Goal: Information Seeking & Learning: Check status

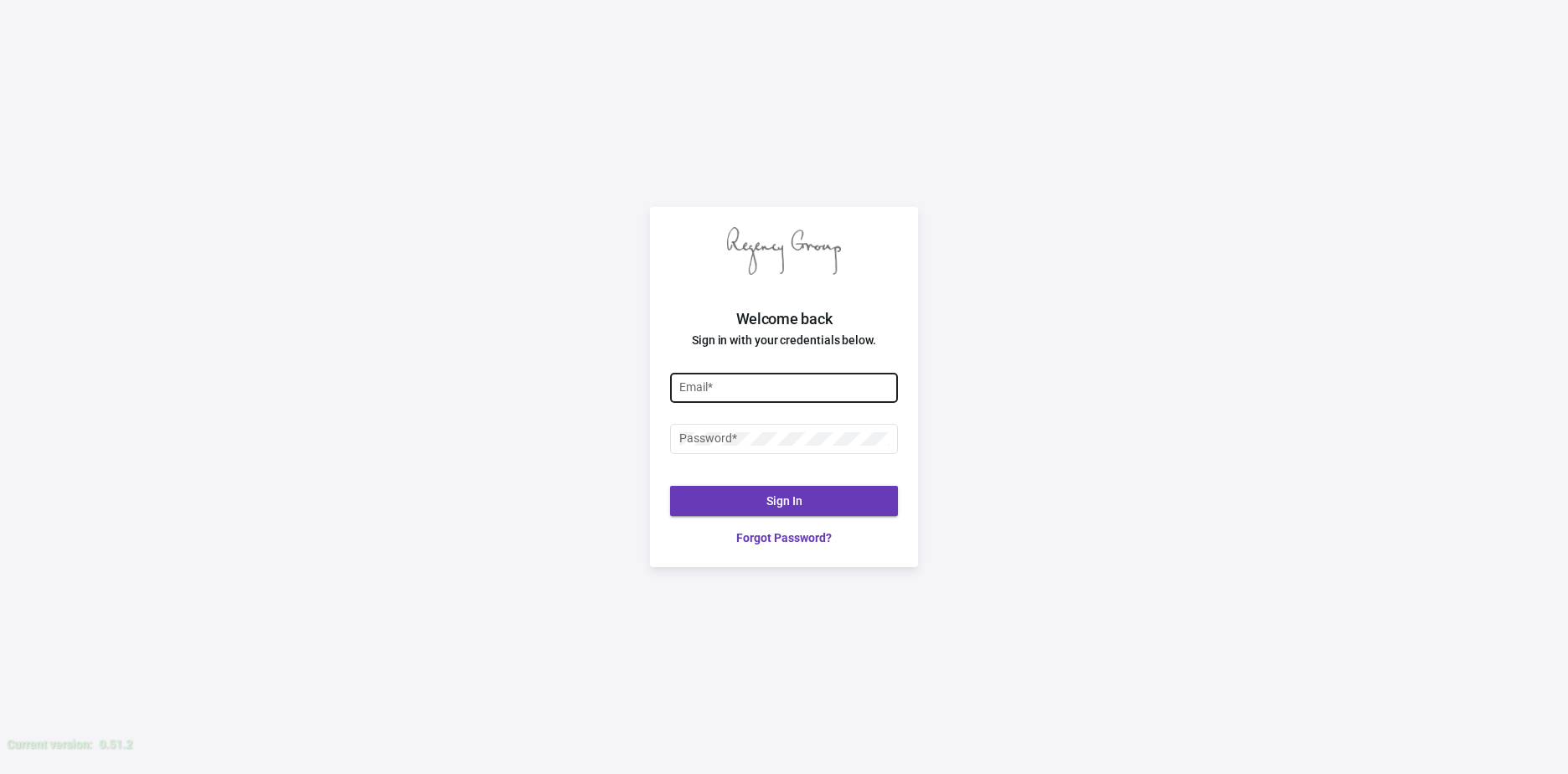
click at [814, 397] on div "Email *" at bounding box center [784, 387] width 210 height 33
click at [814, 393] on input "Email *" at bounding box center [784, 387] width 210 height 13
type input "[PERSON_NAME][EMAIL_ADDRESS][DOMAIN_NAME]"
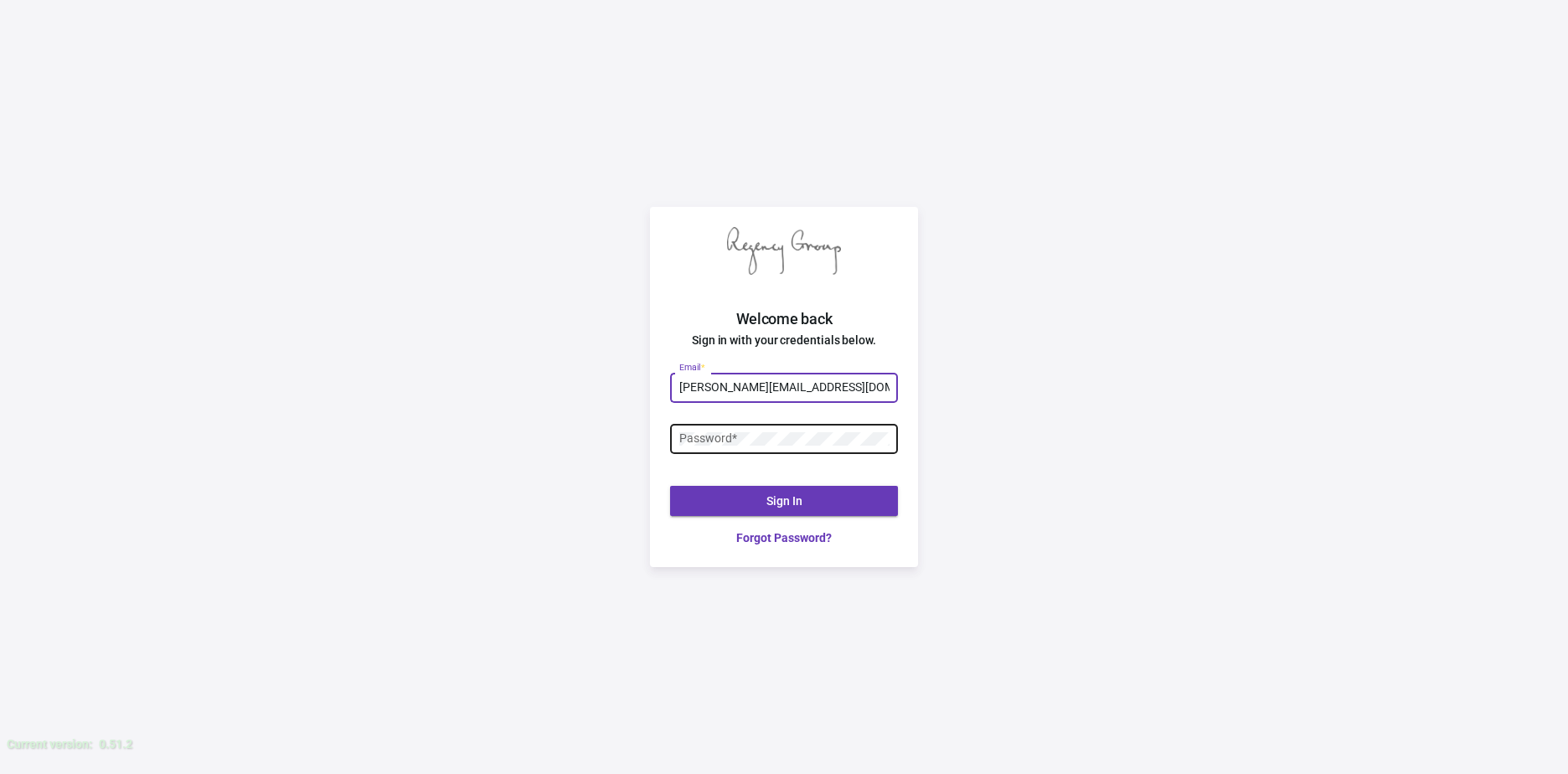
click at [782, 452] on div "Password *" at bounding box center [784, 437] width 210 height 33
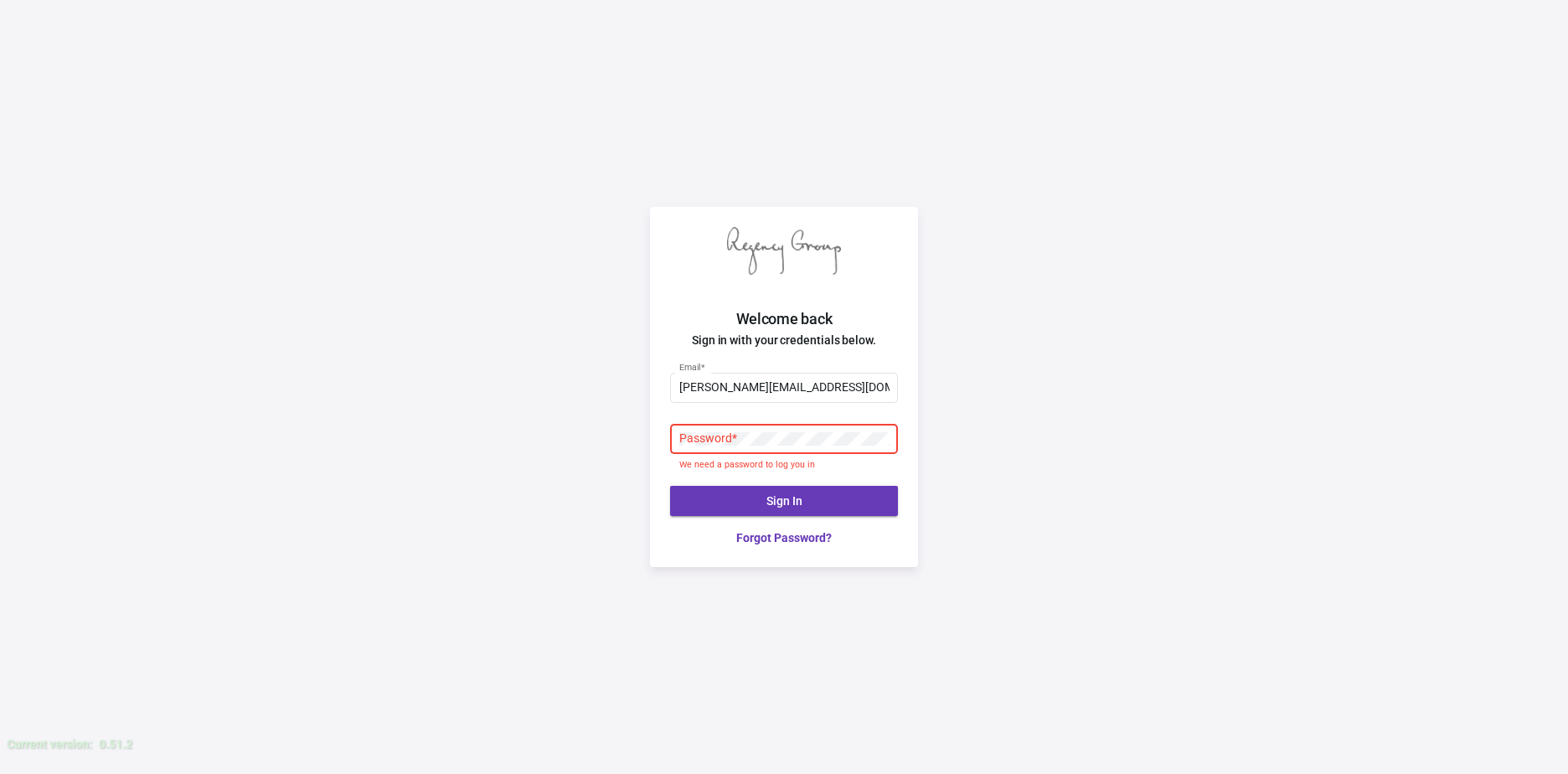
click at [774, 448] on div "Password *" at bounding box center [784, 437] width 210 height 33
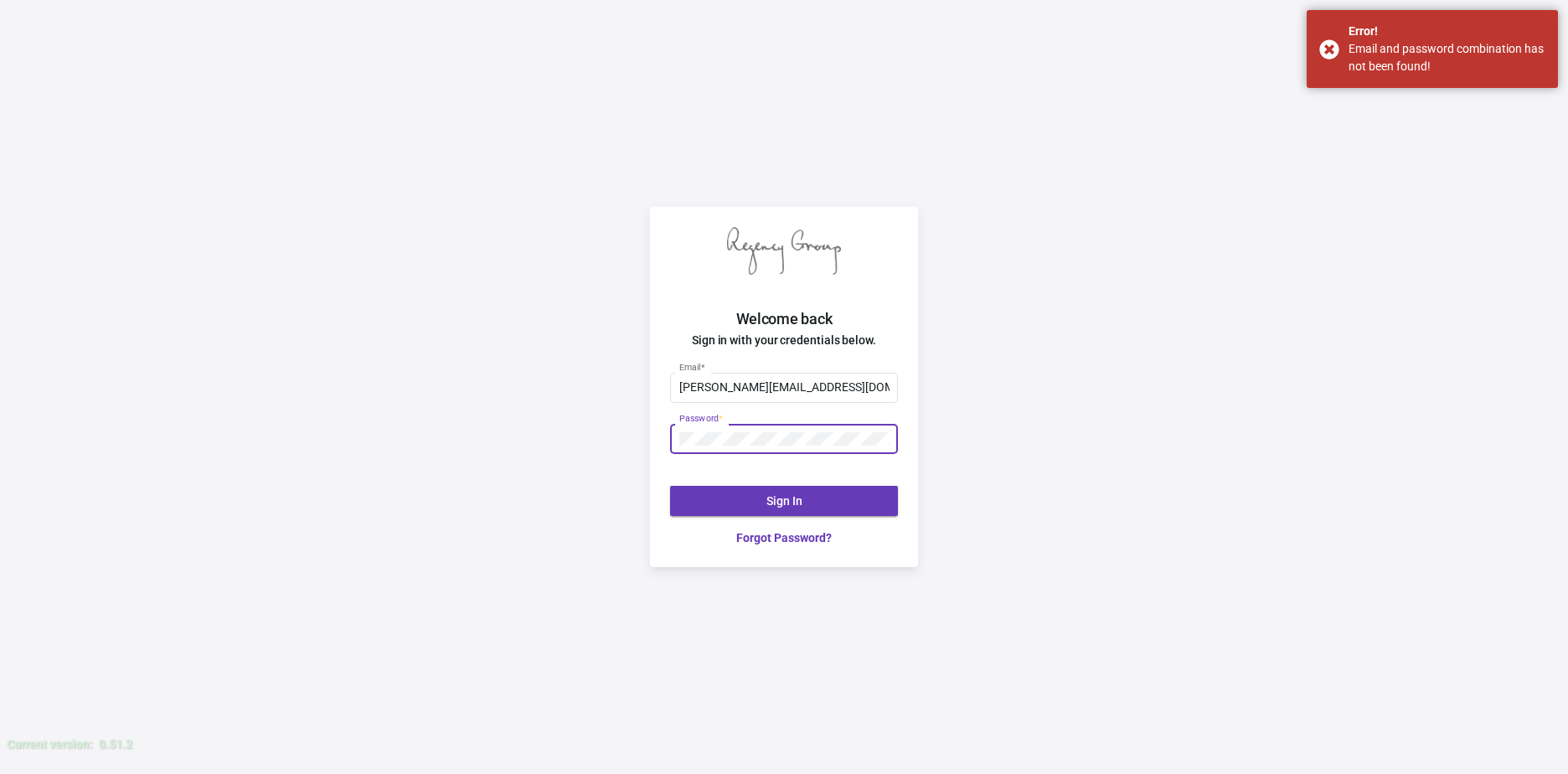
click at [795, 502] on span "Sign In" at bounding box center [784, 500] width 36 height 13
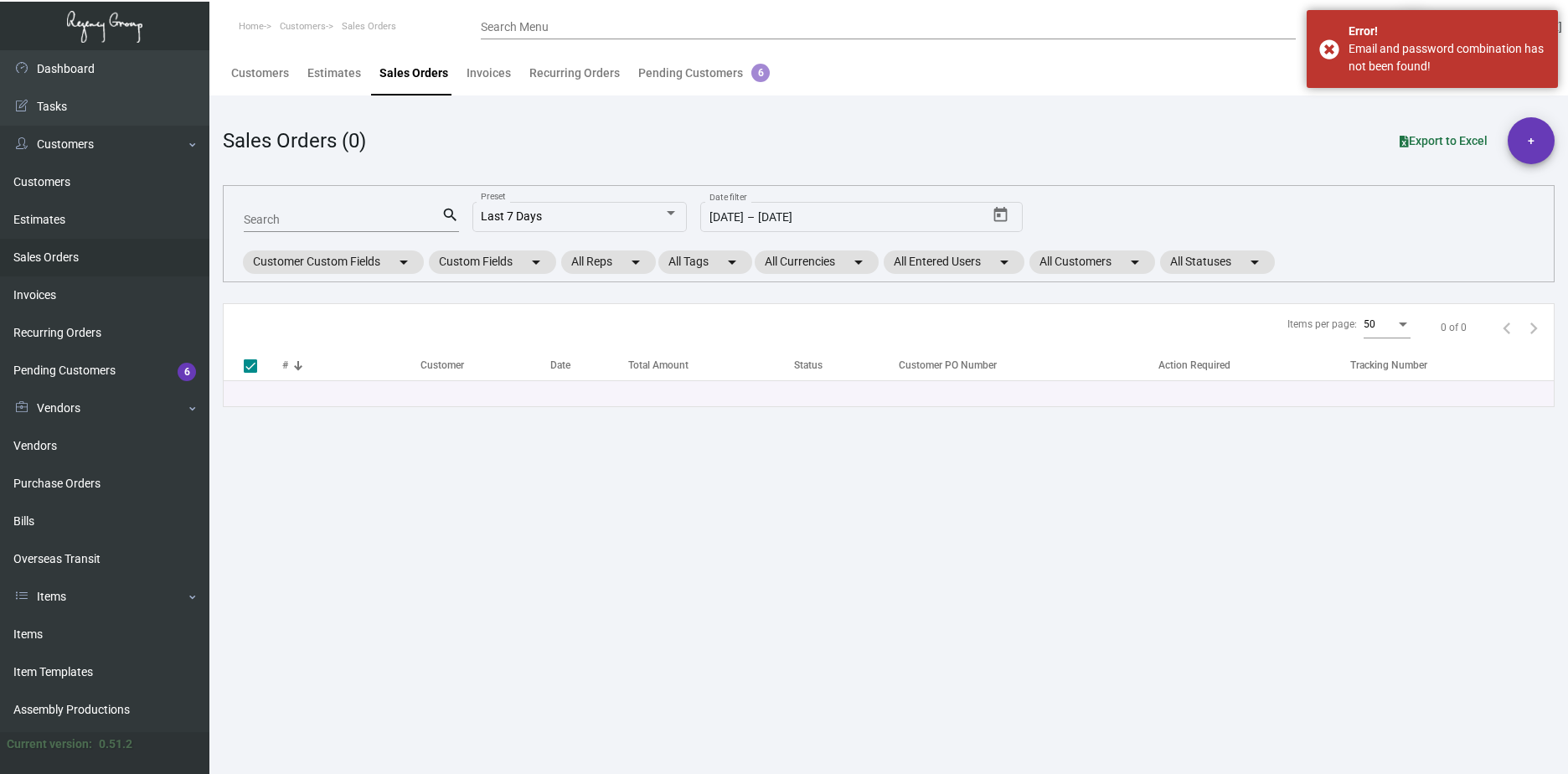
click at [374, 231] on div "Search" at bounding box center [342, 218] width 198 height 26
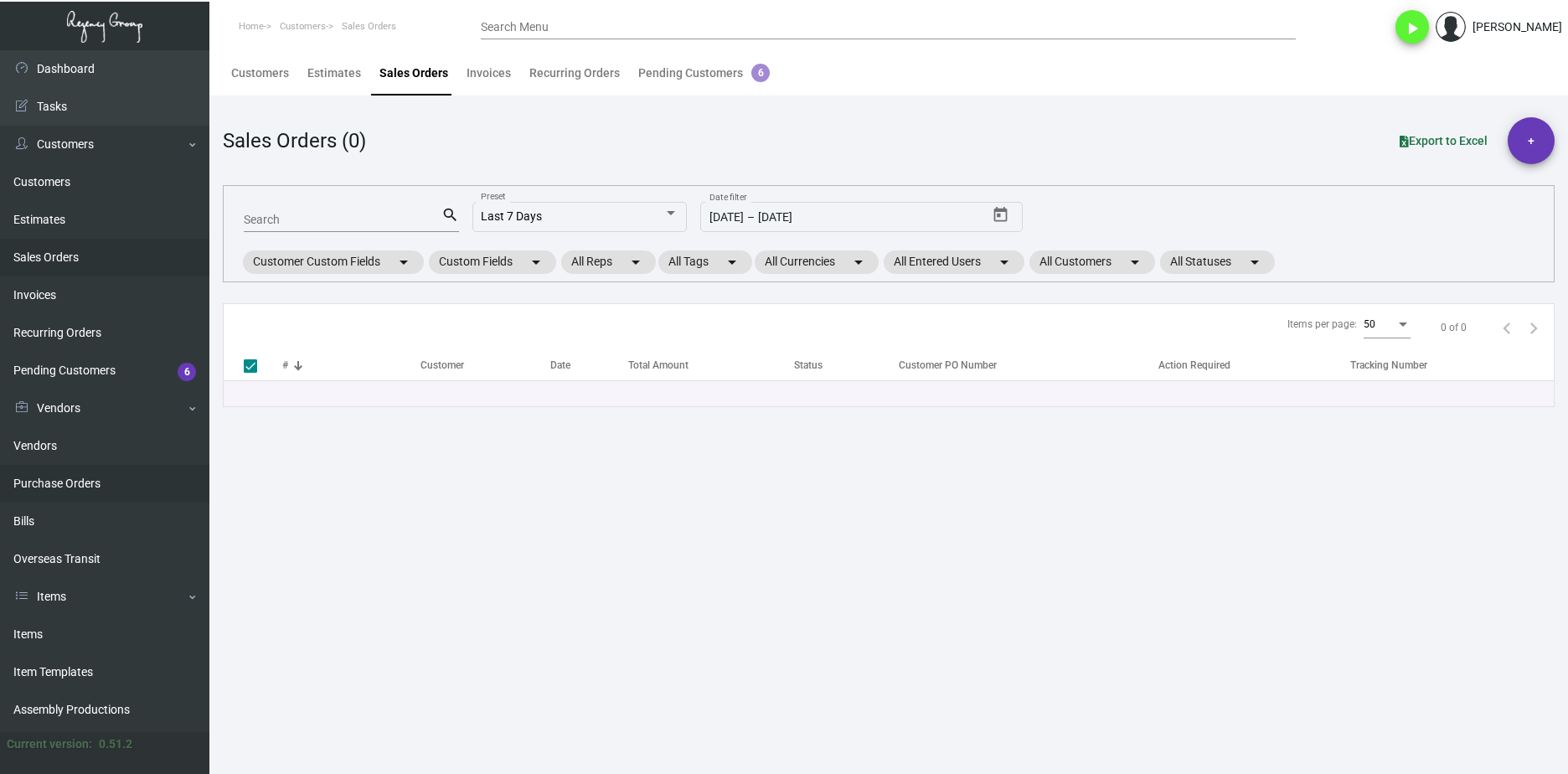
click at [150, 476] on link "Purchase Orders" at bounding box center [105, 483] width 209 height 38
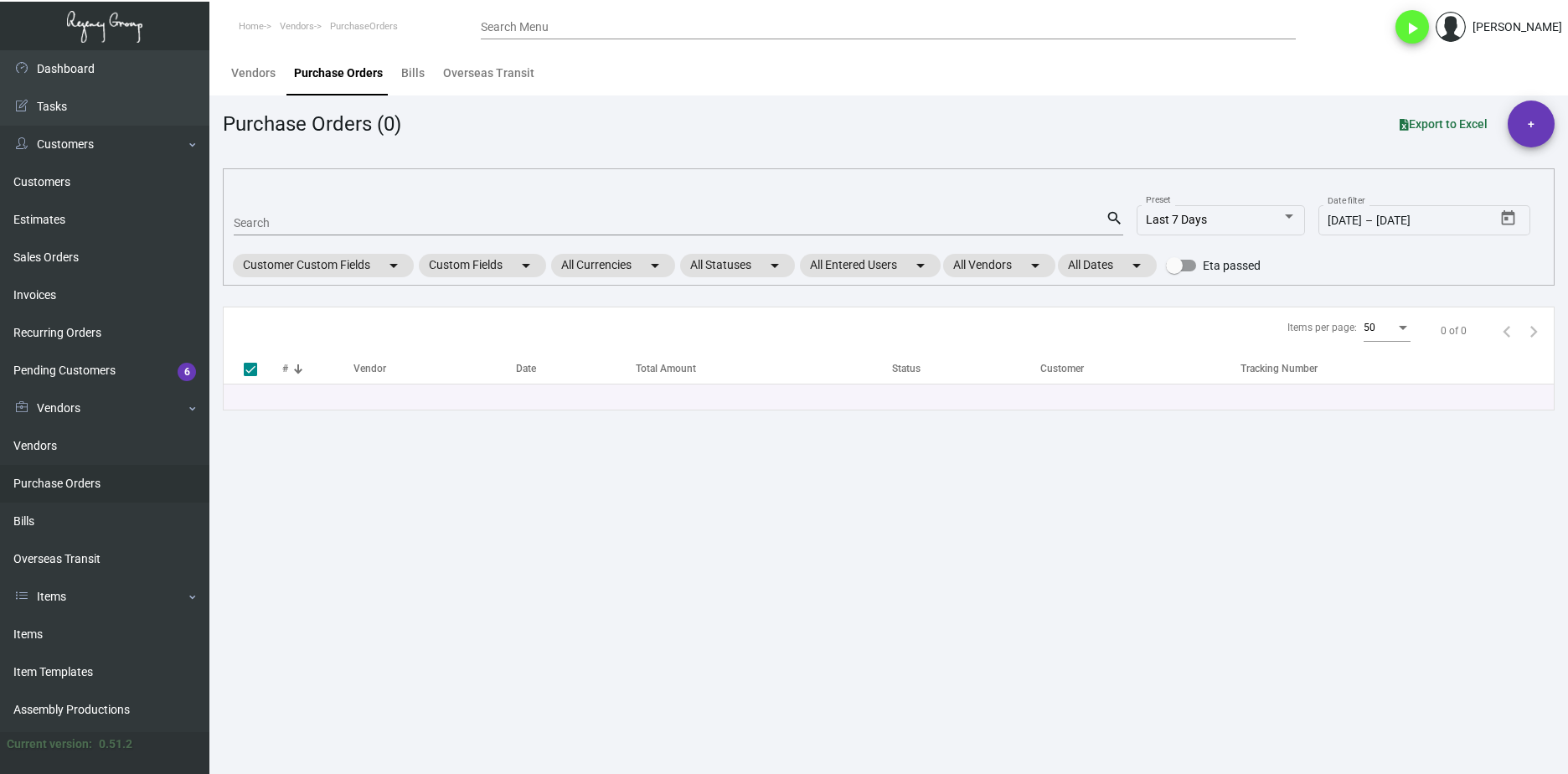
click at [270, 226] on input "Search" at bounding box center [670, 223] width 872 height 13
paste input "96621"
type input "96621"
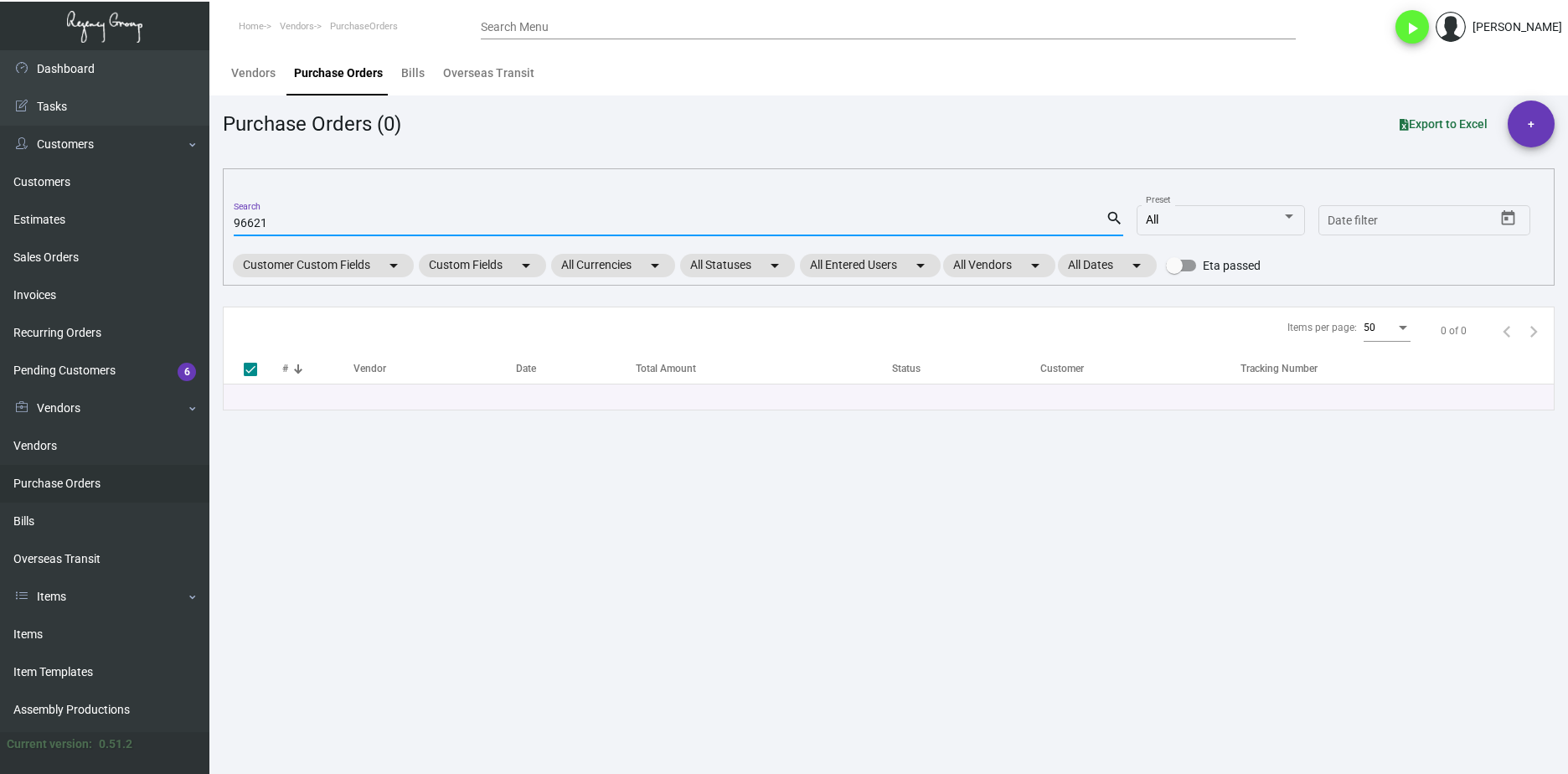
checkbox input "false"
type input "96621"
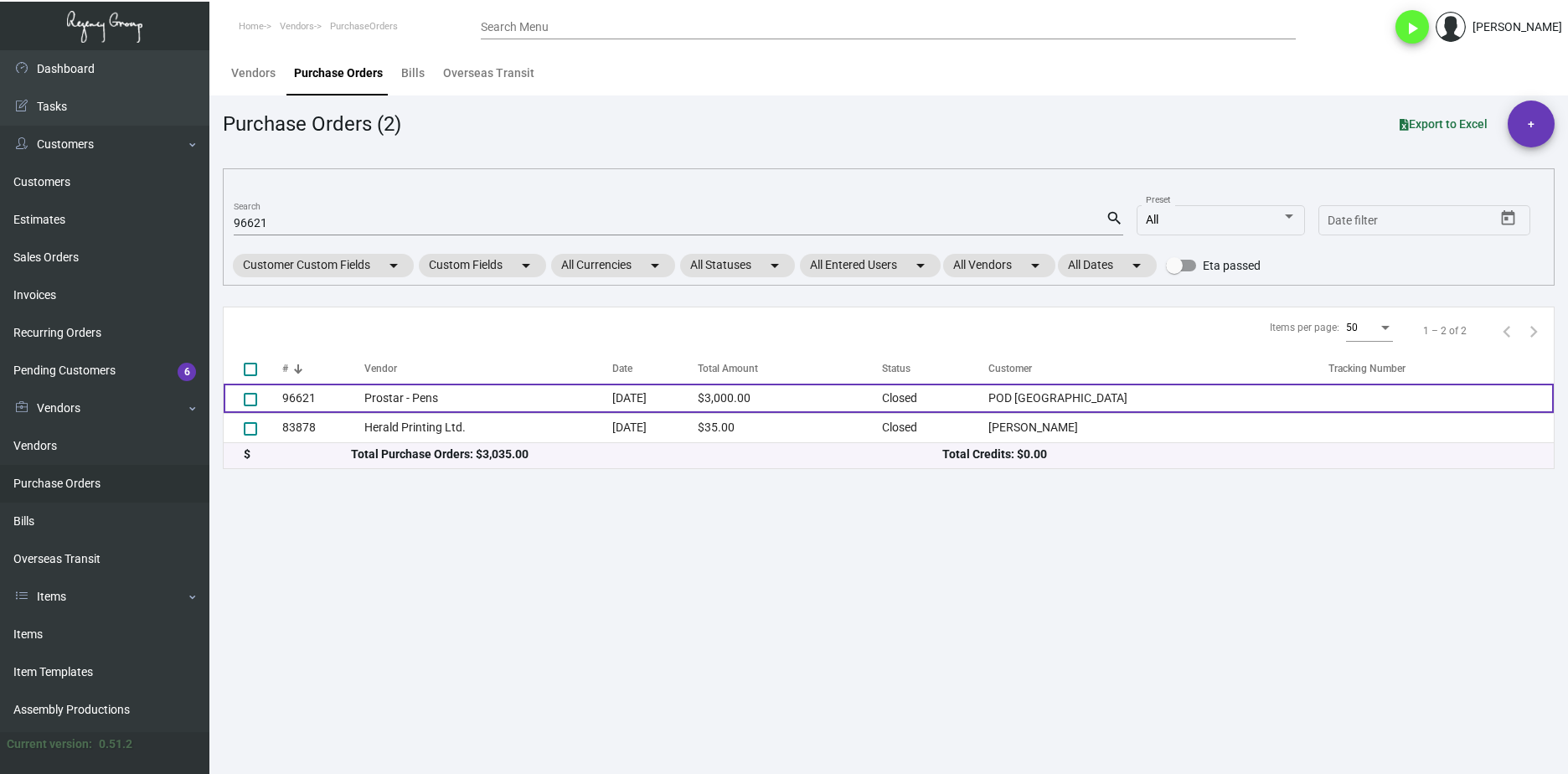
click at [425, 395] on td "Prostar - Pens" at bounding box center [489, 398] width 248 height 29
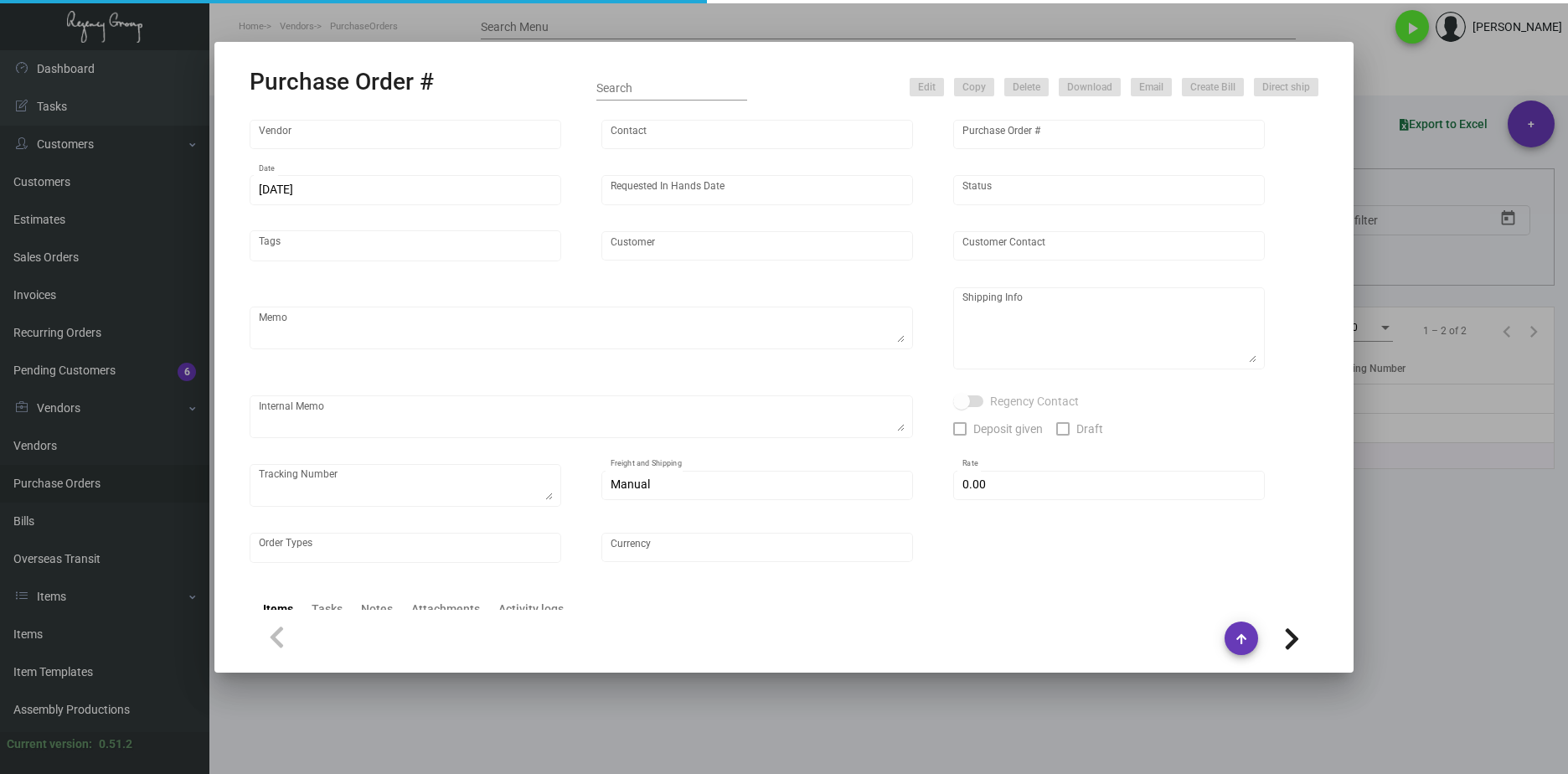
type input "Prostar - Pens"
type input "Skila Liao"
type input "96621"
type input "2/20/2023"
type input "3/25/2023"
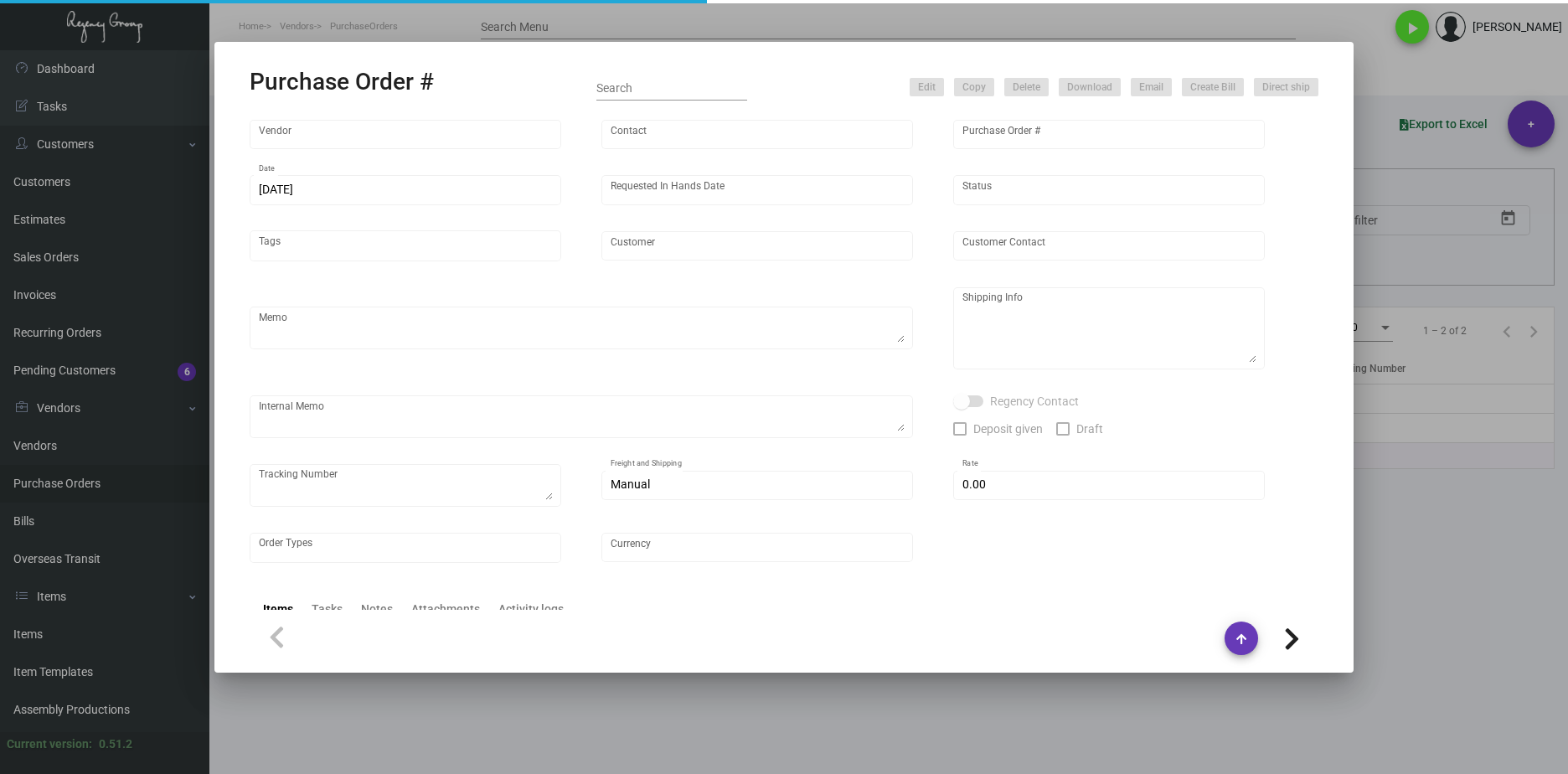
type input "POD 42 Times Square Hotel"
type textarea "Regency Group NJ - [PERSON_NAME] [STREET_ADDRESS]"
type textarea "7.5K for POD 42 Times Square Hotel; 7.5K for POD 39 Hotel; 7.5K for POD Brookly…"
checkbox input "true"
type input "$ 0.00"
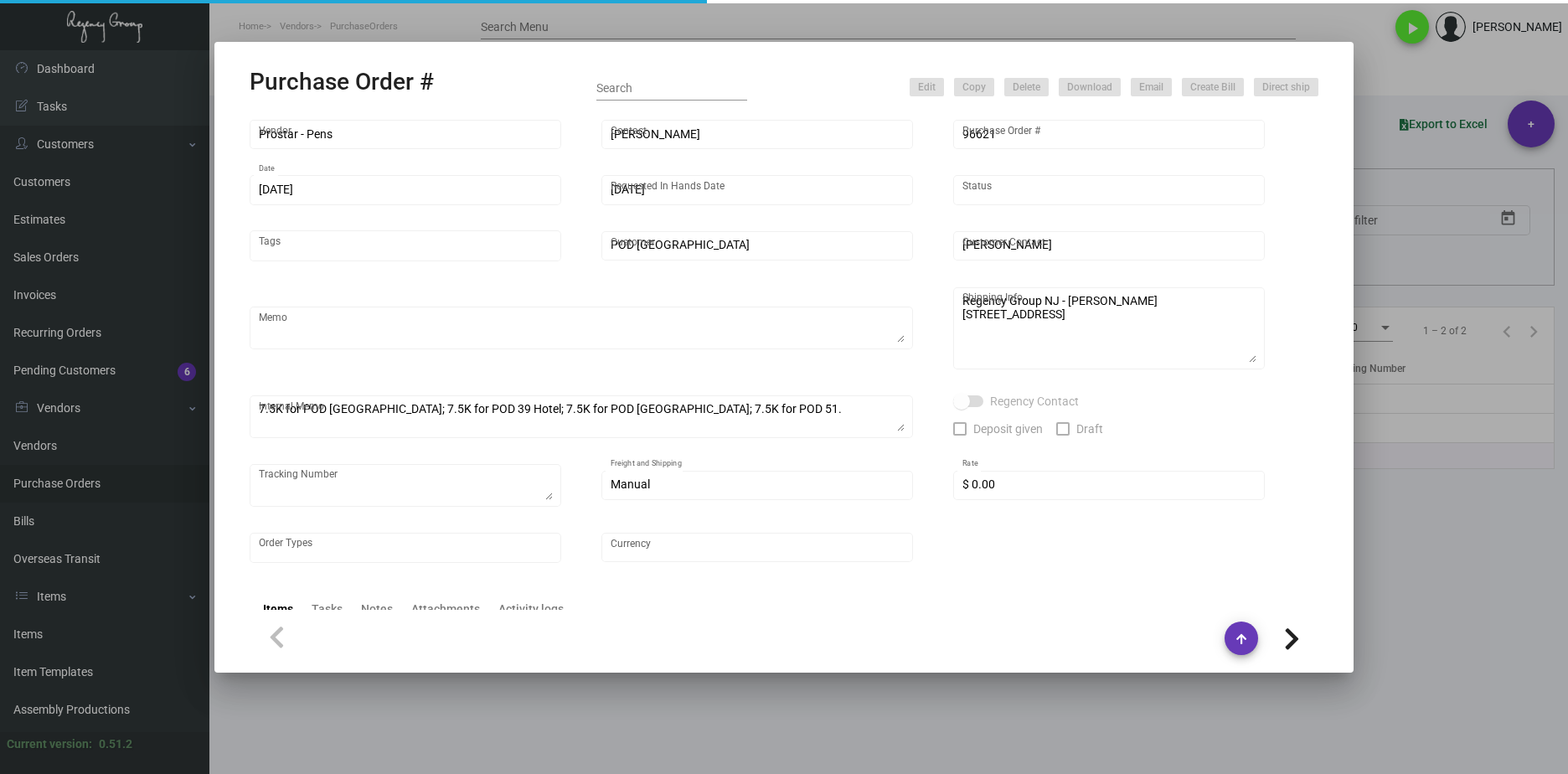
type input "United States Dollar $"
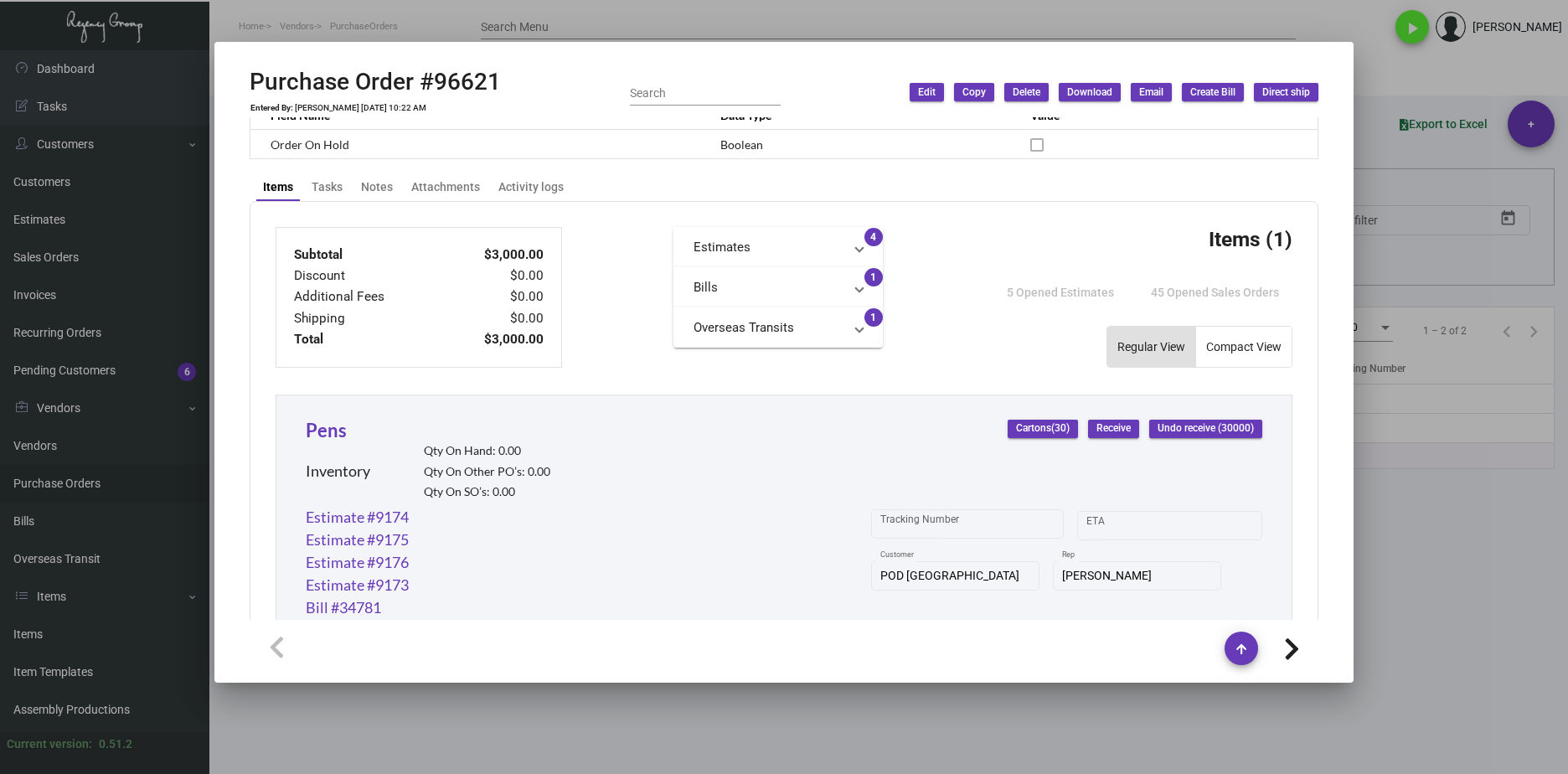
scroll to position [464, 0]
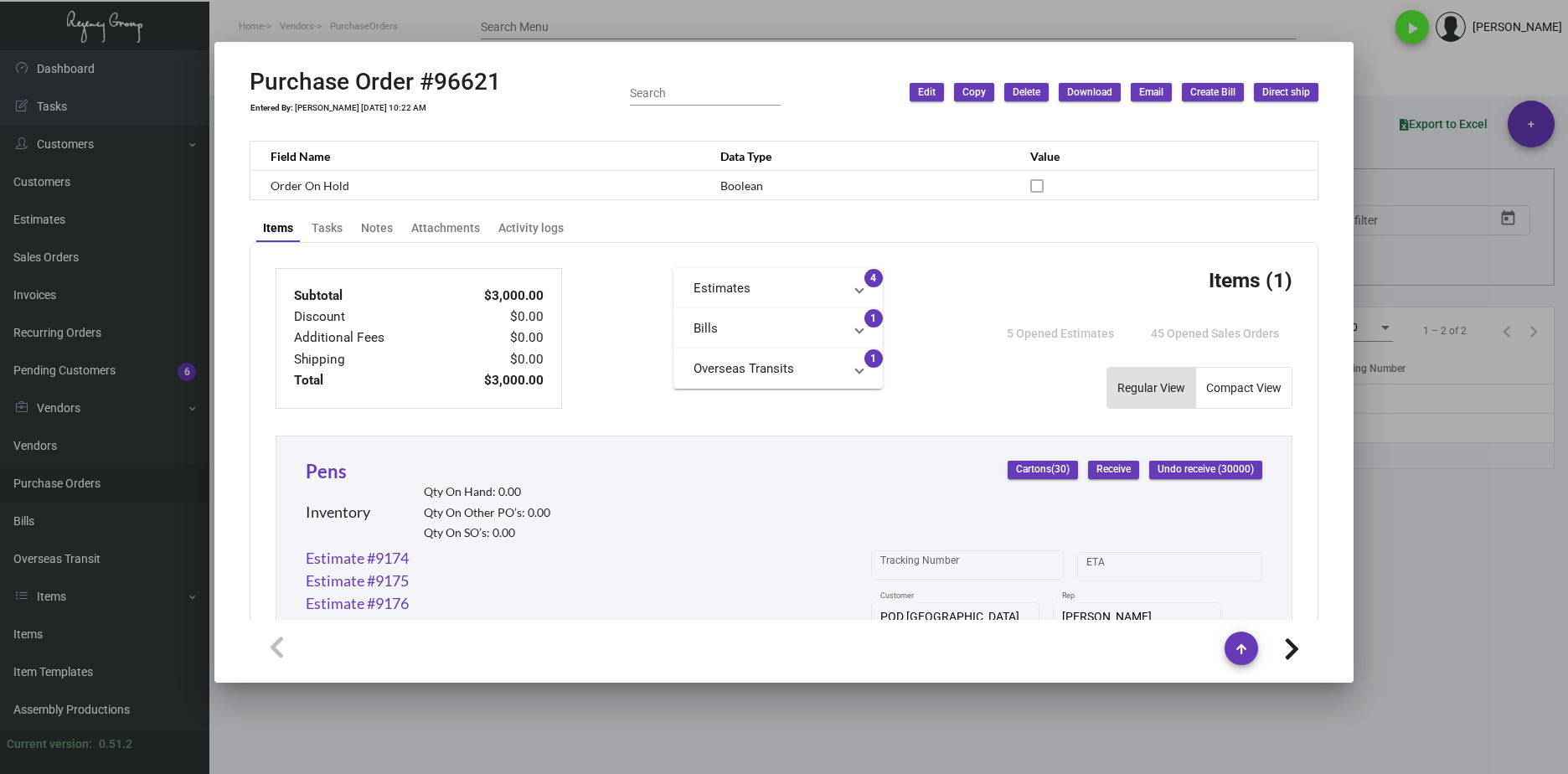
click at [698, 708] on div at bounding box center [784, 387] width 1568 height 774
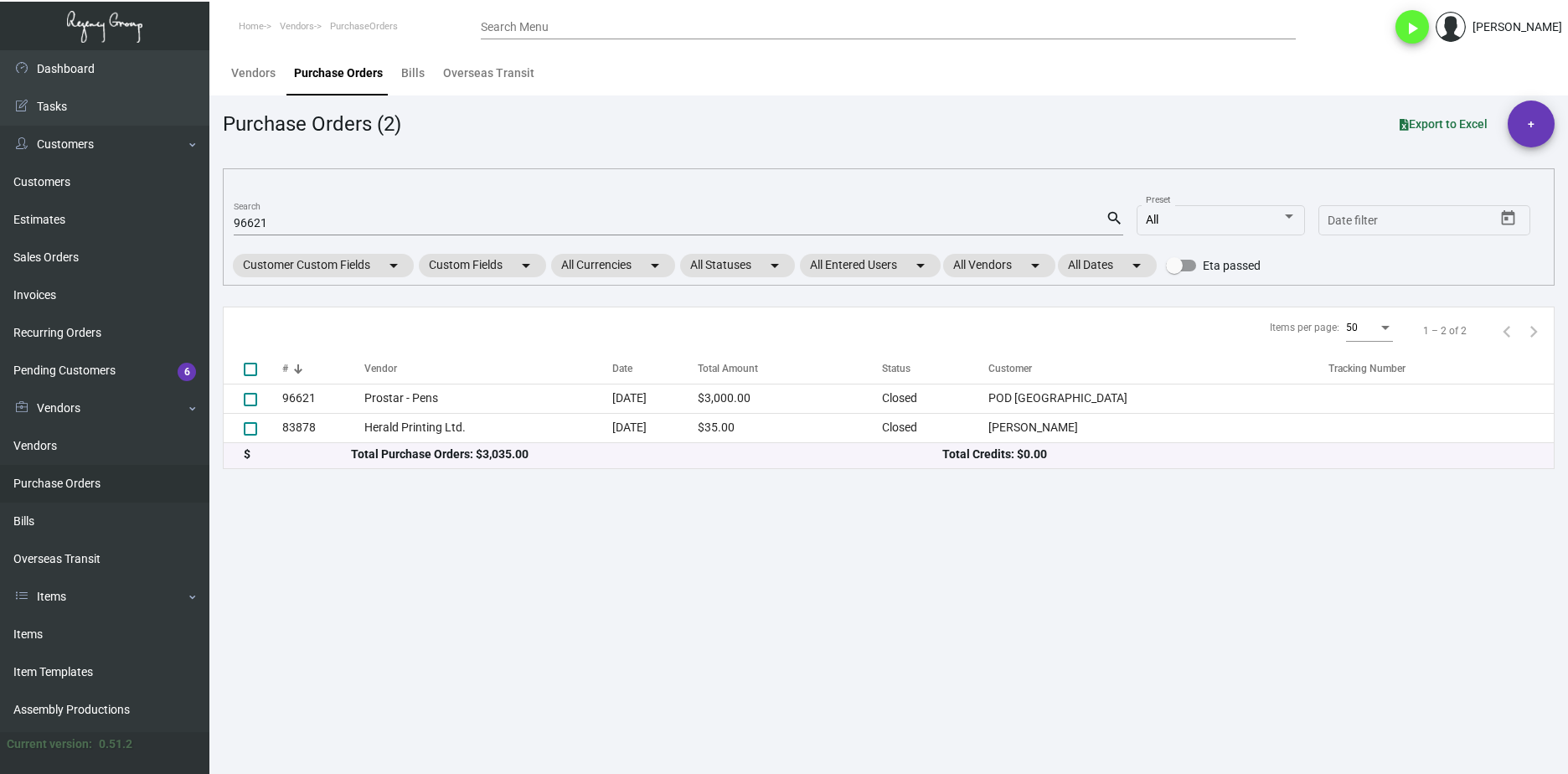
click at [259, 220] on input "96621" at bounding box center [670, 223] width 872 height 13
paste input "7889"
type input "97889"
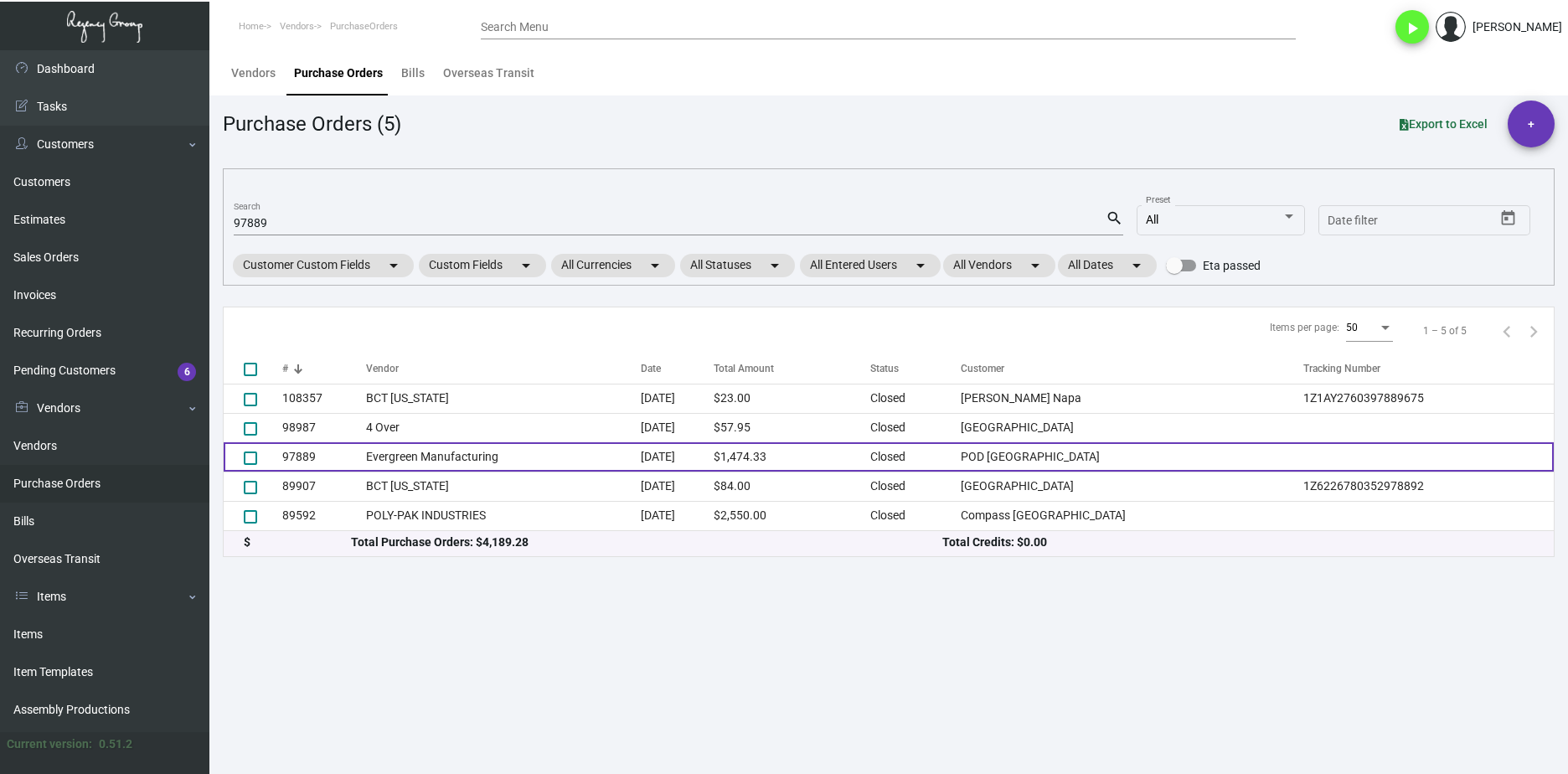
click at [403, 465] on td "Evergreen Manufacturing" at bounding box center [504, 457] width 275 height 29
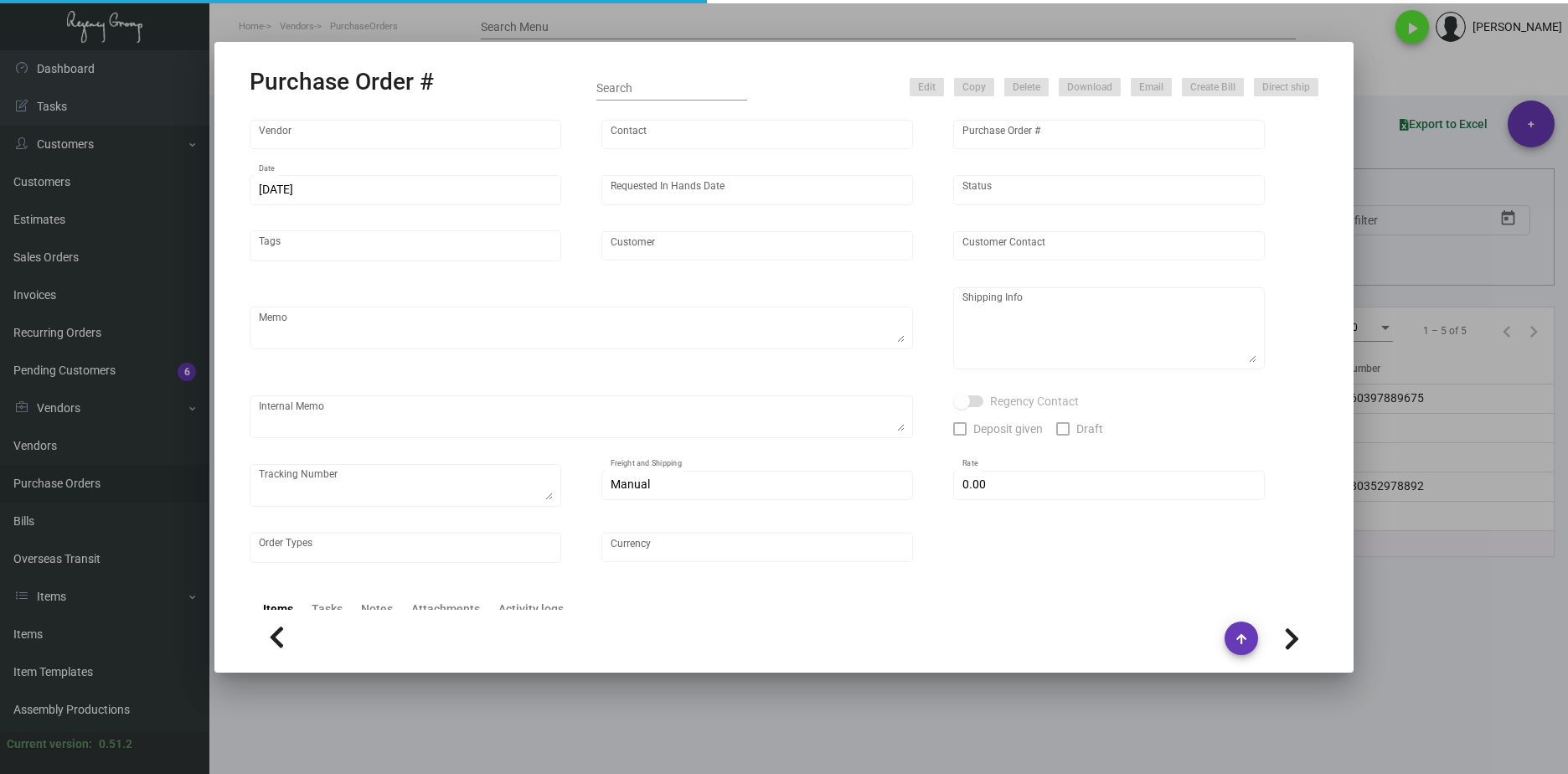
type input "Evergreen Manufacturing"
type input "[PERSON_NAME]"
type input "97889"
type input "[DATE]"
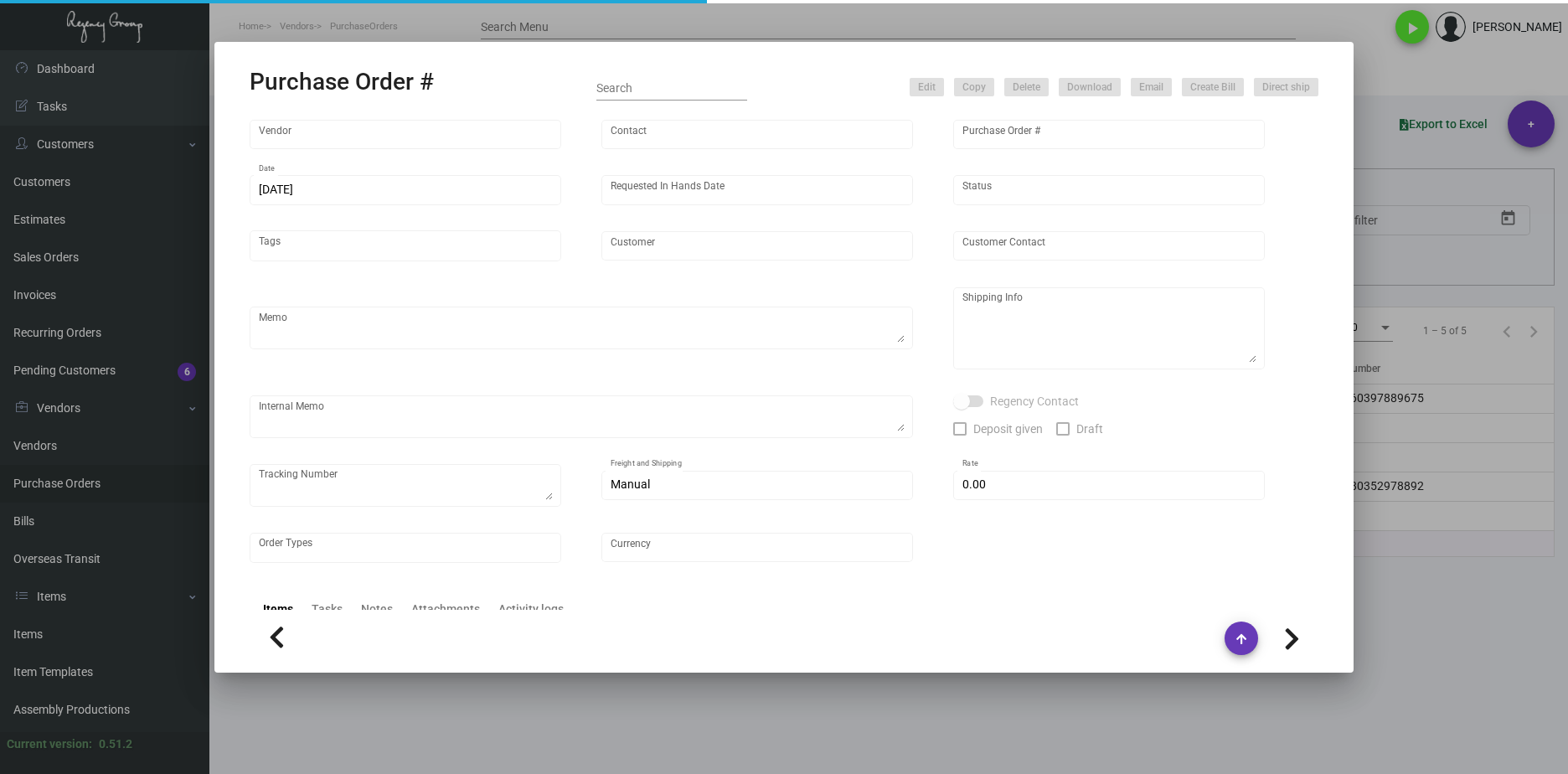
type input "POD [GEOGRAPHIC_DATA]"
type textarea "Please reference Quote# 0423-012-D & SEND PROOFS TO OUR ART TEAM ; [EMAIL_ADDRE…"
type textarea "Regency Group NJ - [PERSON_NAME] [STREET_ADDRESS]"
type textarea "4.21 - Confirmation# 32842, estimated finish date is [DATE]."
checkbox input "true"
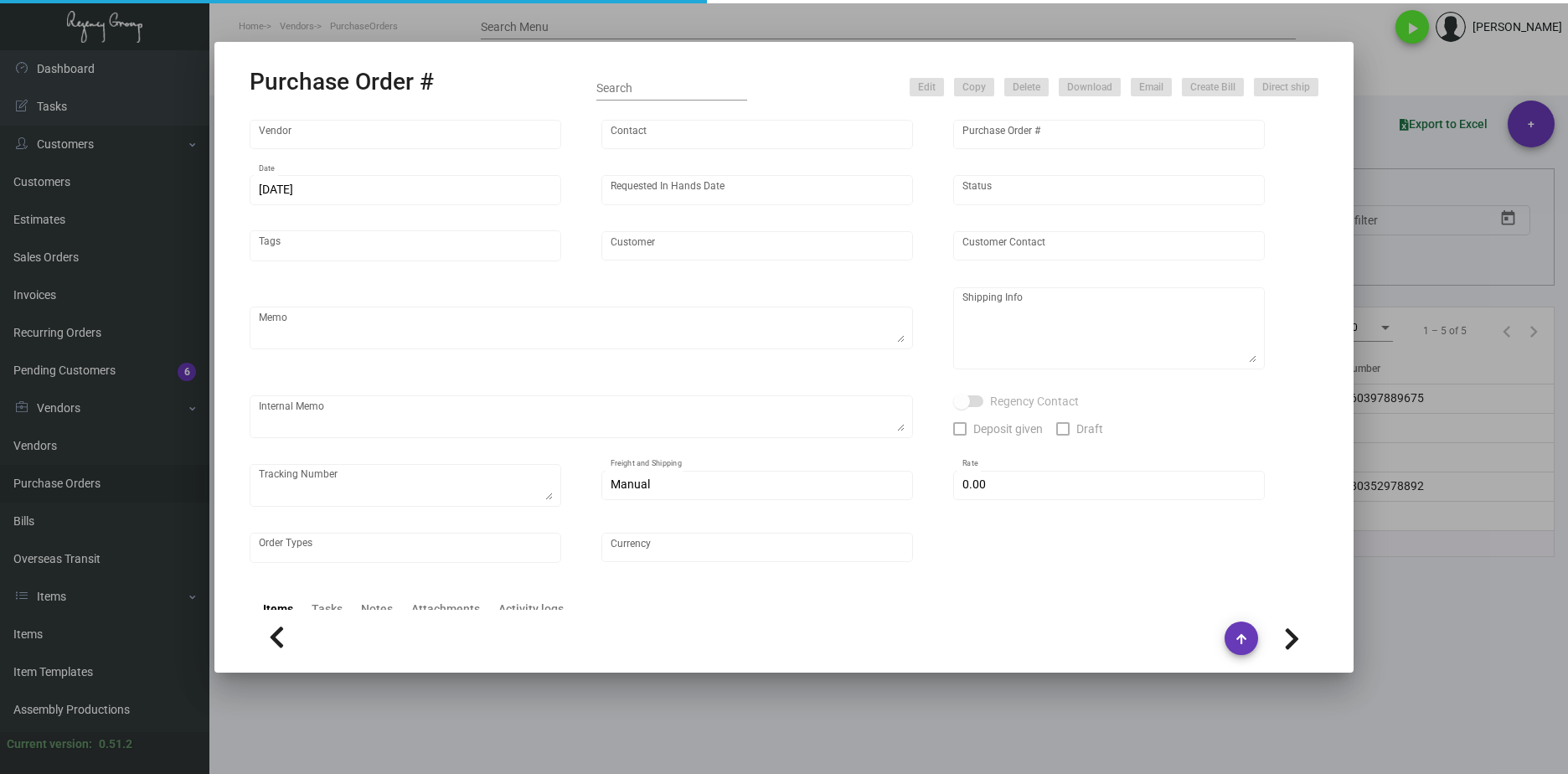
type input "$ 0.00"
type input "United States Dollar $"
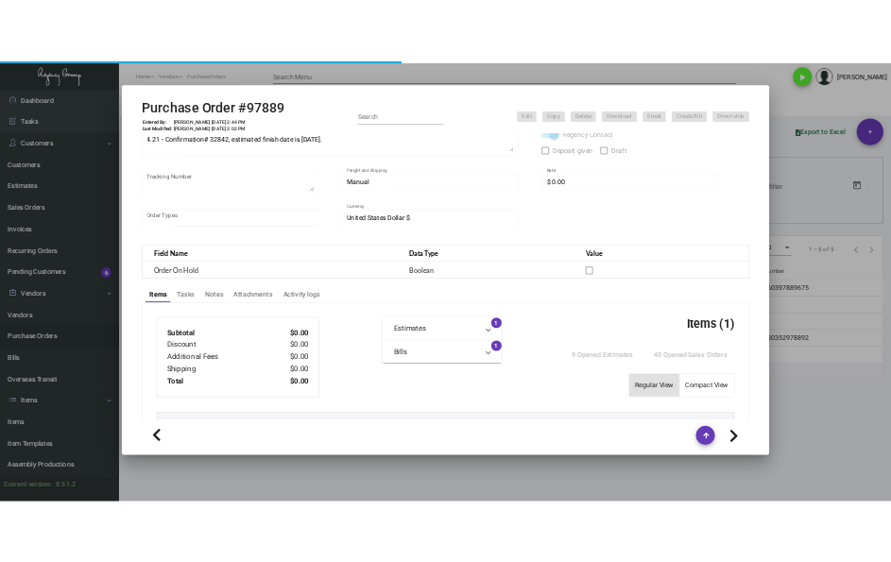
scroll to position [94, 0]
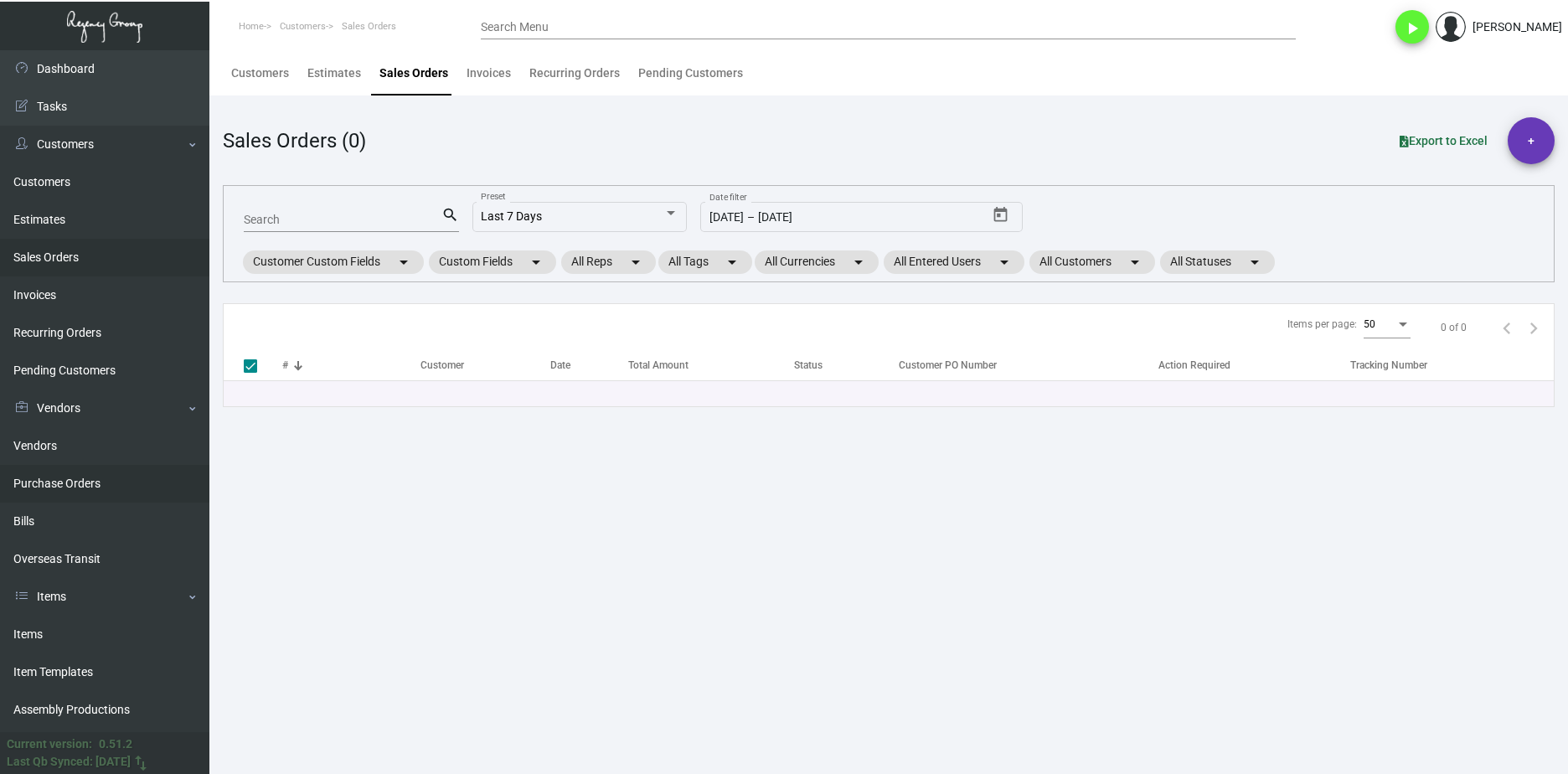
click at [138, 483] on link "Purchase Orders" at bounding box center [105, 483] width 209 height 38
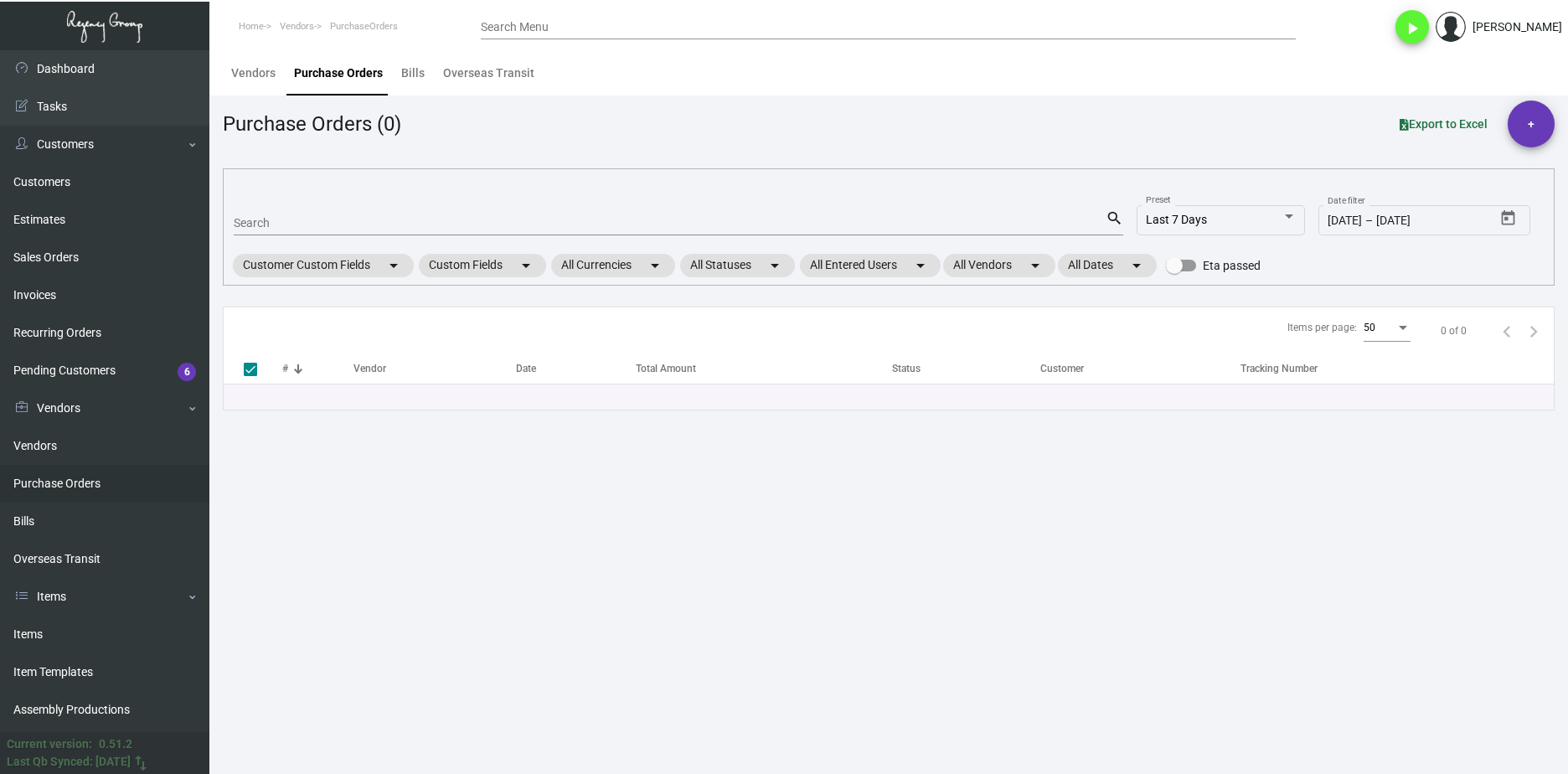
click at [321, 226] on input "Search" at bounding box center [670, 223] width 872 height 13
paste input "11327"
type input "11327"
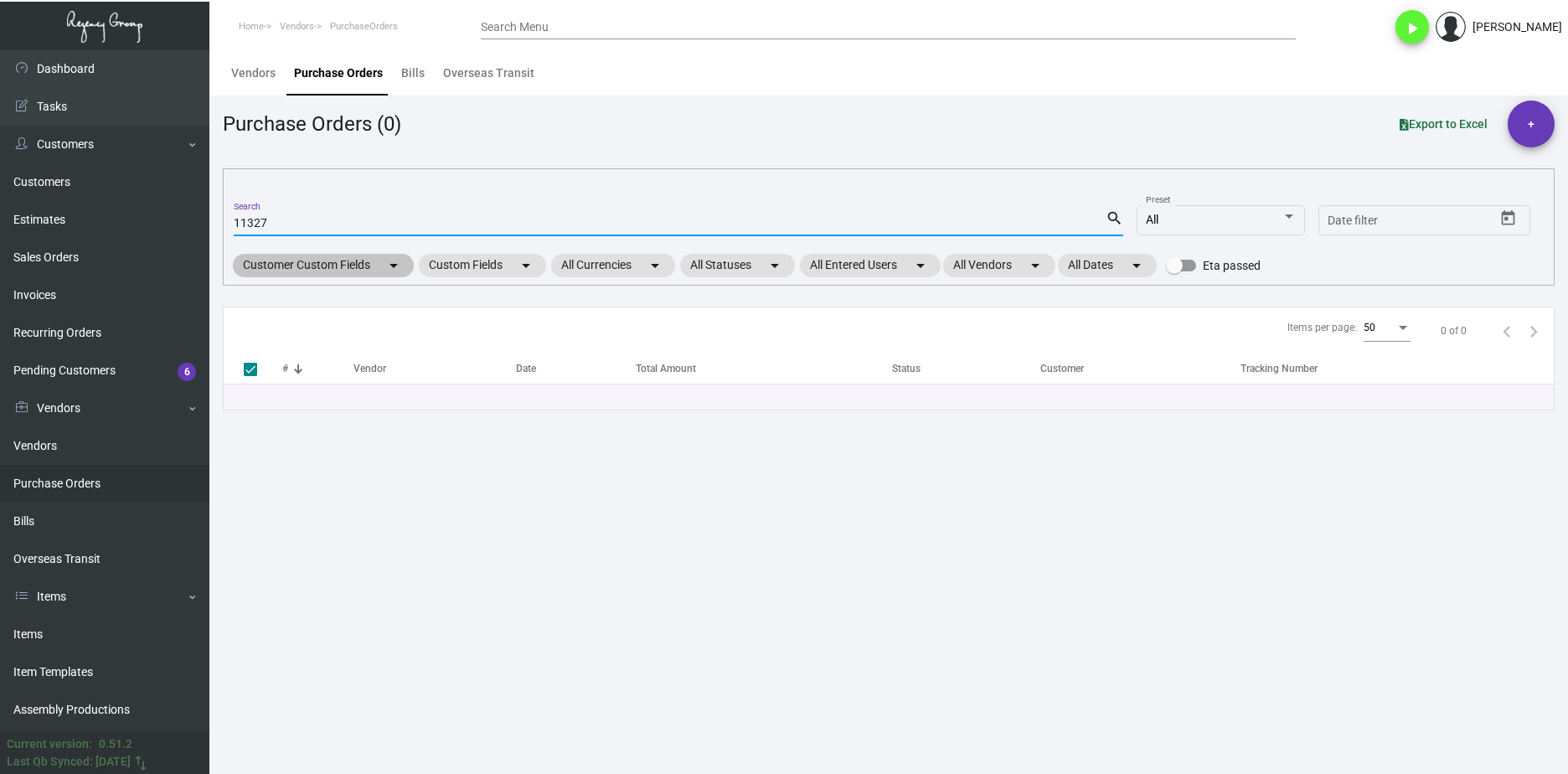
checkbox input "false"
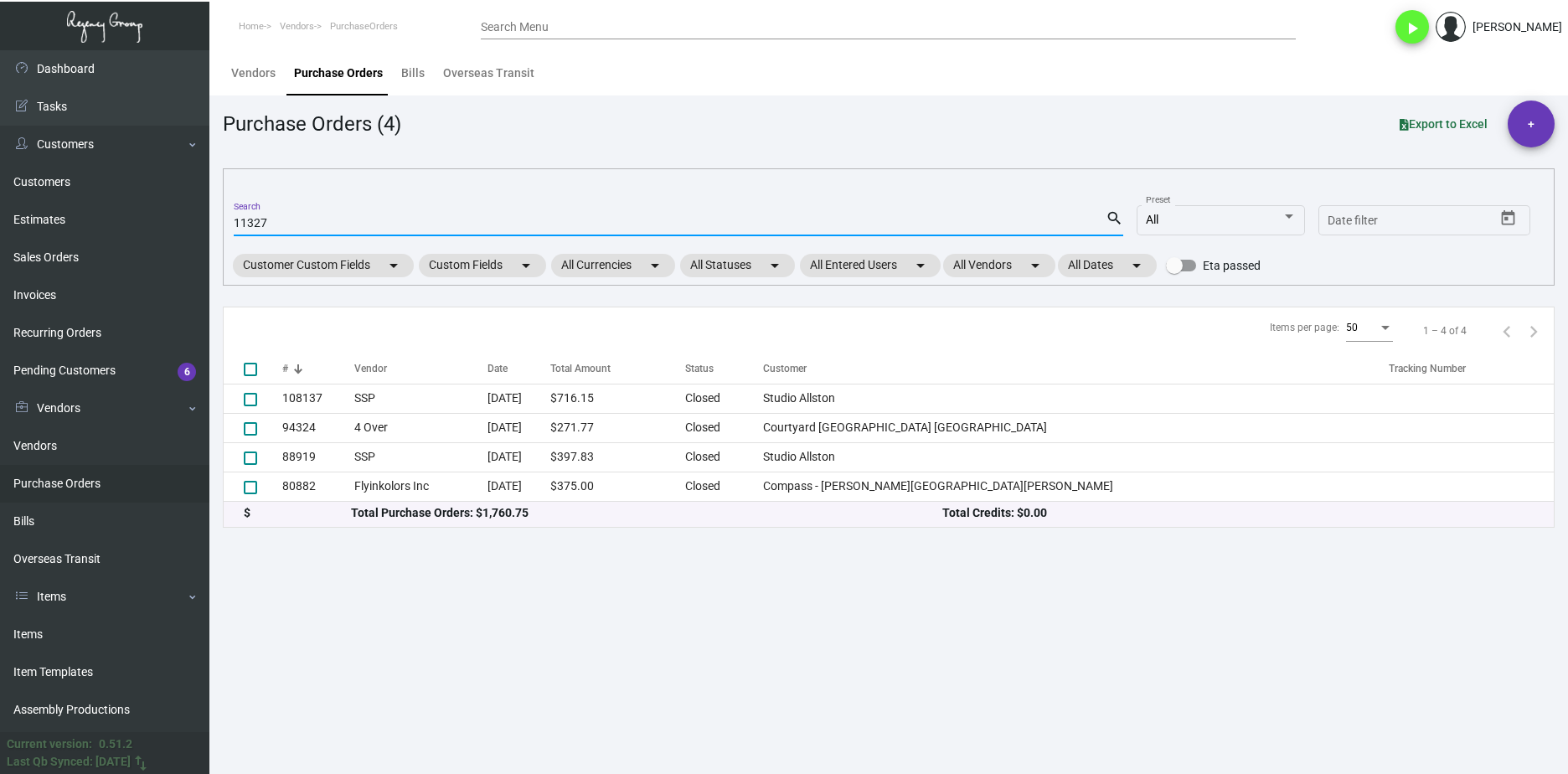
type input "11327"
click at [137, 218] on link "Estimates" at bounding box center [105, 220] width 209 height 38
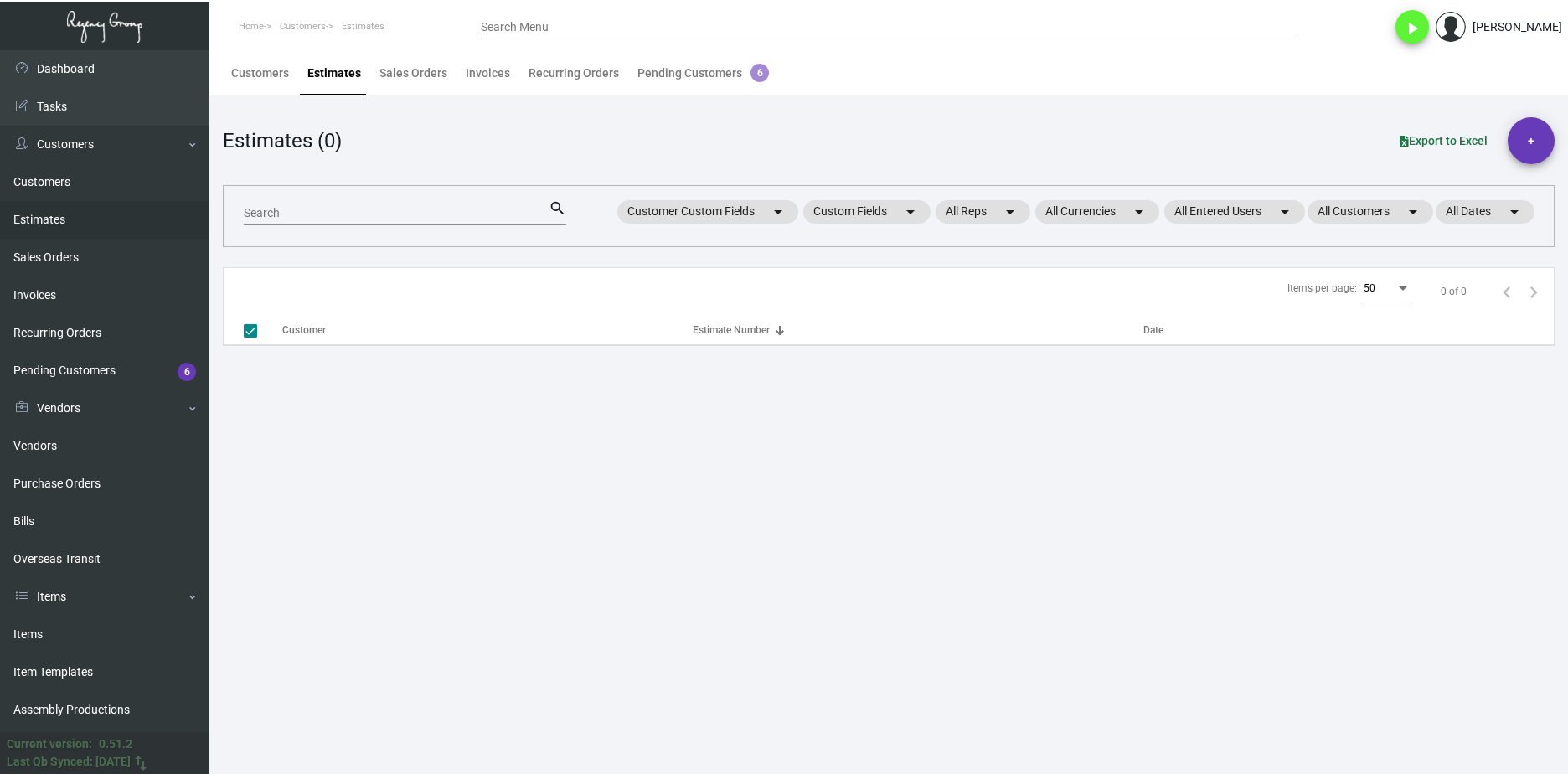
click at [298, 216] on input "Search" at bounding box center [396, 213] width 305 height 13
paste input "11327"
type input "11327"
checkbox input "false"
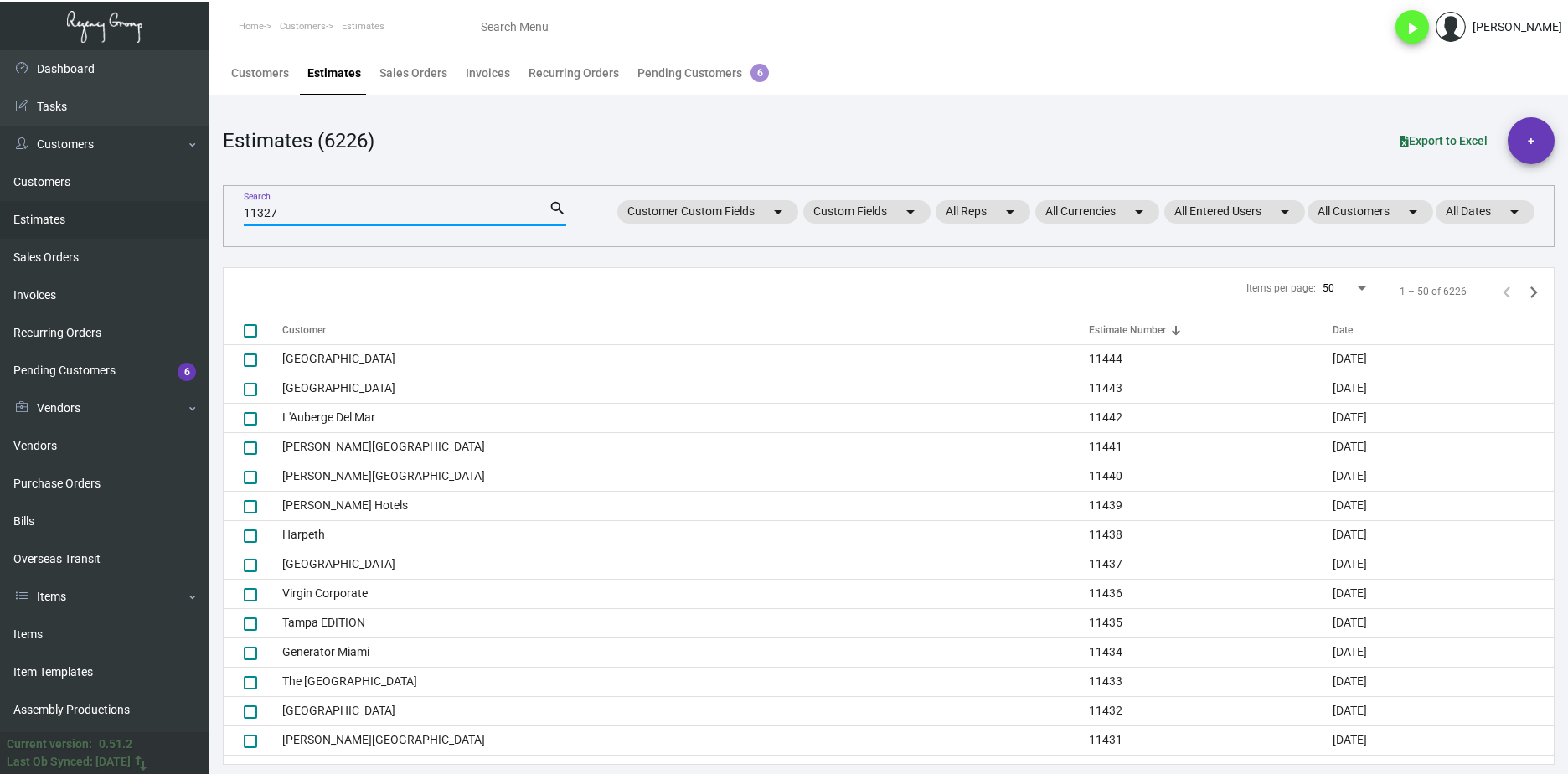
type input "11327"
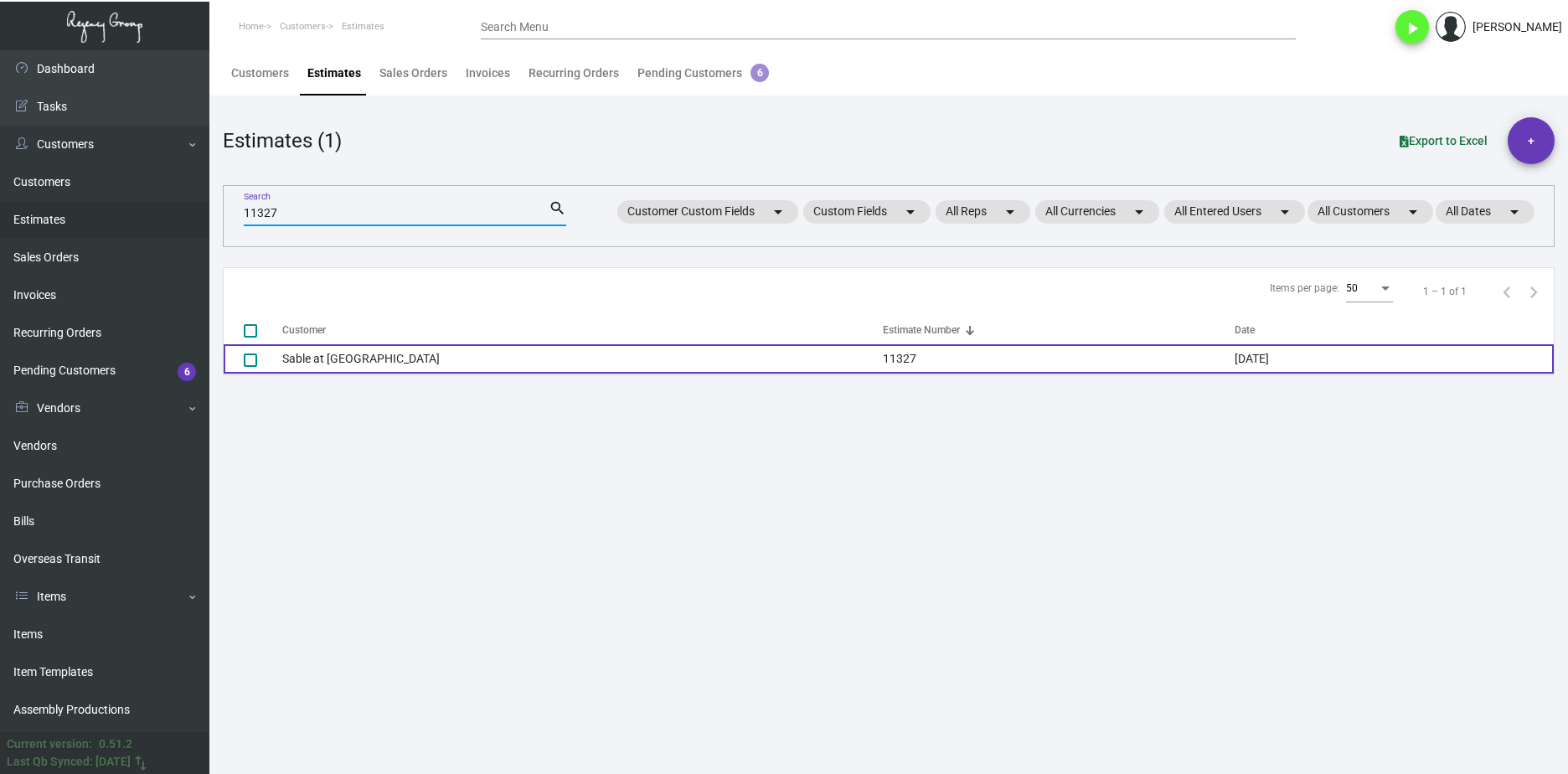
click at [339, 365] on td "Sable at Navy Pier" at bounding box center [582, 358] width 600 height 29
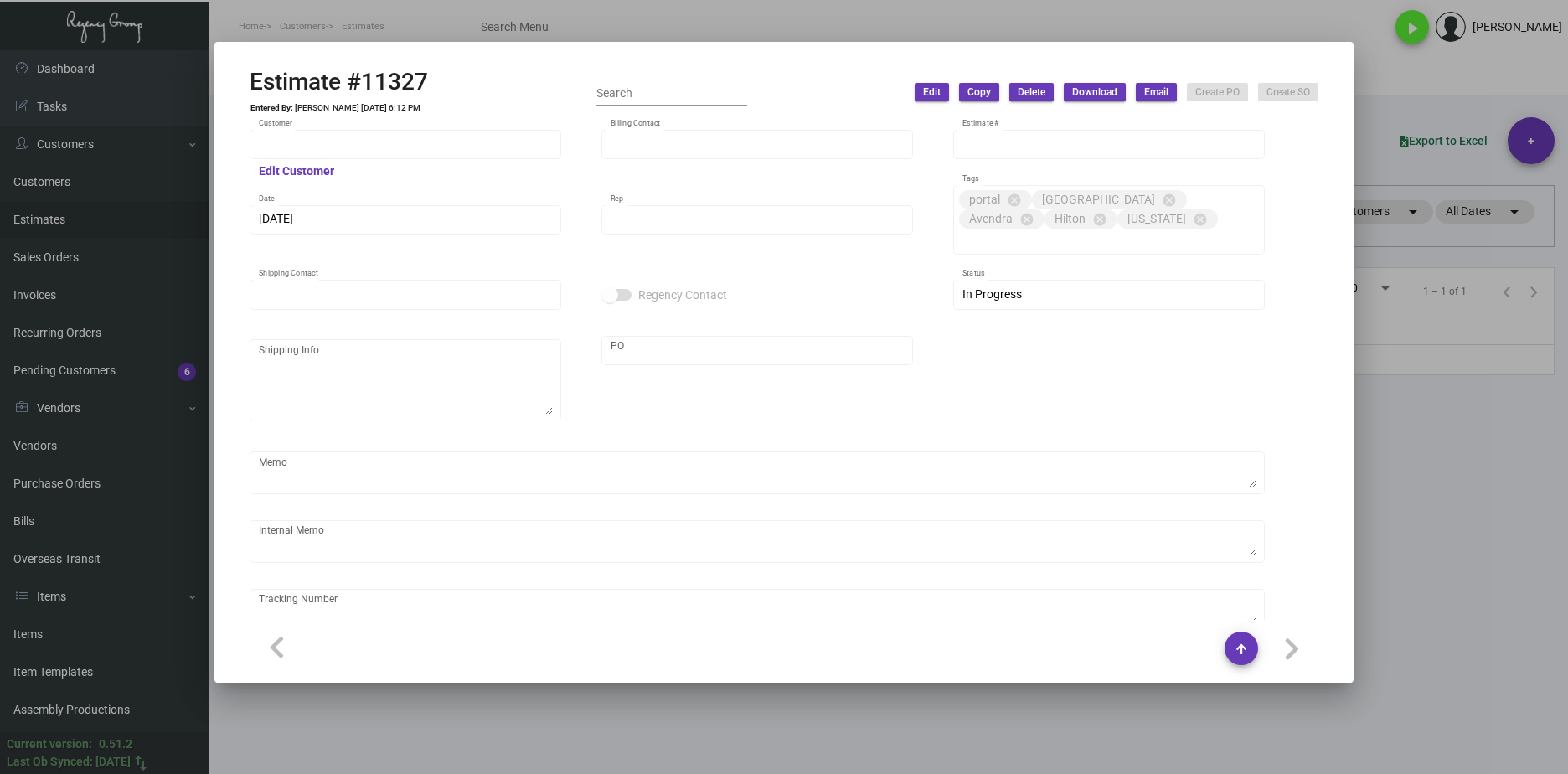
type input "Sable at Navy Pier"
type input "Vanessa Quintero"
type input "11327"
type input "10/16/2024"
type input "Max Nesser"
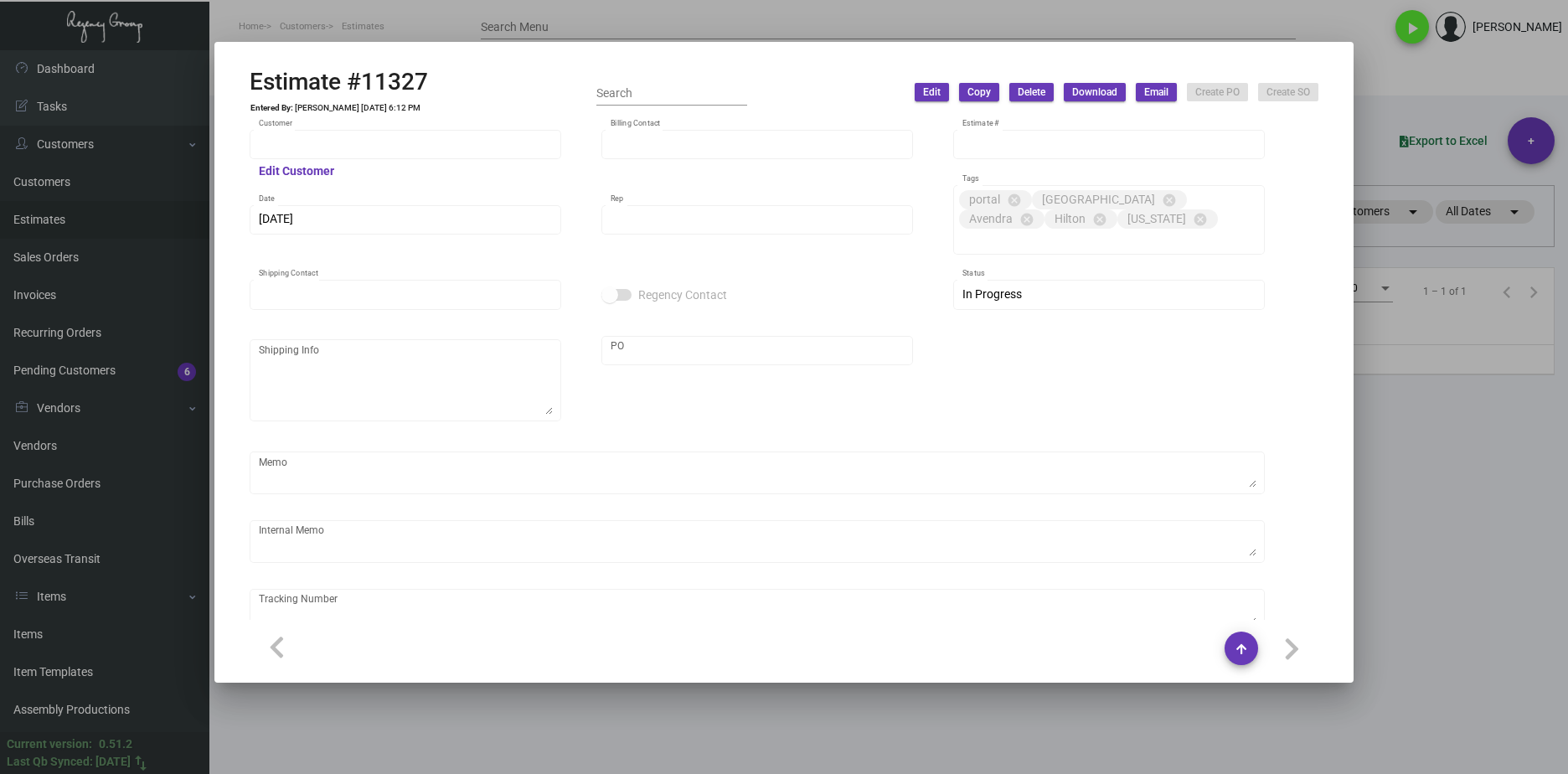
type input "Laurent Boisdron"
type input "United States Dollar $"
type input "$ 0.00"
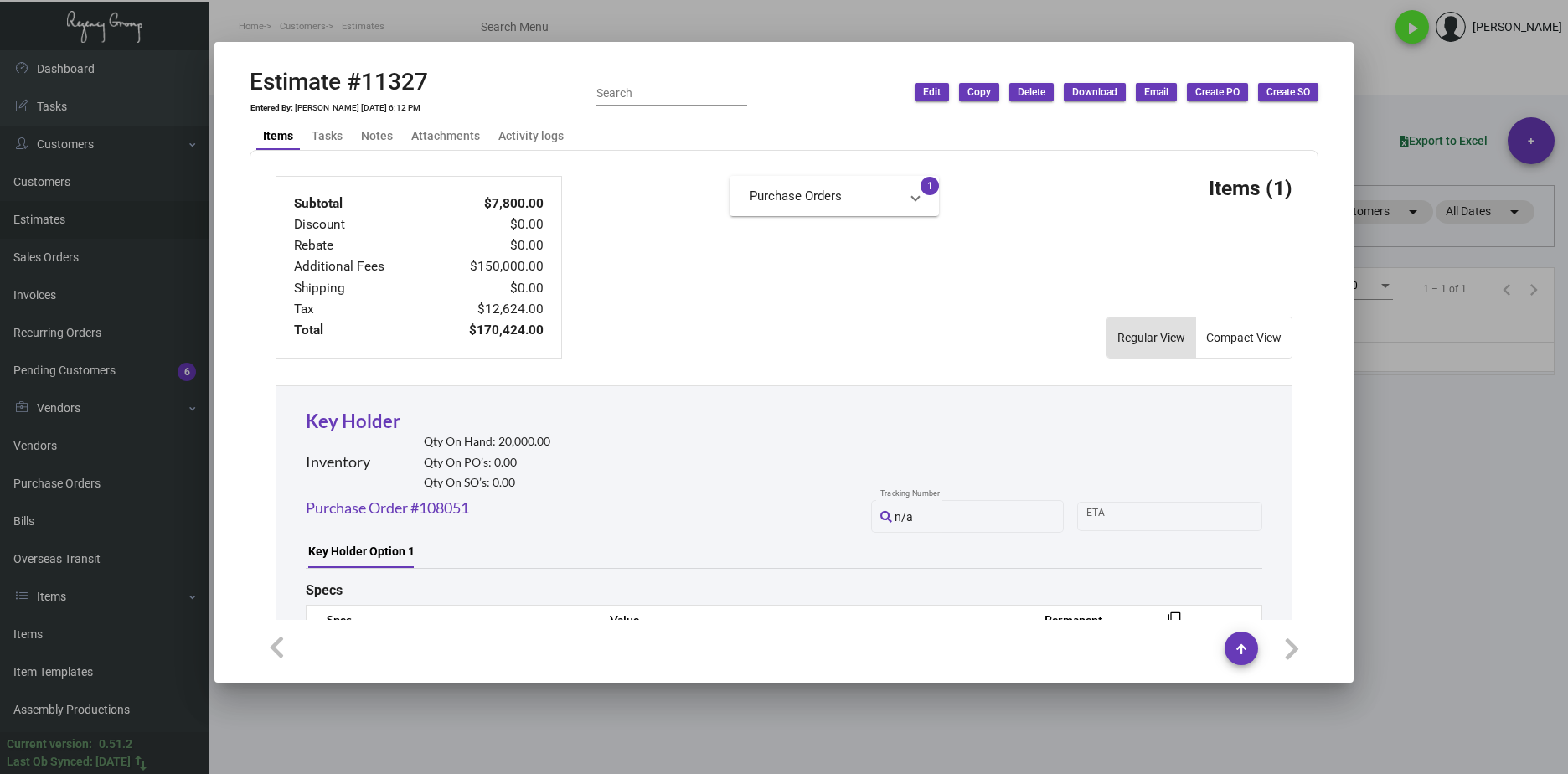
scroll to position [935, 0]
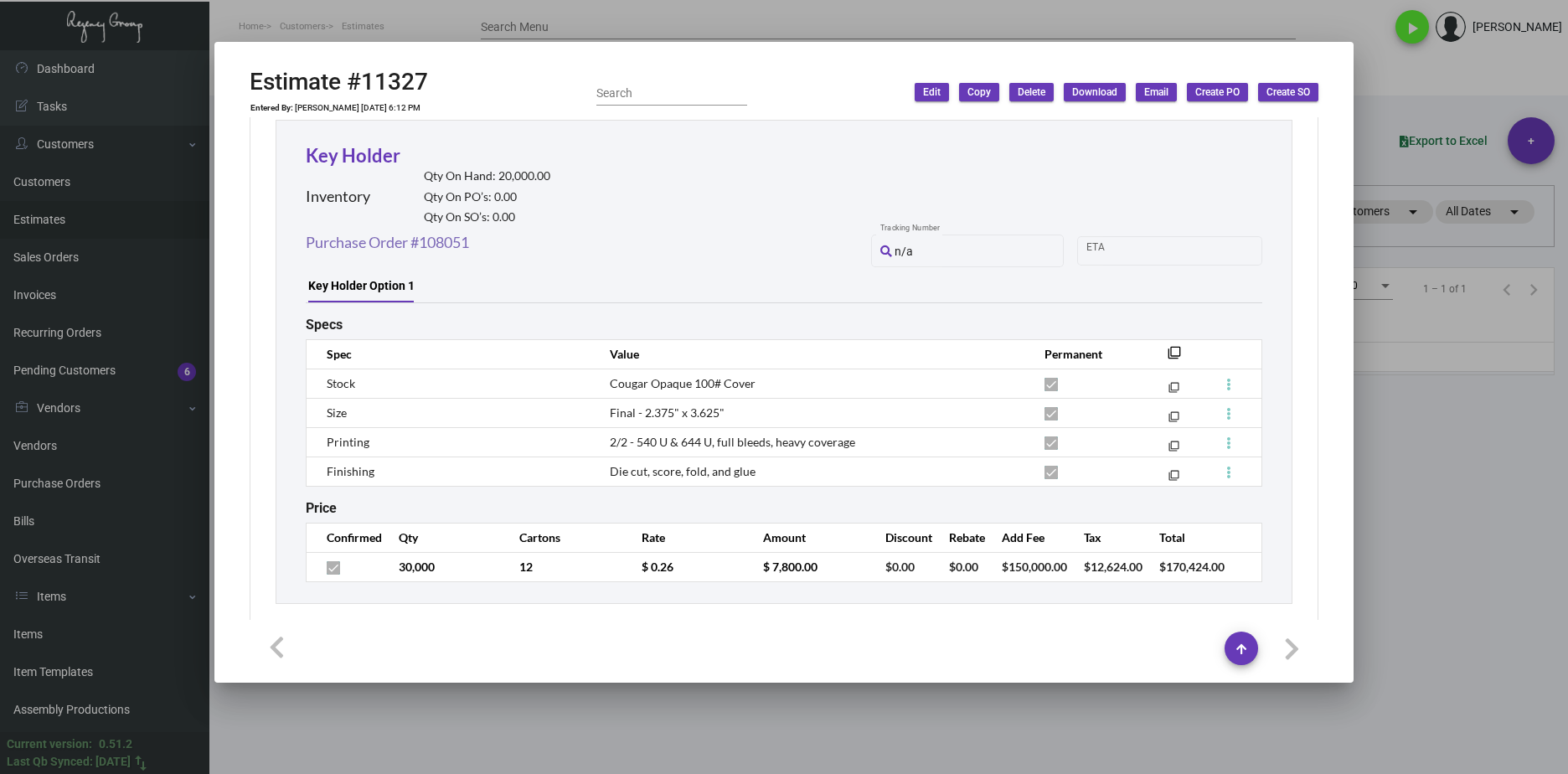
click at [468, 231] on link "Purchase Order #108051" at bounding box center [388, 243] width 163 height 23
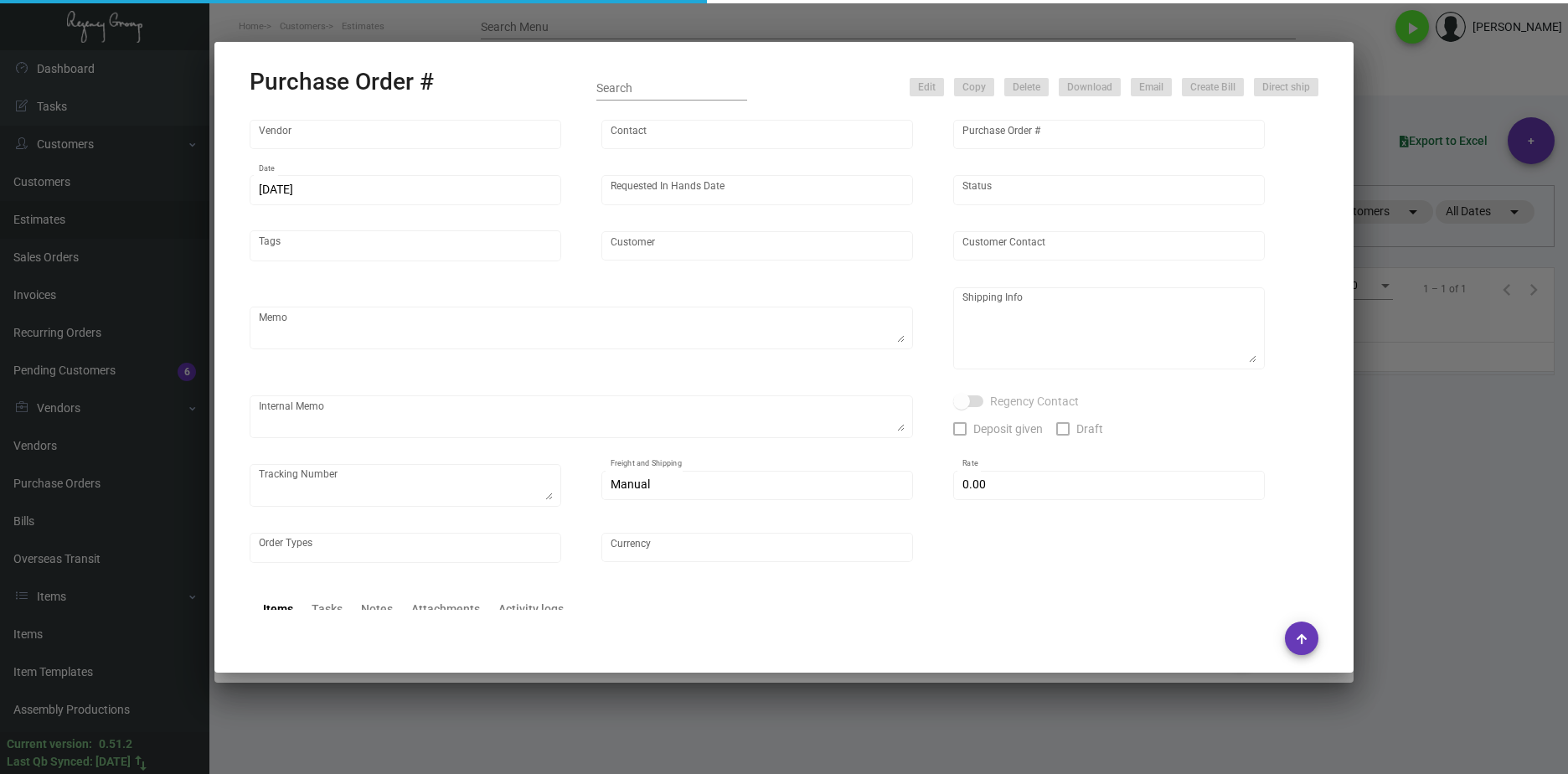
type input "Team Concept"
type input "Tammy Jensen"
type input "108051"
type input "10/29/2024"
type input "11/13/2024"
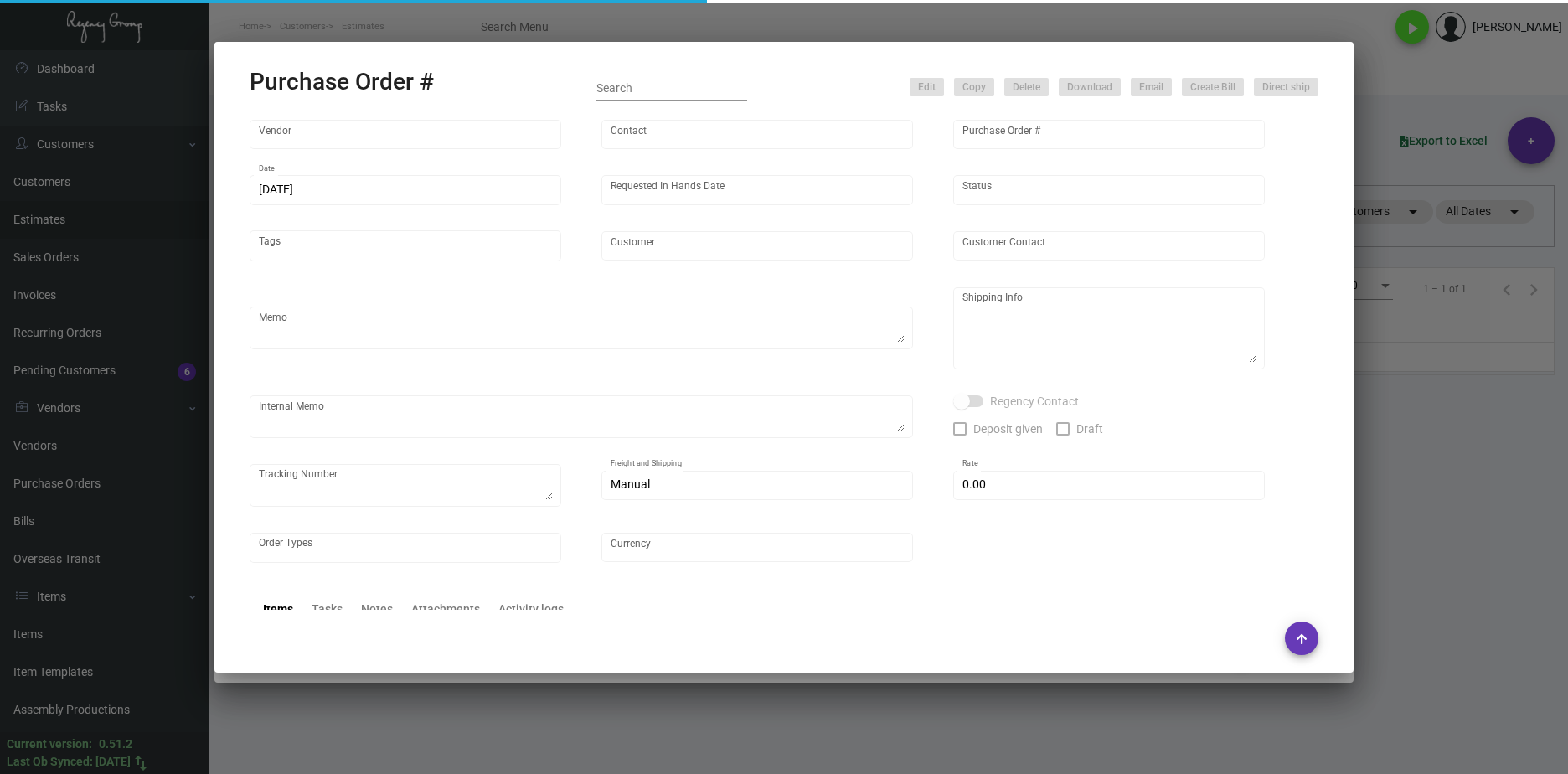
type input "Sable at Navy Pier"
type input "Laurent Boisdron"
type textarea "Quote 21631 / Reorder PO#100981"
type textarea "Regency Group NJ - Alex Penate 22 Belgrove Dr. Kearny, NJ 07032"
type textarea "20k - Label provided to vendor to ship to NJ Warehouse. UPS Ground Cost $150.95…"
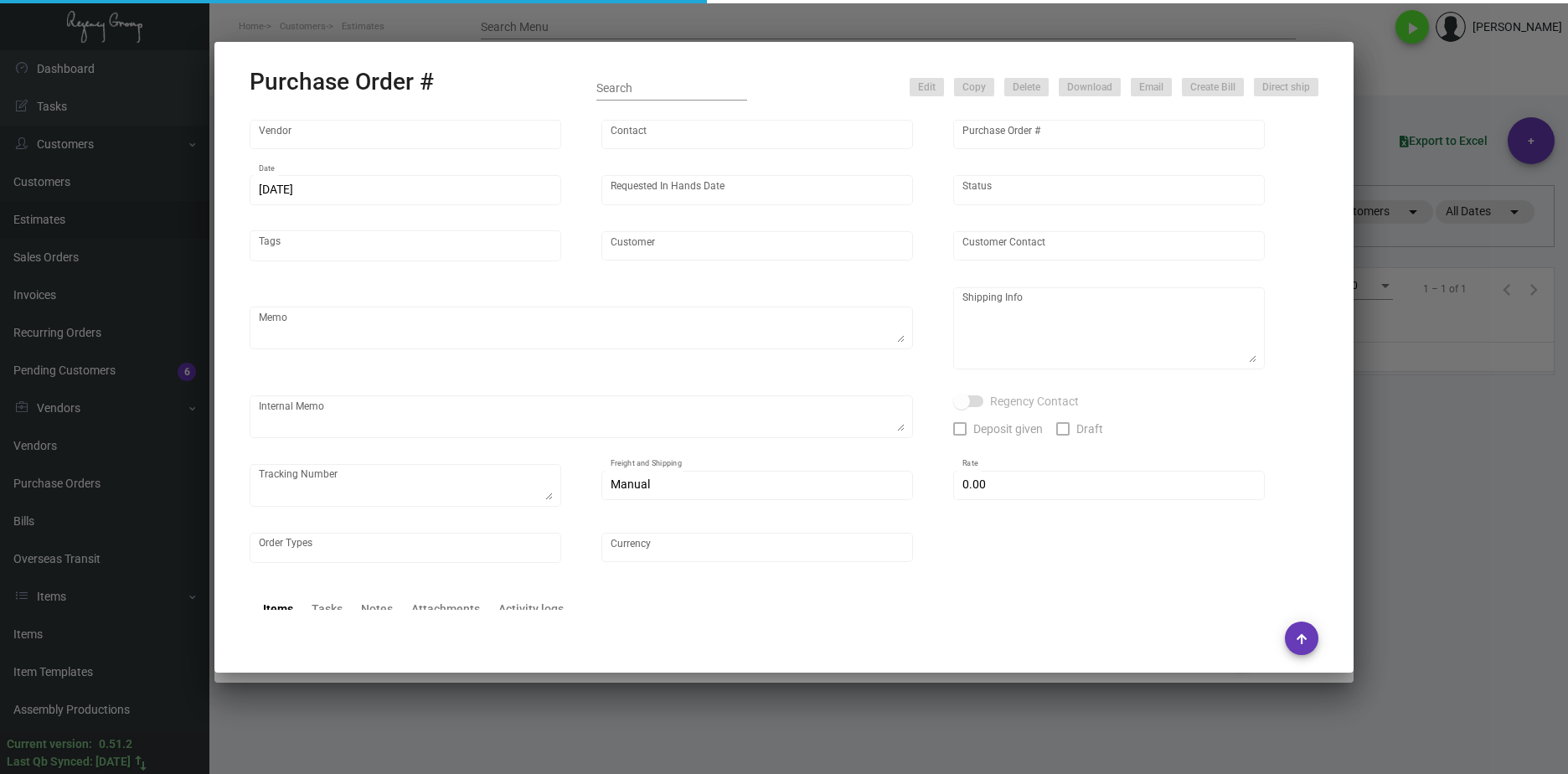
type input "$ 0.00"
type input "United States Dollar $"
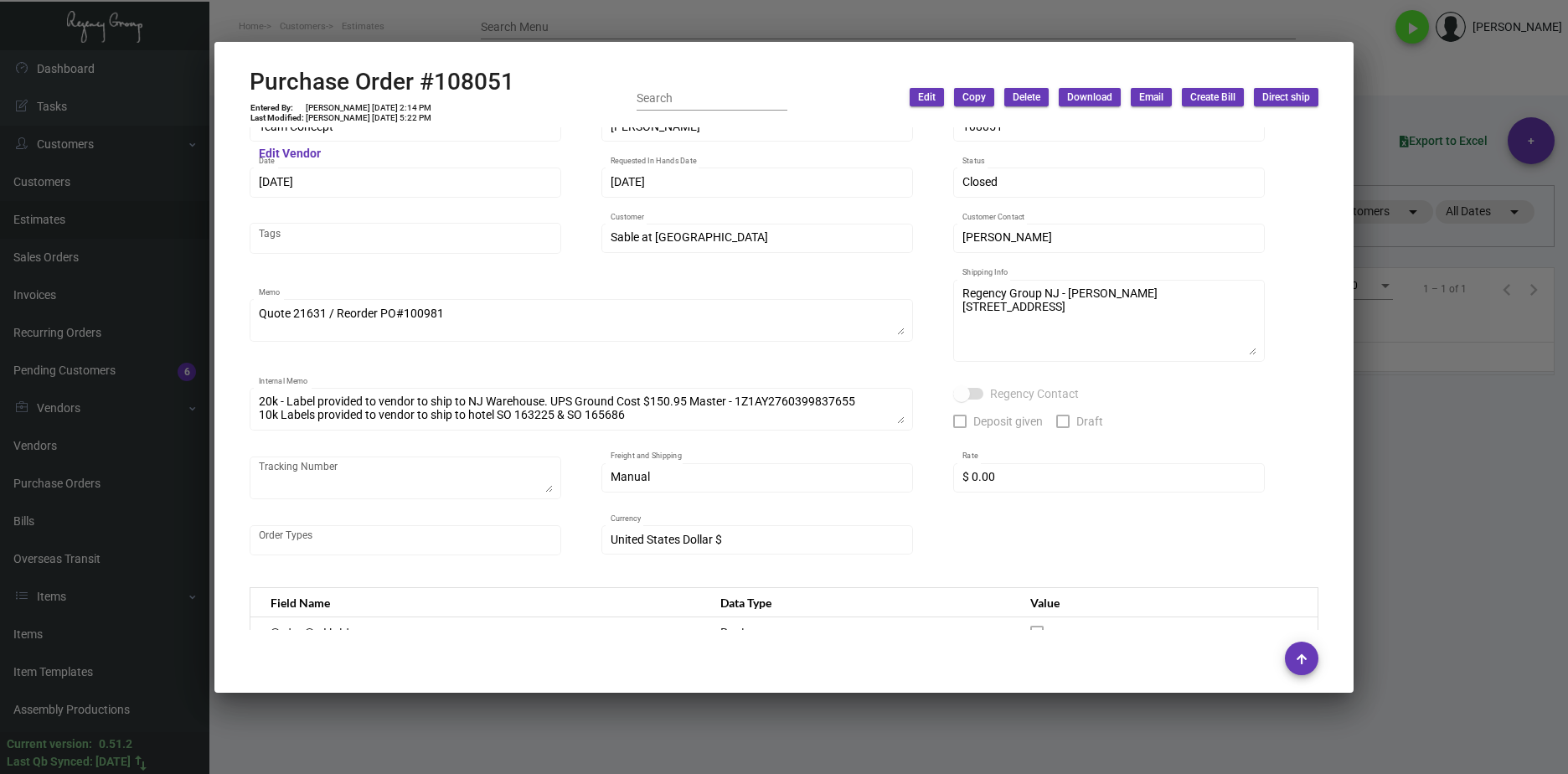
scroll to position [0, 0]
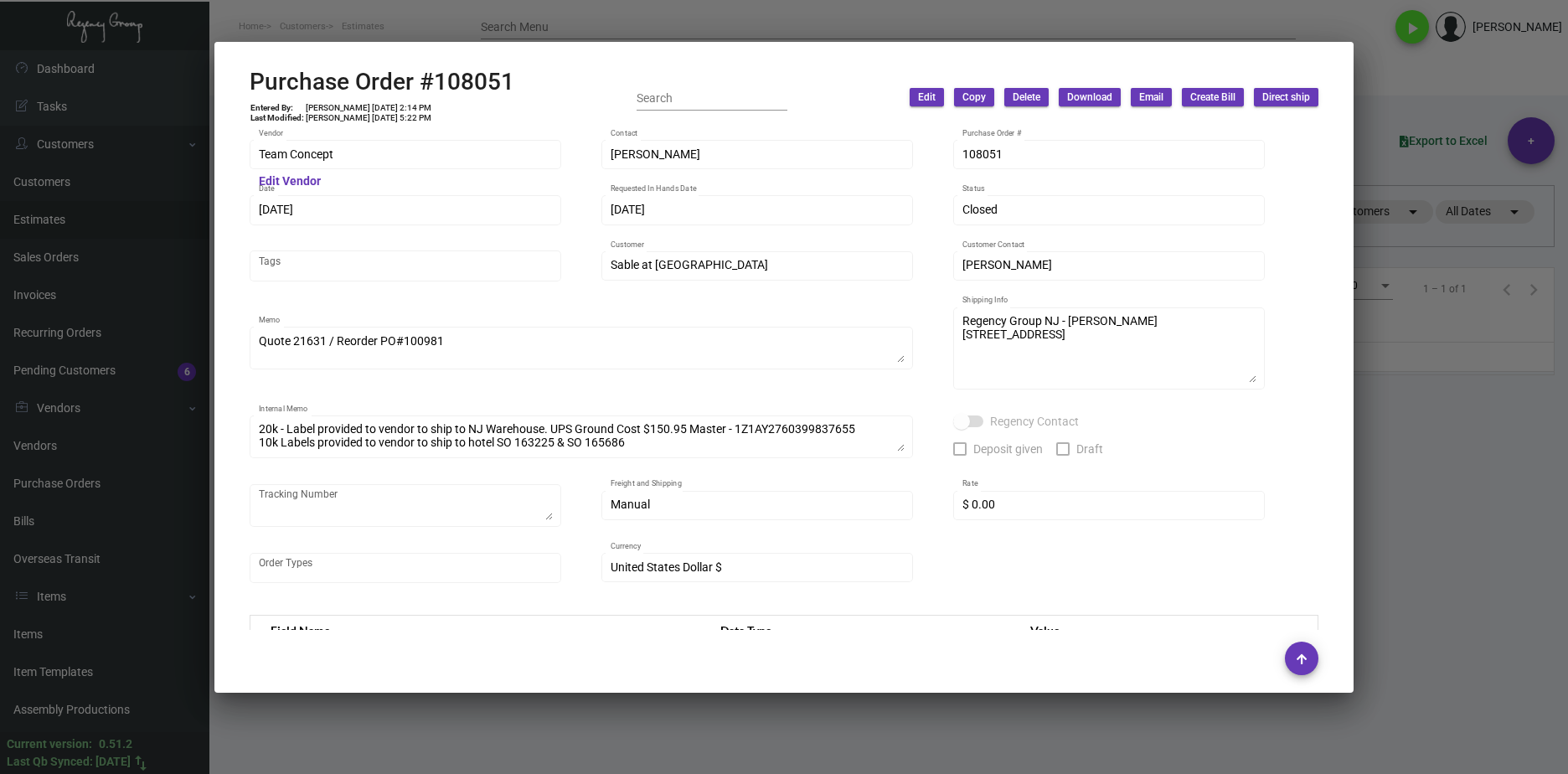
click at [1412, 474] on div at bounding box center [784, 387] width 1568 height 774
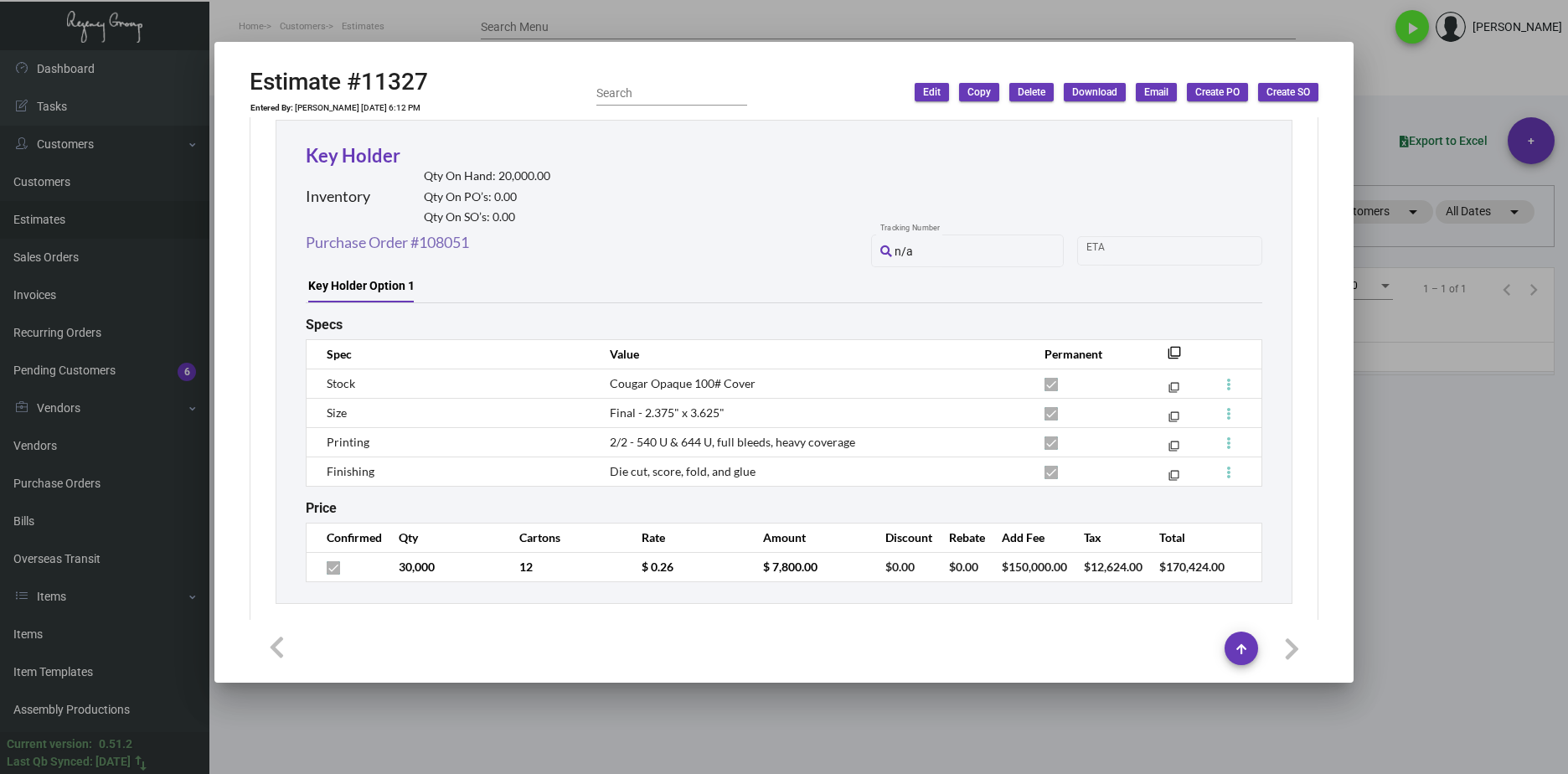
click at [462, 233] on link "Purchase Order #108051" at bounding box center [388, 243] width 163 height 23
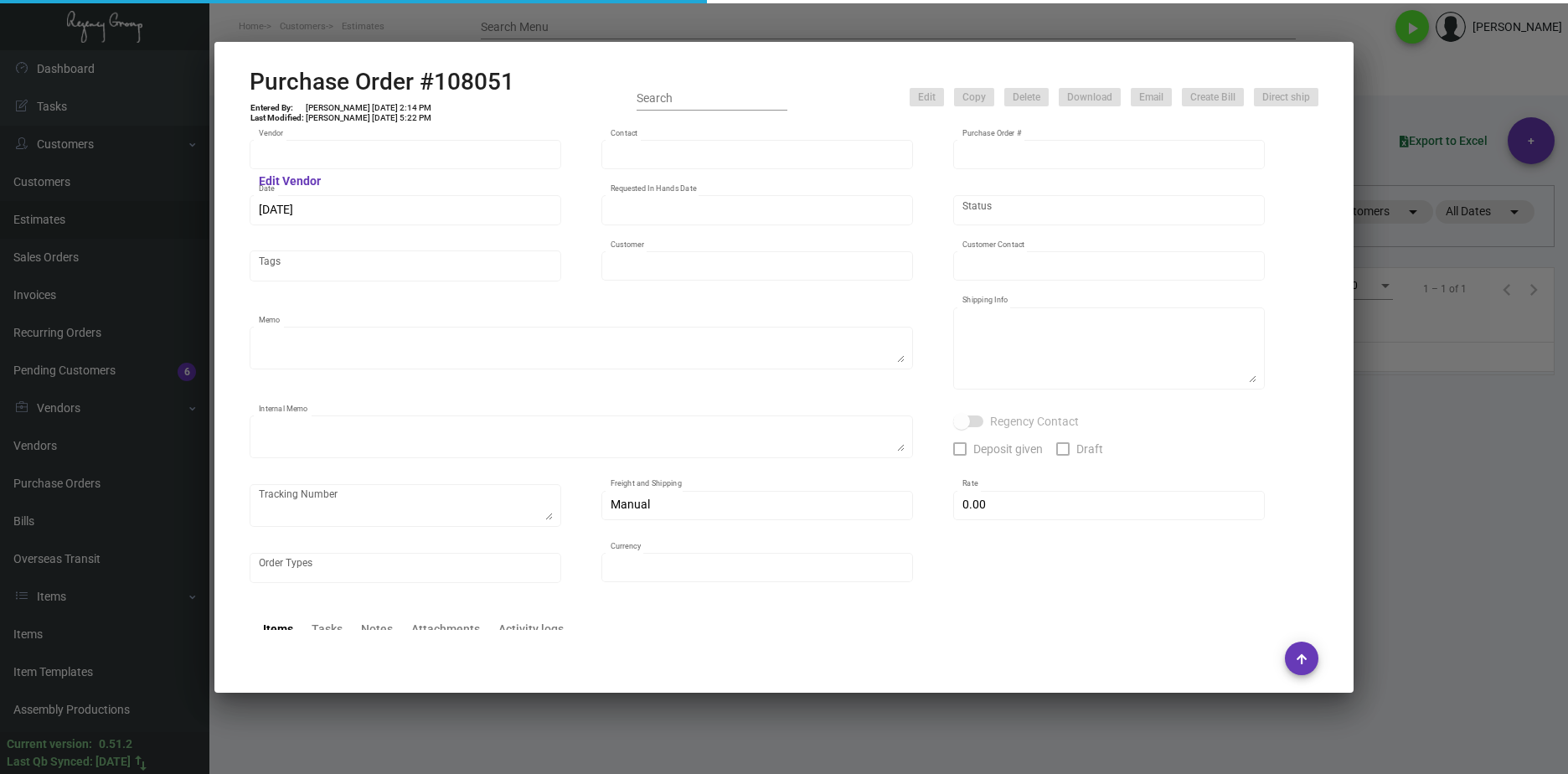
type input "Team Concept"
type input "Tammy Jensen"
type input "108051"
type input "10/29/2024"
type input "11/13/2024"
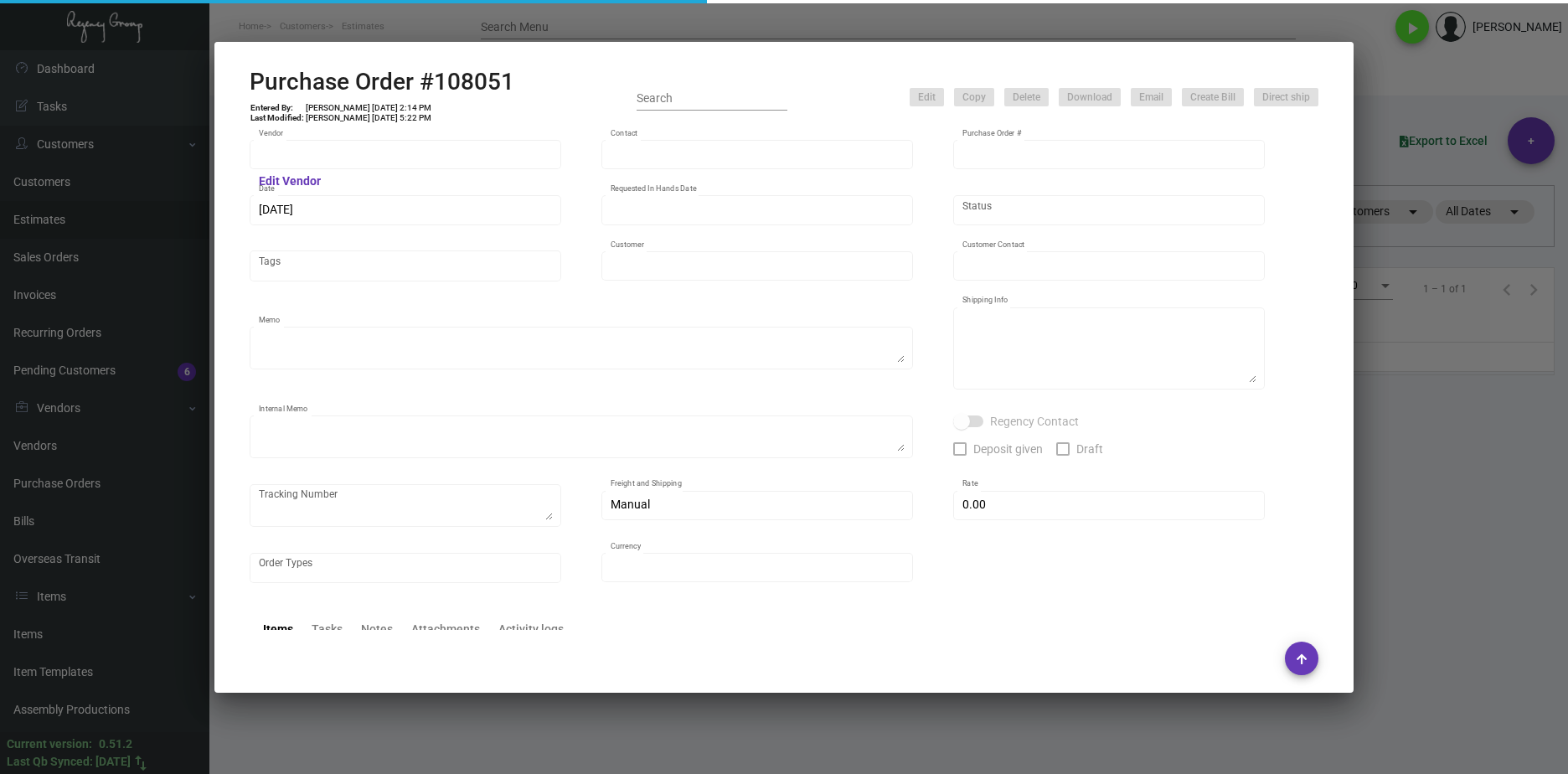
type input "Sable at Navy Pier"
type input "Laurent Boisdron"
type textarea "Quote 21631 / Reorder PO#100981"
type textarea "Regency Group NJ - Alex Penate 22 Belgrove Dr. Kearny, NJ 07032"
type textarea "20k - Label provided to vendor to ship to NJ Warehouse. UPS Ground Cost $150.95…"
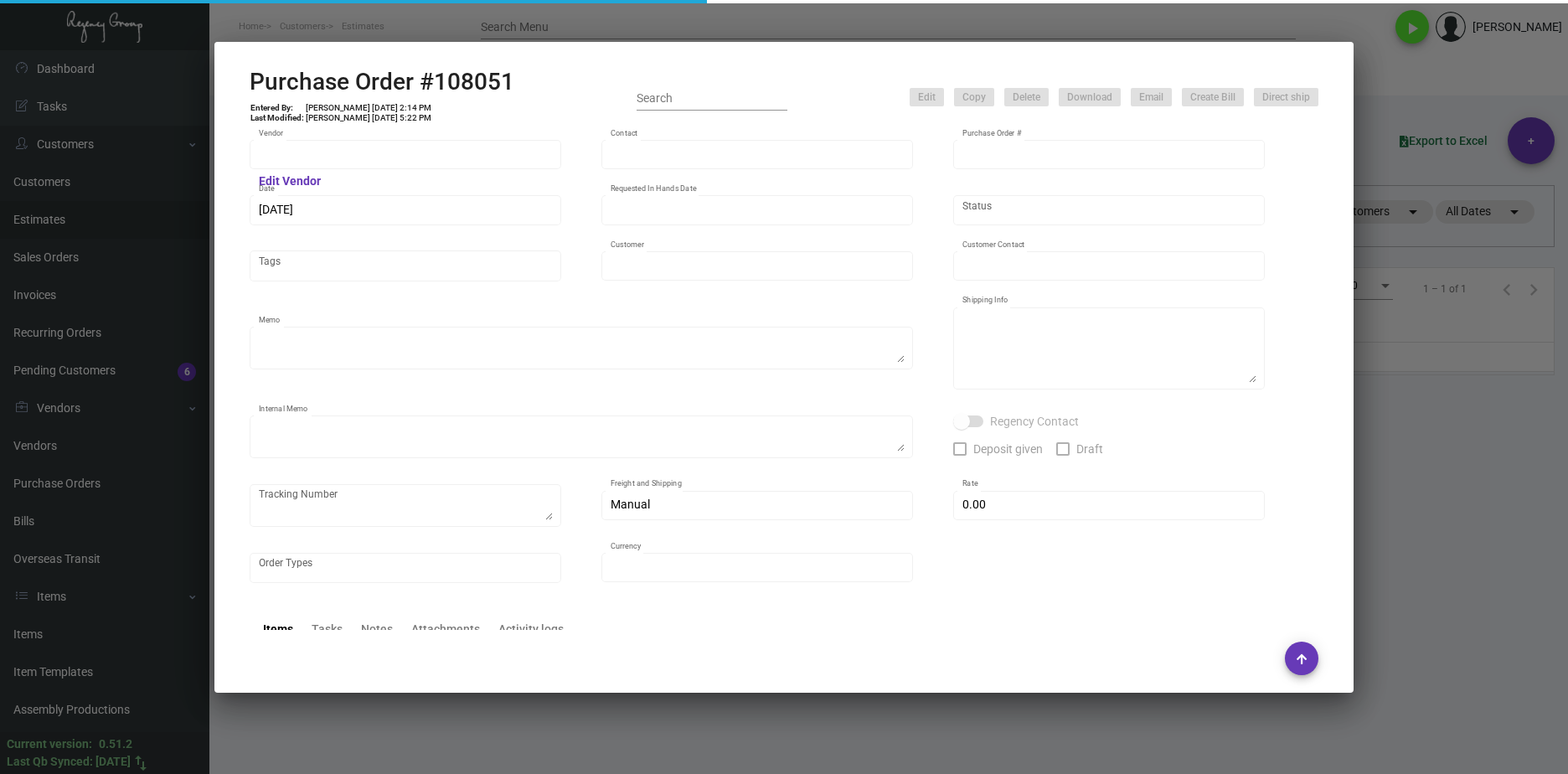
type input "$ 0.00"
type input "United States Dollar $"
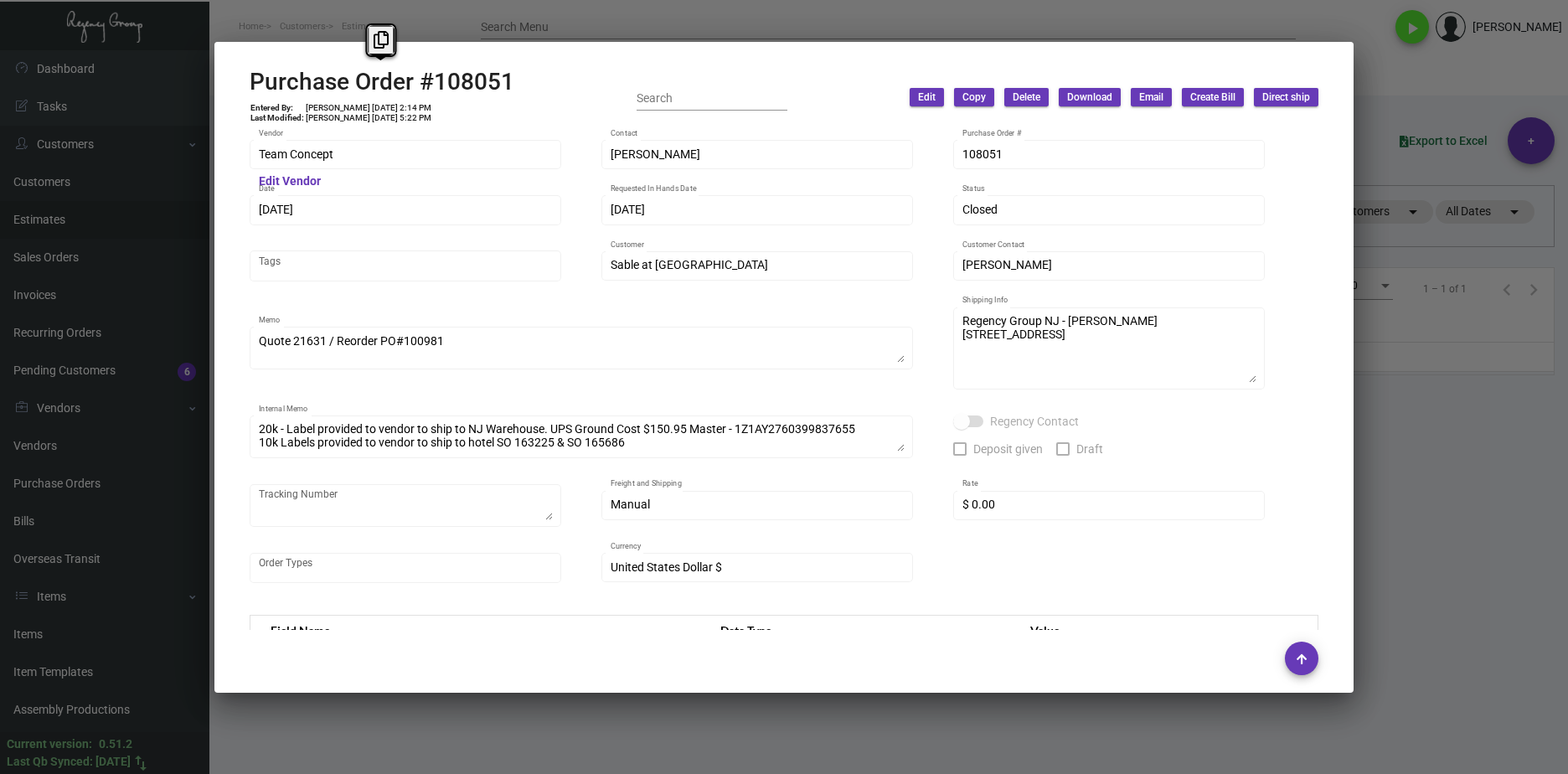
drag, startPoint x: 490, startPoint y: 83, endPoint x: 247, endPoint y: 92, distance: 243.2
click at [247, 92] on mat-dialog-container "Purchase Order #108051 Entered By: Justin Corujo 10/29/24, 2:14 PM Last Modifie…" at bounding box center [784, 367] width 1140 height 651
copy h2 "Purchase Order #108051"
click at [414, 105] on td "Justin Corujo 10/29/24, 2:14 PM" at bounding box center [369, 107] width 128 height 10
drag, startPoint x: 391, startPoint y: 106, endPoint x: 362, endPoint y: 109, distance: 29.2
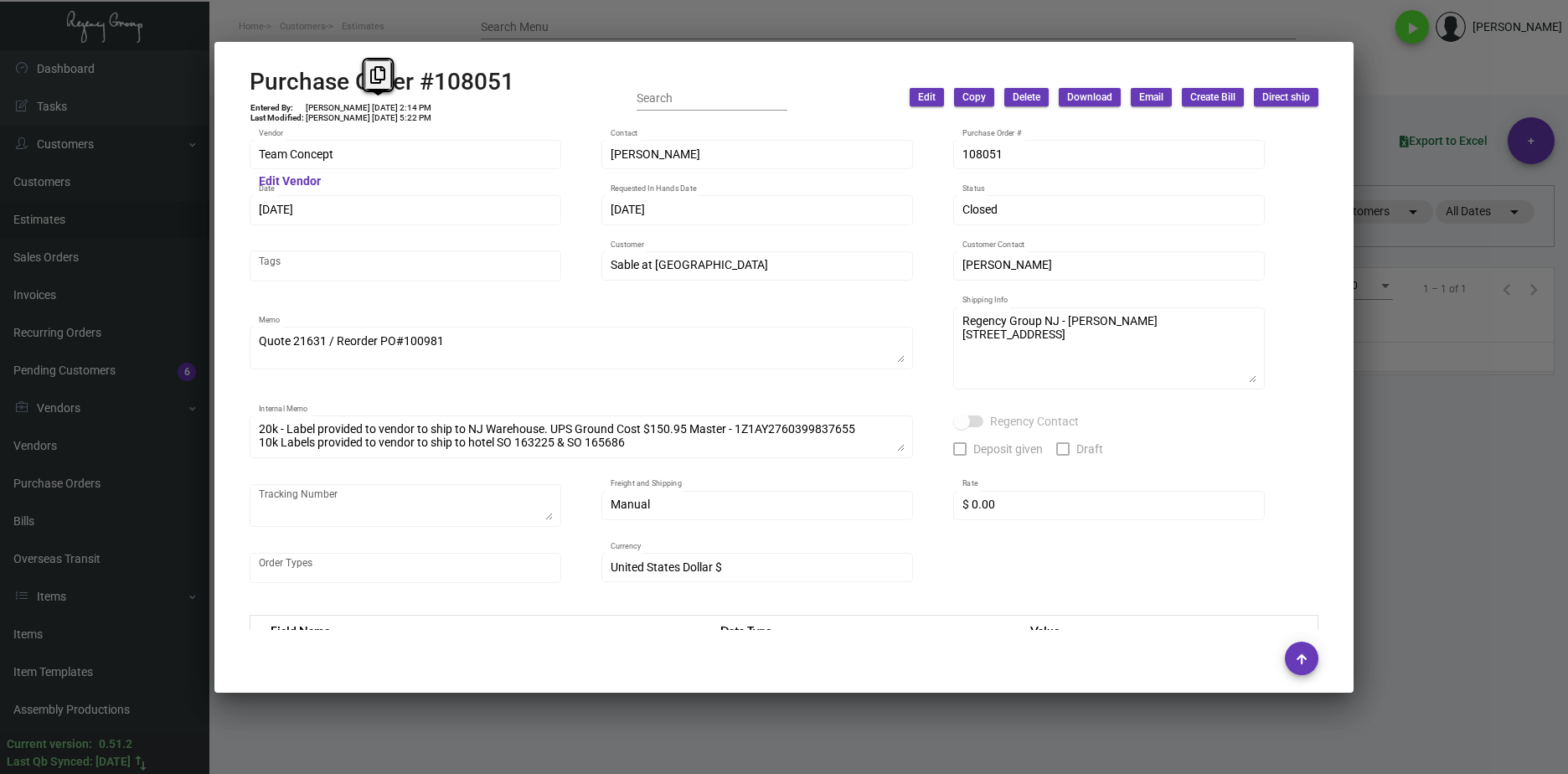
click at [362, 109] on td "Justin Corujo 10/29/24, 2:14 PM" at bounding box center [369, 107] width 128 height 10
click at [377, 112] on td "Justin Corujo 10/29/24, 2:14 PM" at bounding box center [369, 107] width 128 height 10
click at [361, 106] on td "Justin Corujo 10/29/24, 2:14 PM" at bounding box center [369, 107] width 128 height 10
drag, startPoint x: 360, startPoint y: 106, endPoint x: 392, endPoint y: 107, distance: 32.0
click at [392, 107] on td "Justin Corujo 10/29/24, 2:14 PM" at bounding box center [369, 107] width 128 height 10
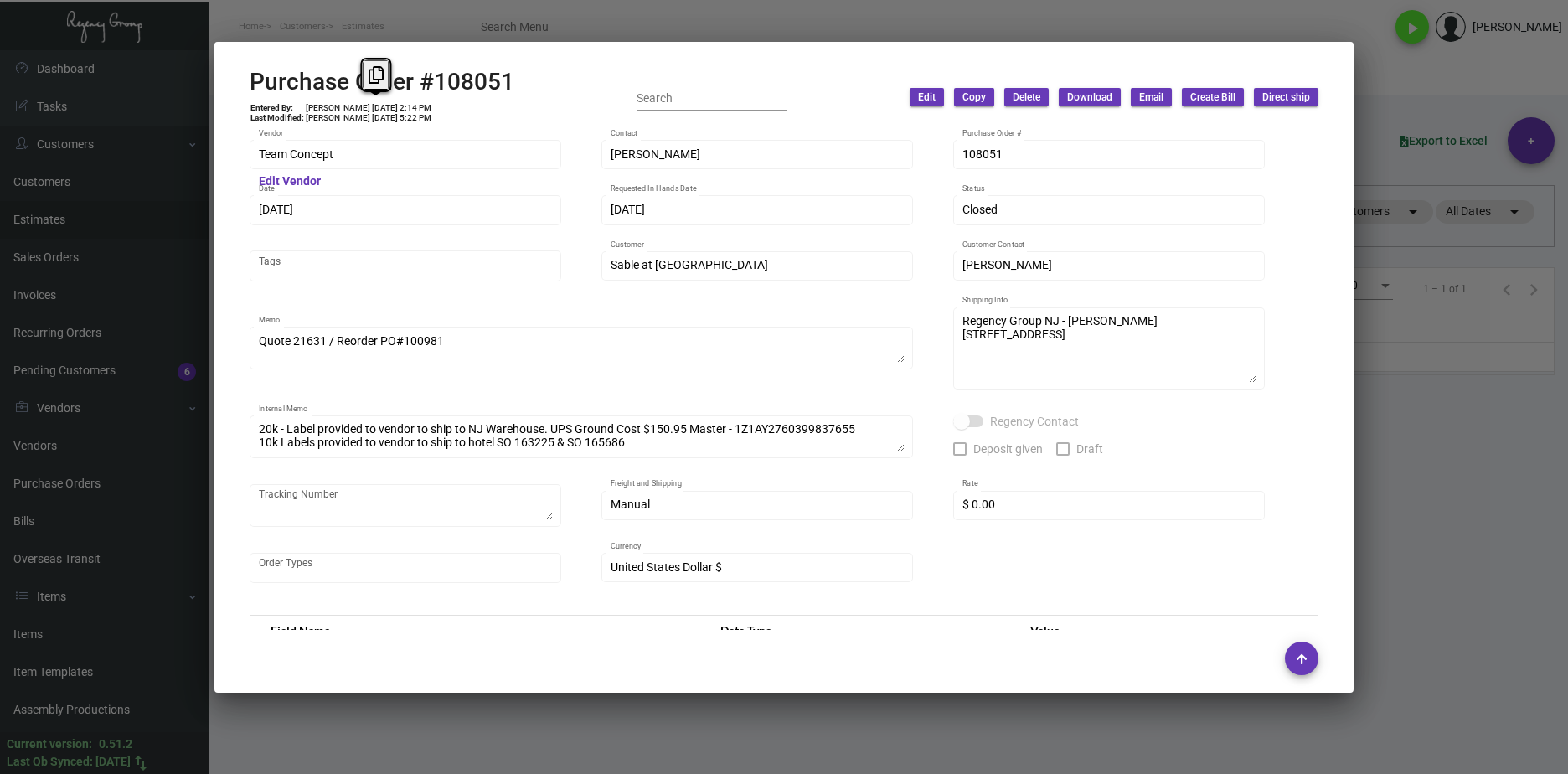
copy td "10/29/24"
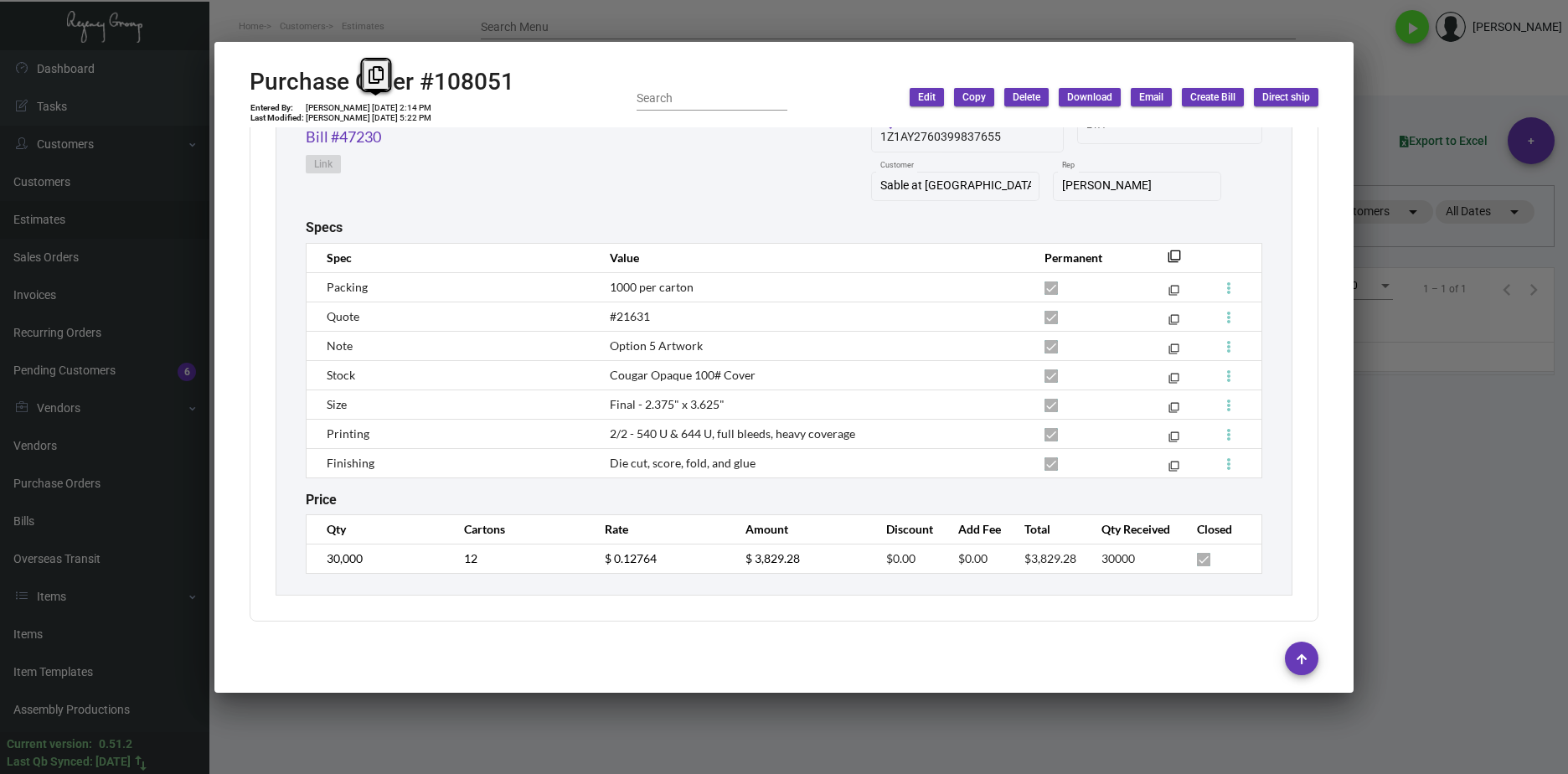
scroll to position [919, 0]
click at [297, 562] on div "Key Holder Inventory Qty On Hand: 20,000.00 Qty On Other PO’s: 0.00 Qty On SO’s…" at bounding box center [784, 293] width 1017 height 604
click at [593, 565] on td "$ 0.12764" at bounding box center [658, 557] width 141 height 29
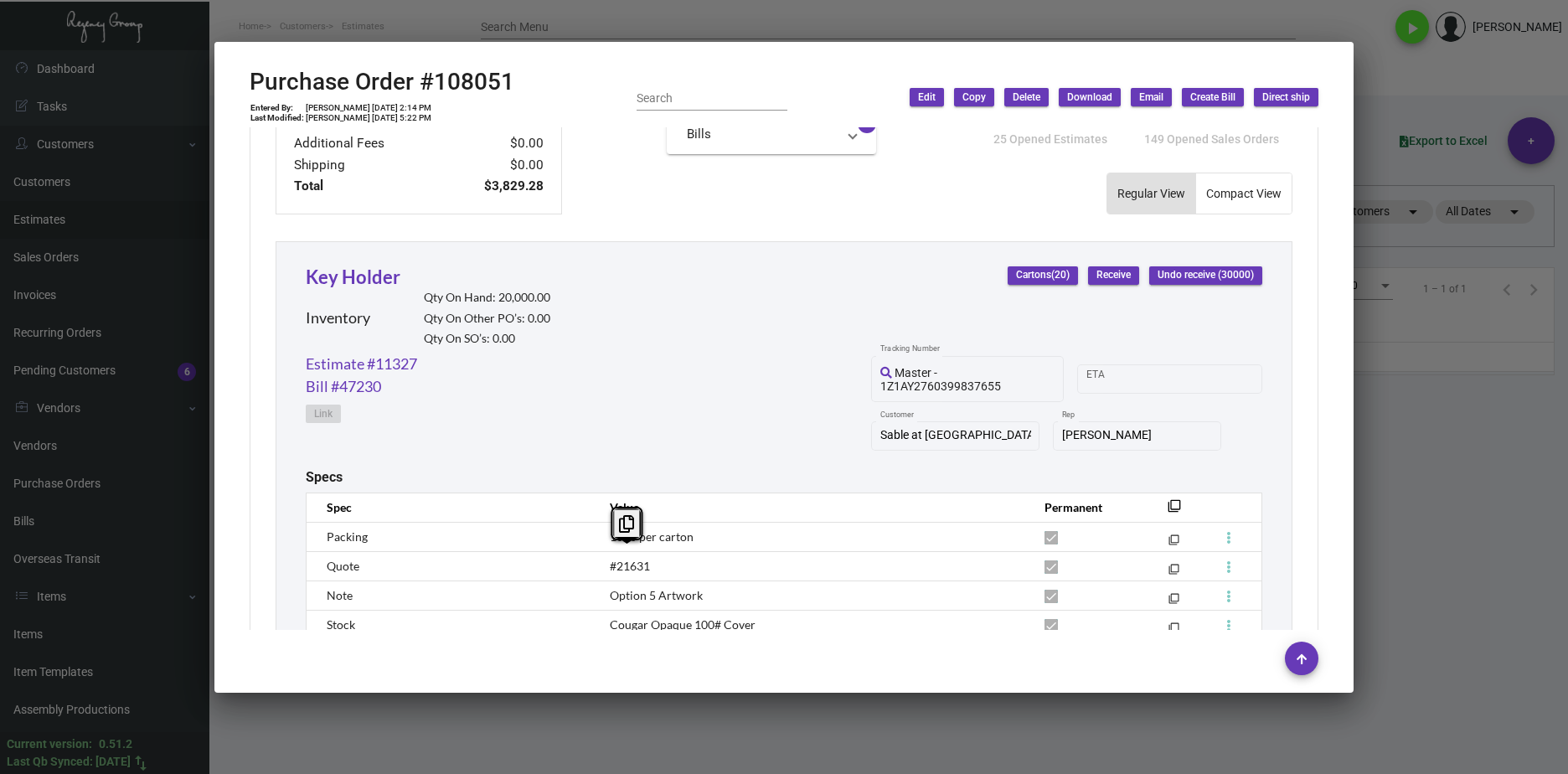
scroll to position [668, 0]
click at [387, 368] on link "Estimate #11327" at bounding box center [362, 365] width 112 height 23
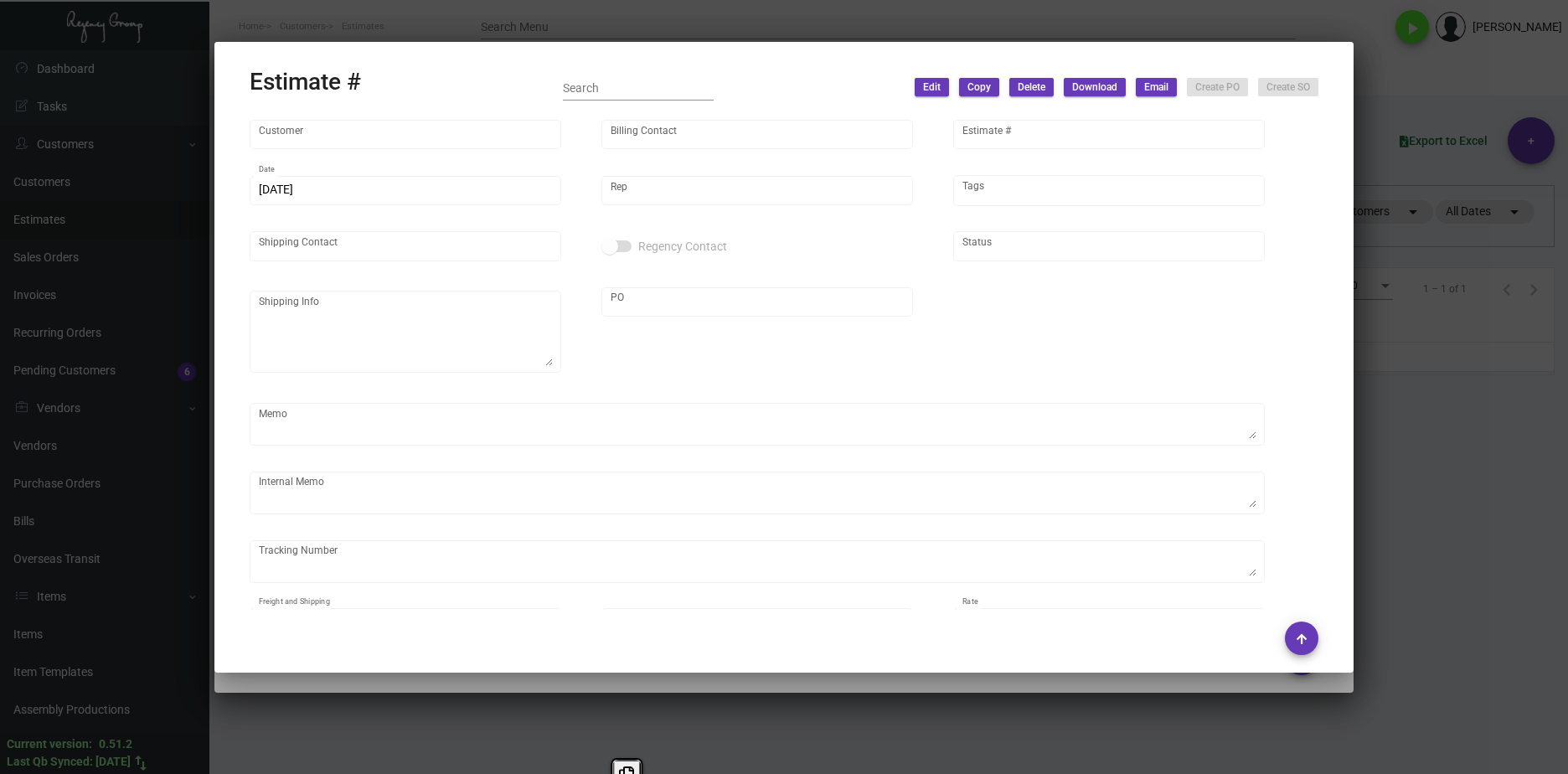
type input "Sable at Navy Pier"
type input "Vanessa Quintero"
type input "11327"
type input "10/16/2024"
type input "Max Nesser"
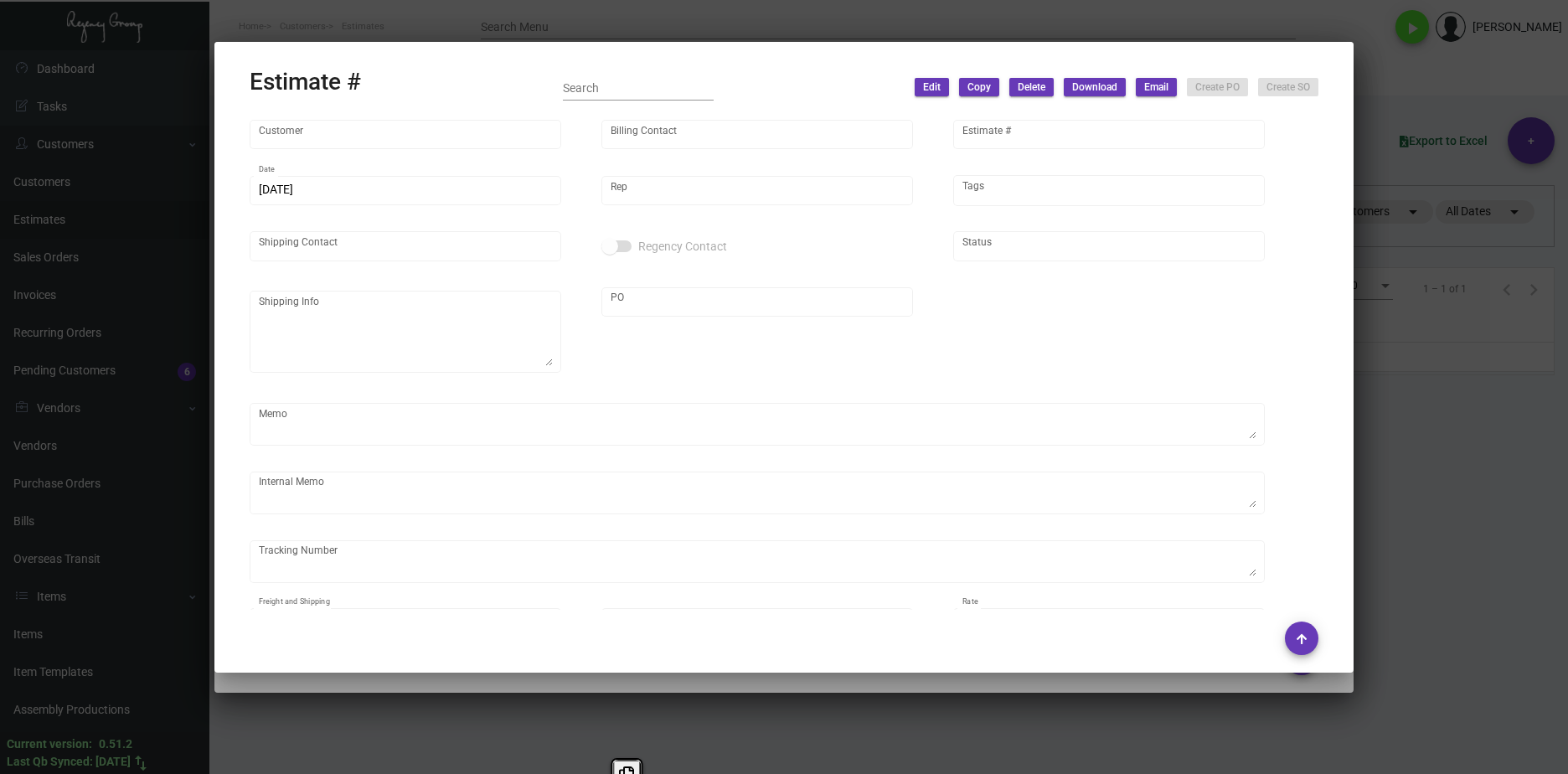
type input "Laurent Boisdron"
type input "United States Dollar $"
type input "$ 0.00"
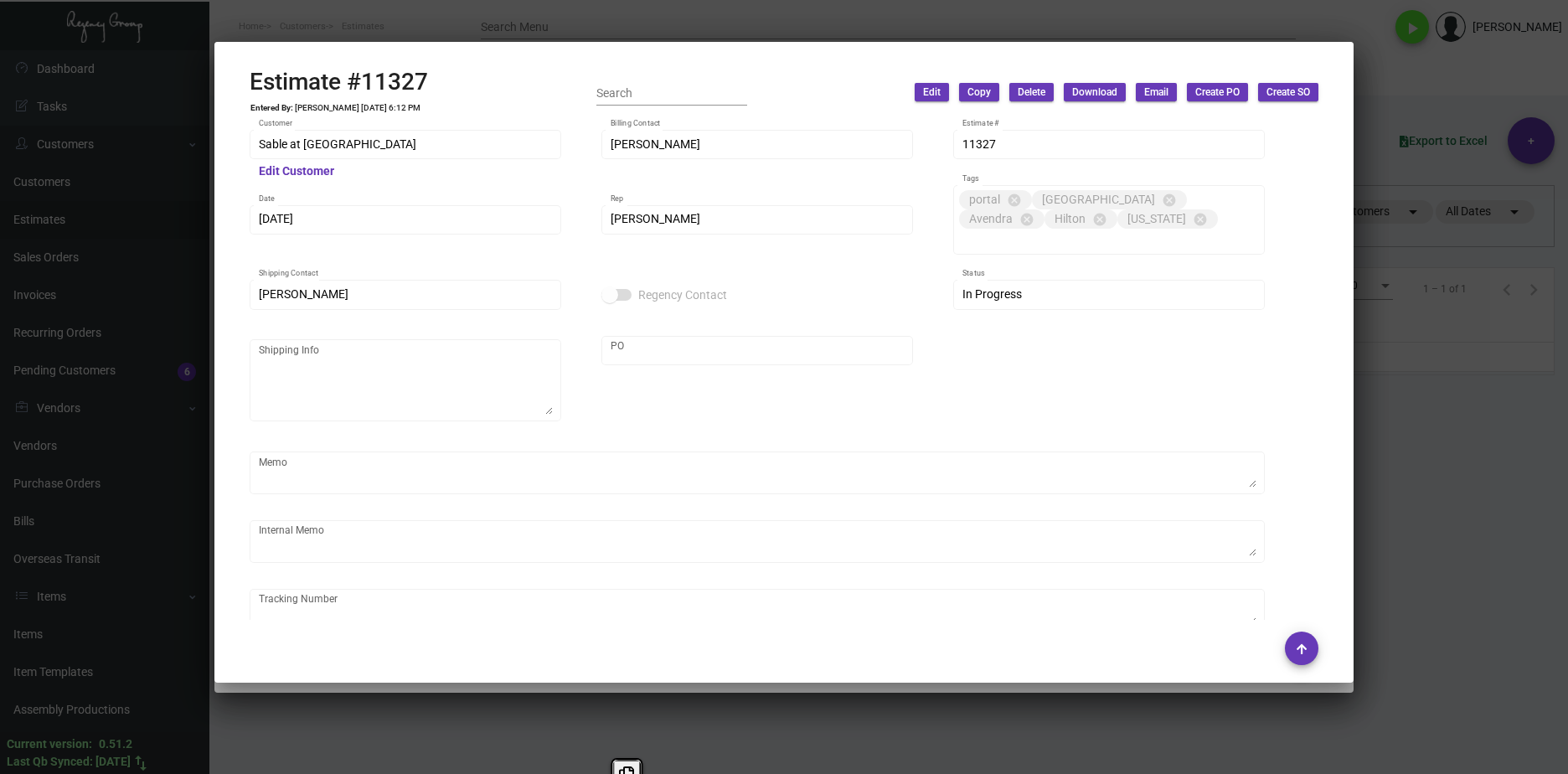
click at [428, 81] on h2 "Estimate #11327" at bounding box center [339, 82] width 178 height 28
drag, startPoint x: 422, startPoint y: 88, endPoint x: 243, endPoint y: 92, distance: 179.0
click at [250, 93] on div "Estimate #11327 Entered By: Shelly Odor 10/16/24, 6:12 PM Search Edit Copy Dele…" at bounding box center [784, 93] width 1069 height 50
copy h2 "Estimate #11327"
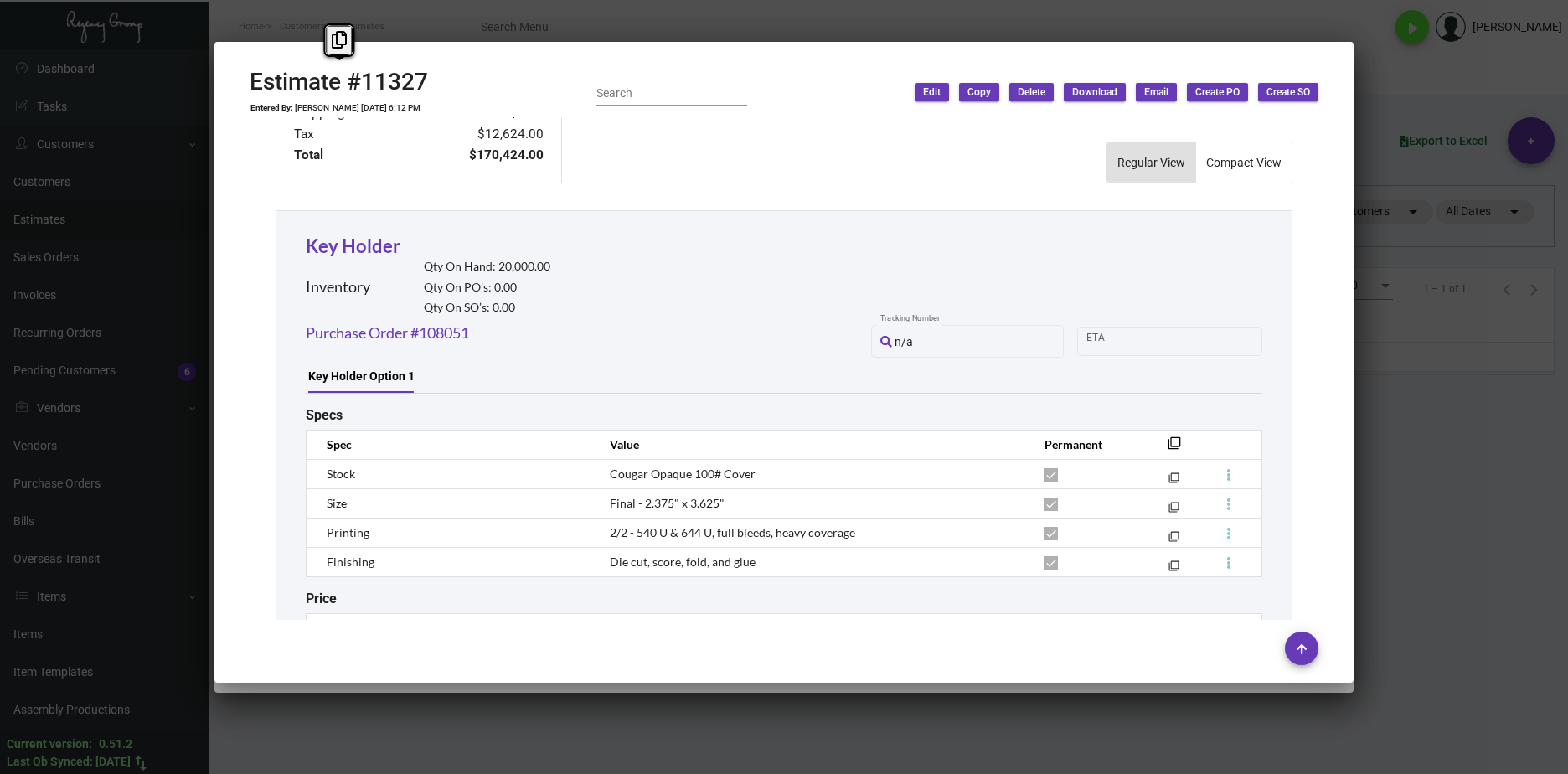
scroll to position [935, 0]
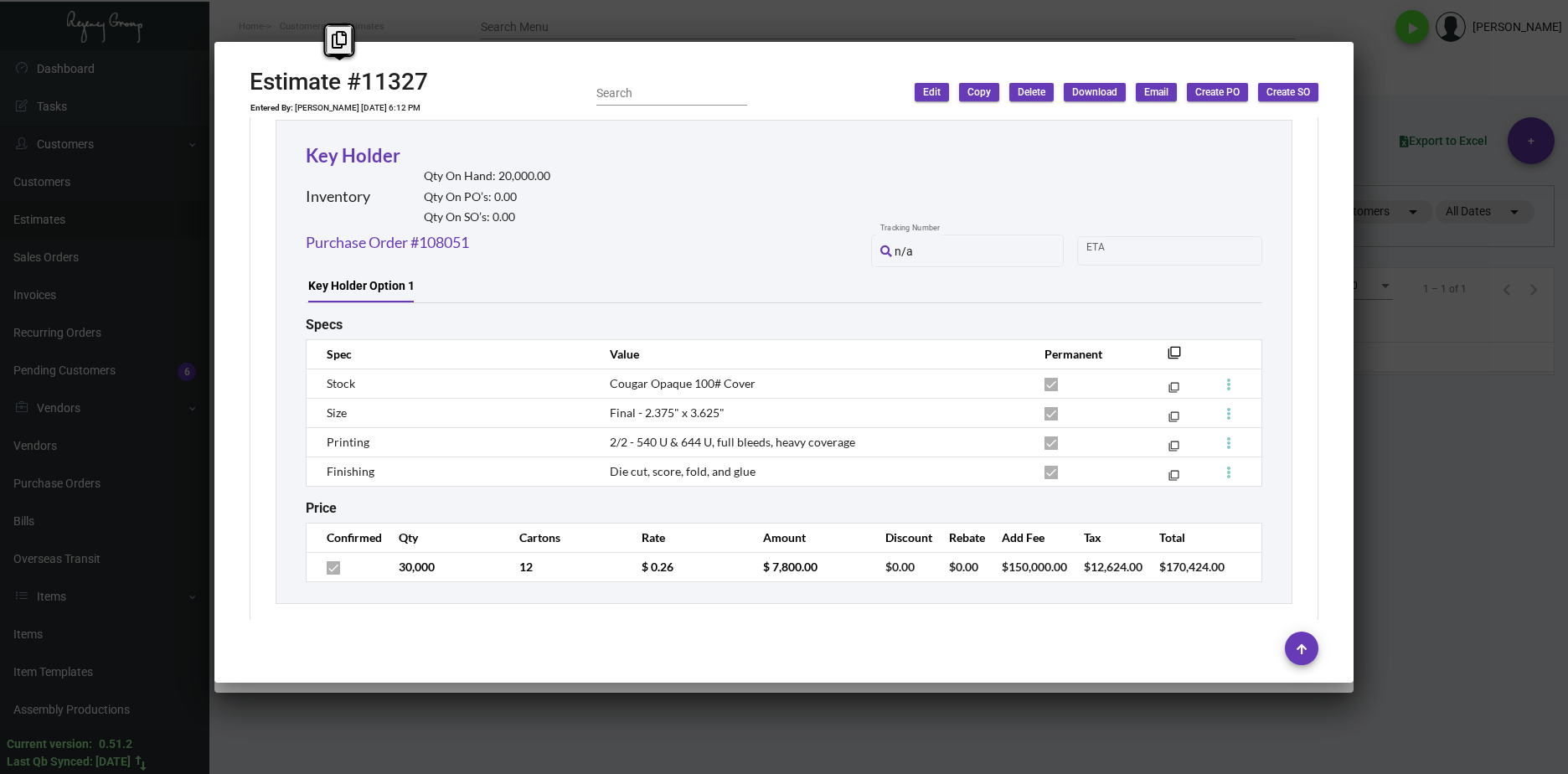
click at [691, 557] on td "$ 0.26" at bounding box center [686, 567] width 122 height 29
click at [601, 552] on tr "30,000 12 $ 0.26 $ 7,800.00 $0.00 $0.00 $150,000.00 $12,624.00 $170,424.00" at bounding box center [785, 567] width 956 height 29
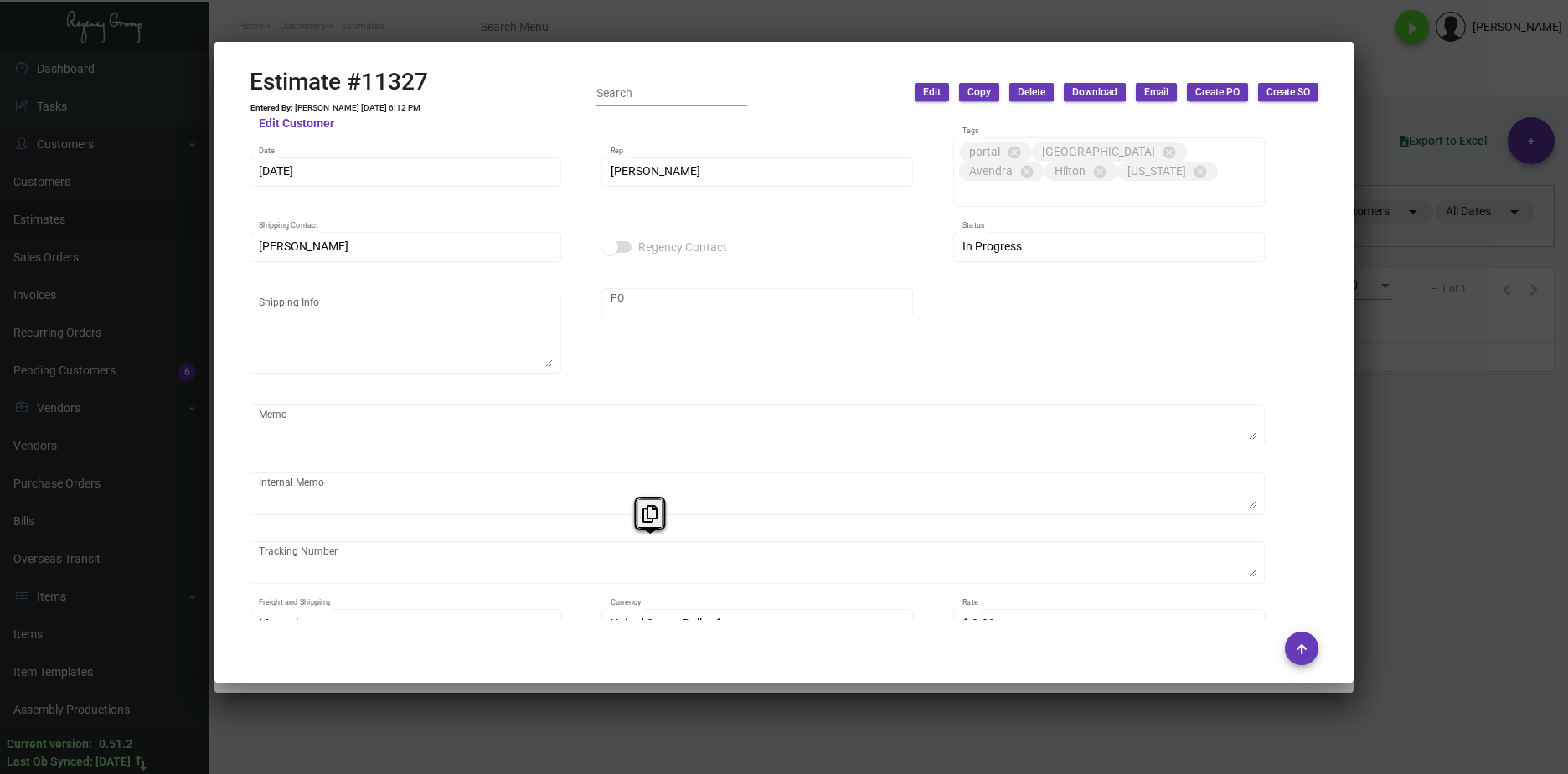
scroll to position [0, 0]
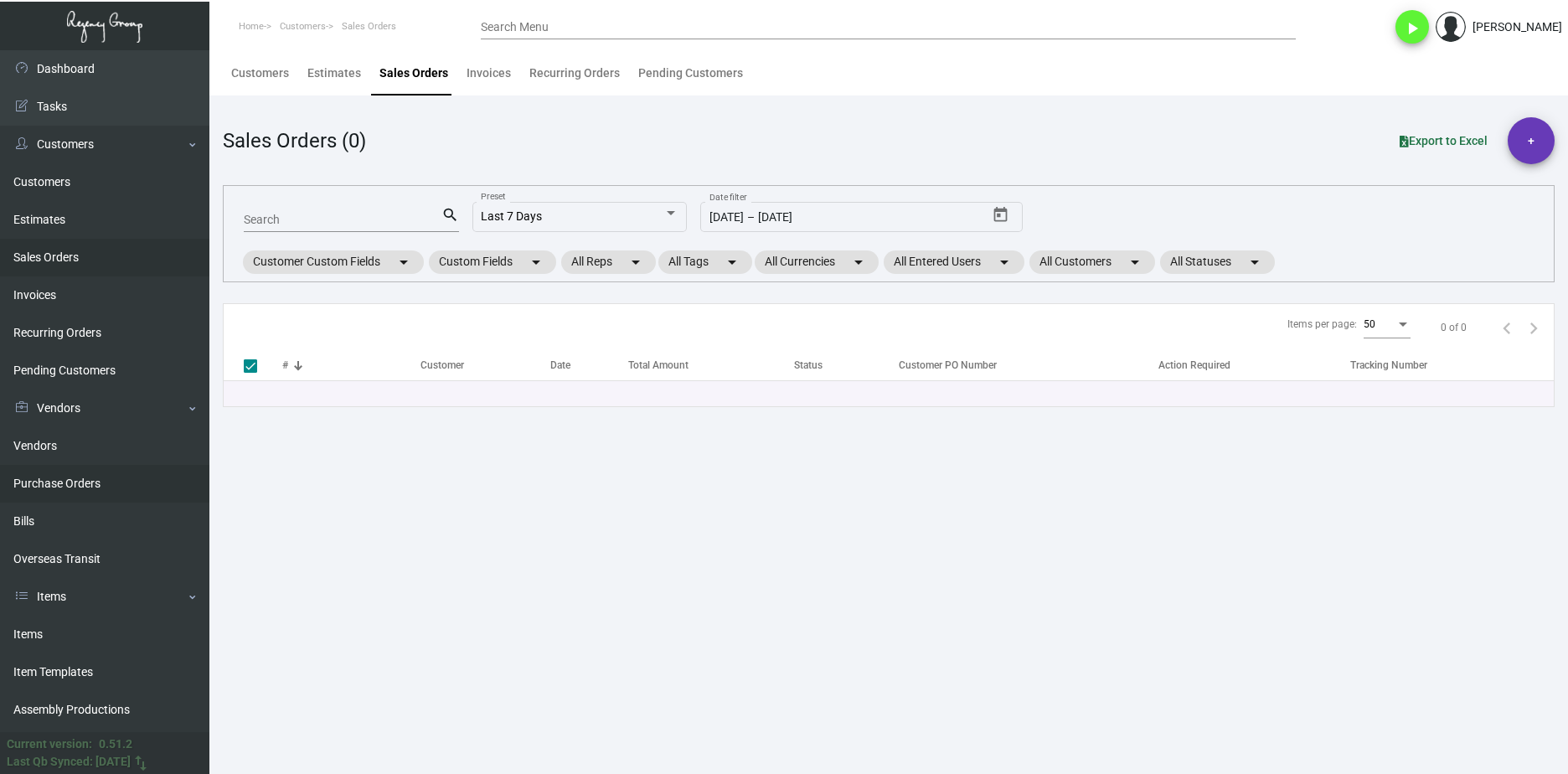
click at [118, 492] on link "Purchase Orders" at bounding box center [105, 483] width 209 height 38
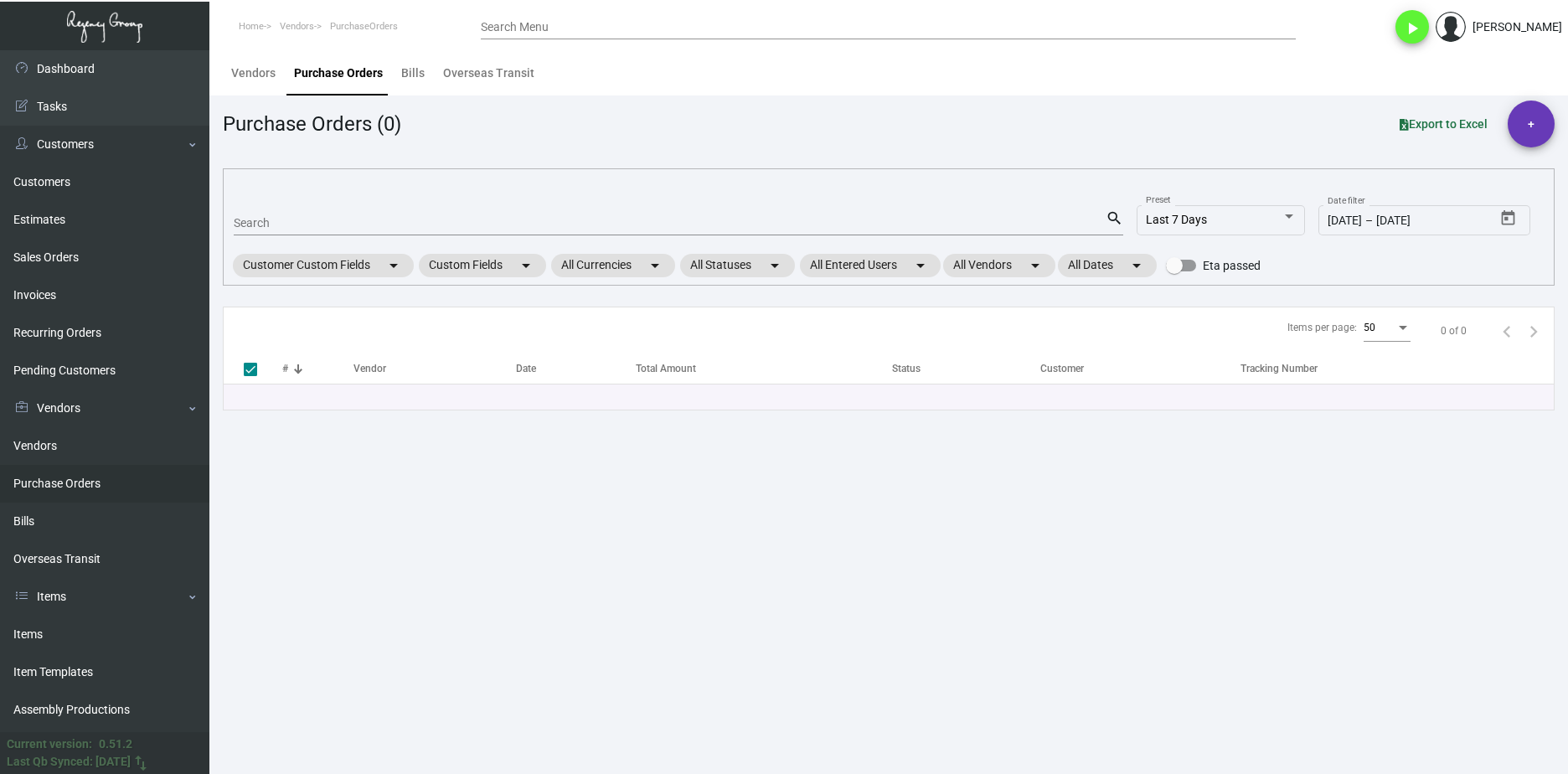
click at [262, 228] on input "Search" at bounding box center [670, 223] width 872 height 13
paste input "95000"
type input "95000"
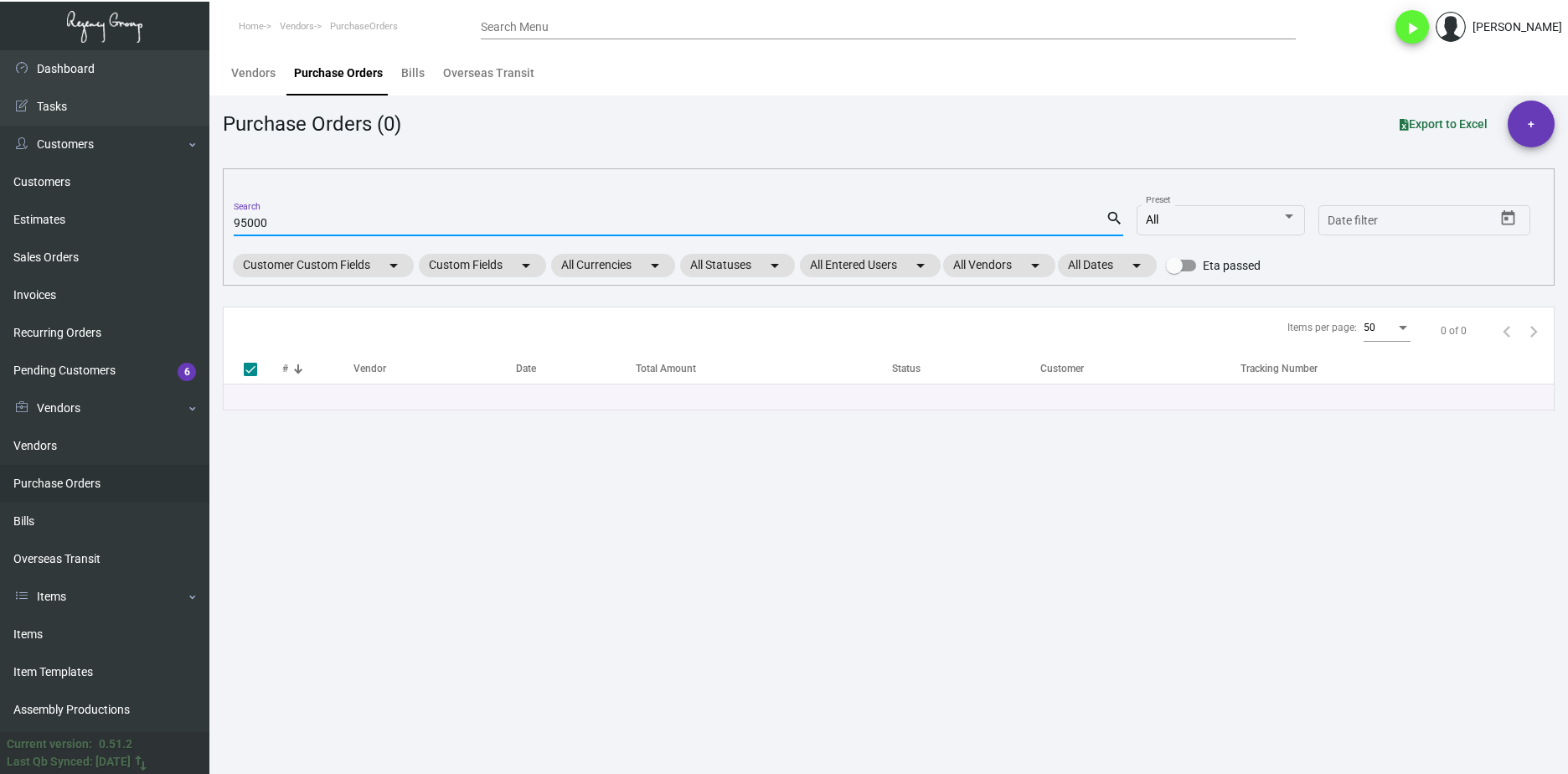
checkbox input "false"
type input "95000"
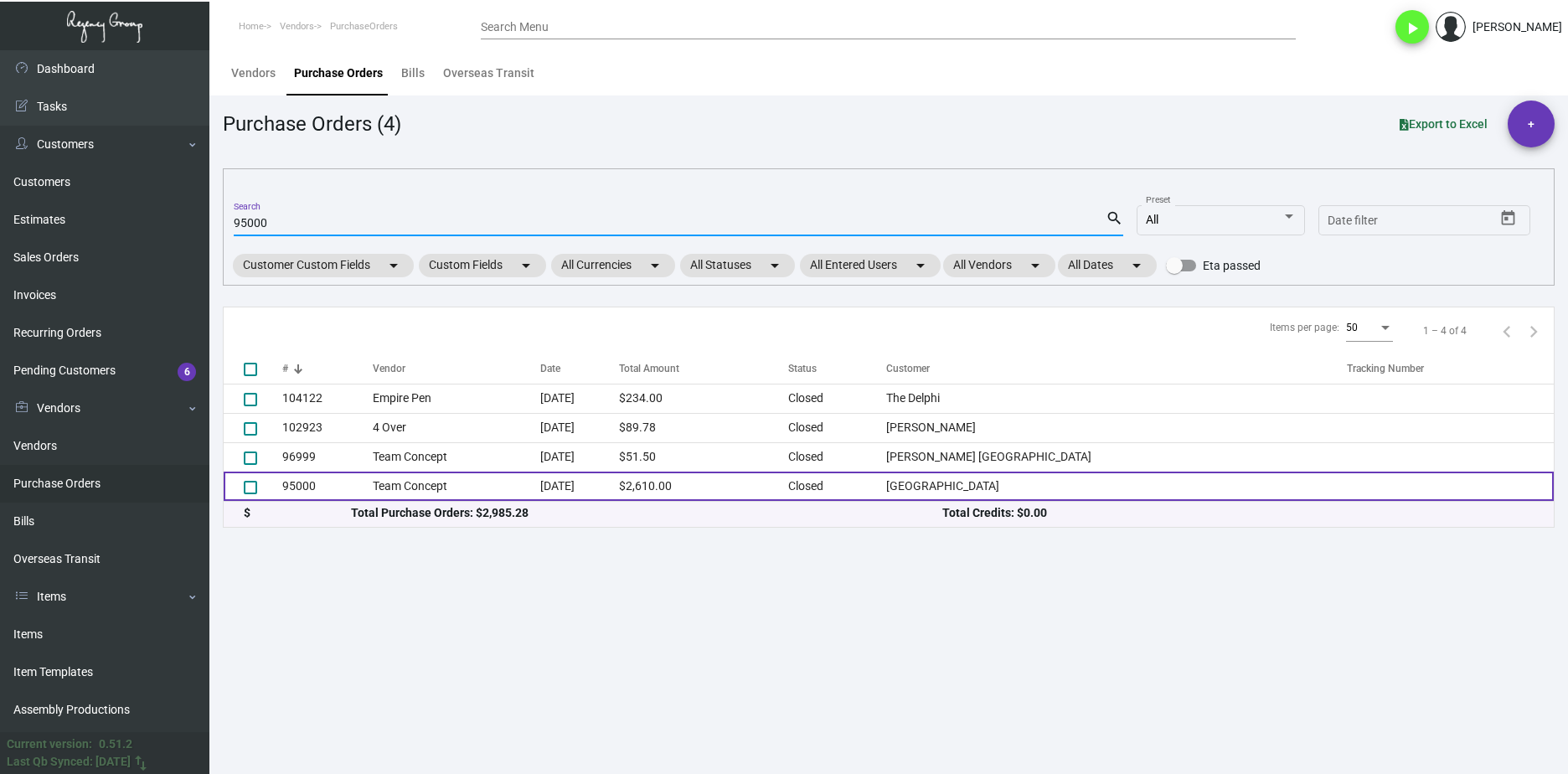
click at [369, 490] on td "95000" at bounding box center [327, 486] width 90 height 29
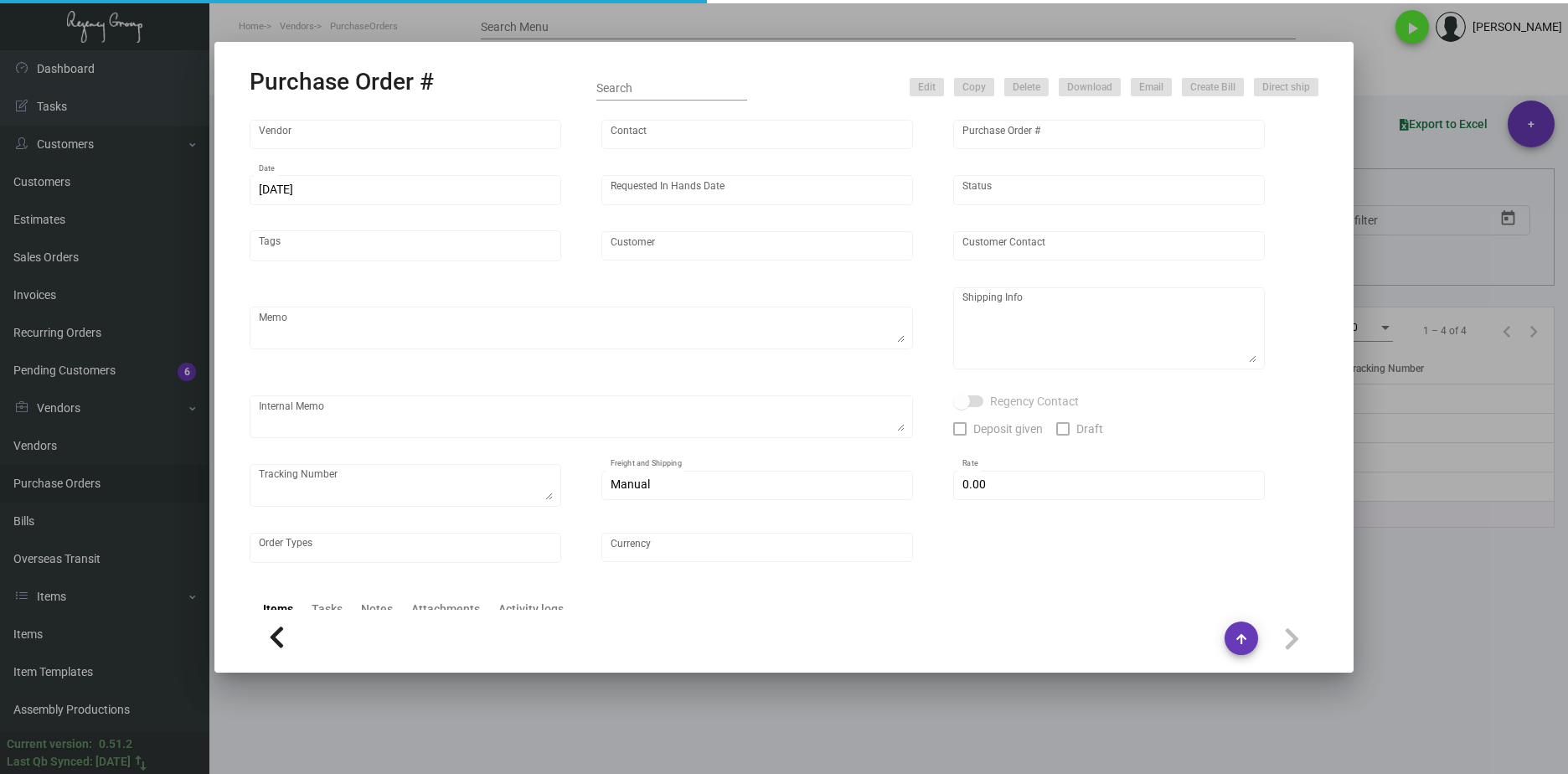
type input "Team Concept"
type input "Tammy Jensen"
type input "95000"
type input "11/29/2022"
type input "12/9/2022"
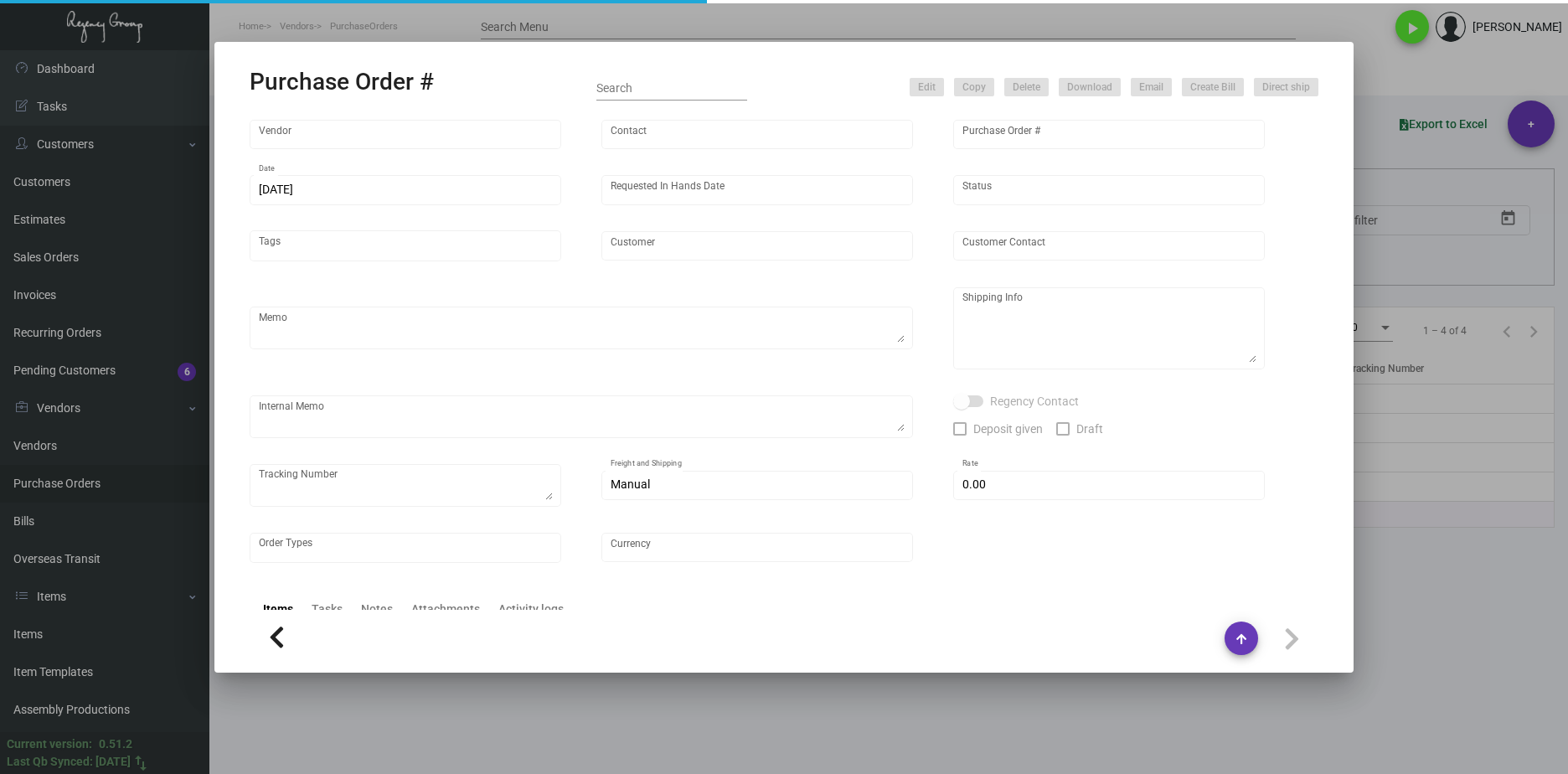
type input "Sanctuary Beach Resort"
type textarea ""NJ Warehouse The Regency Group – NJ Warehouse Attn: Receiving Department 22 Be…"
type input "$ 0.00"
type input "United States Dollar $"
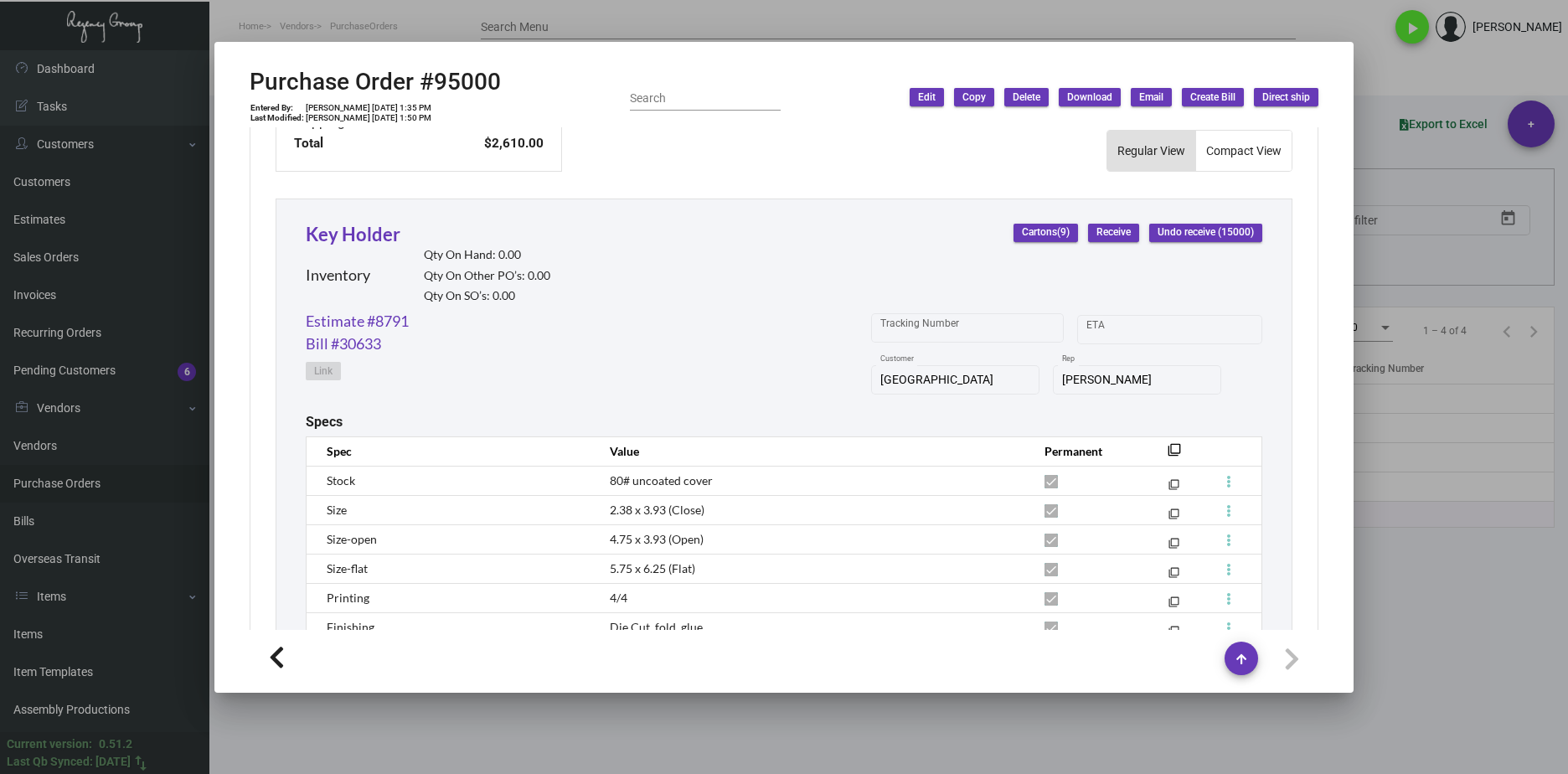
scroll to position [626, 0]
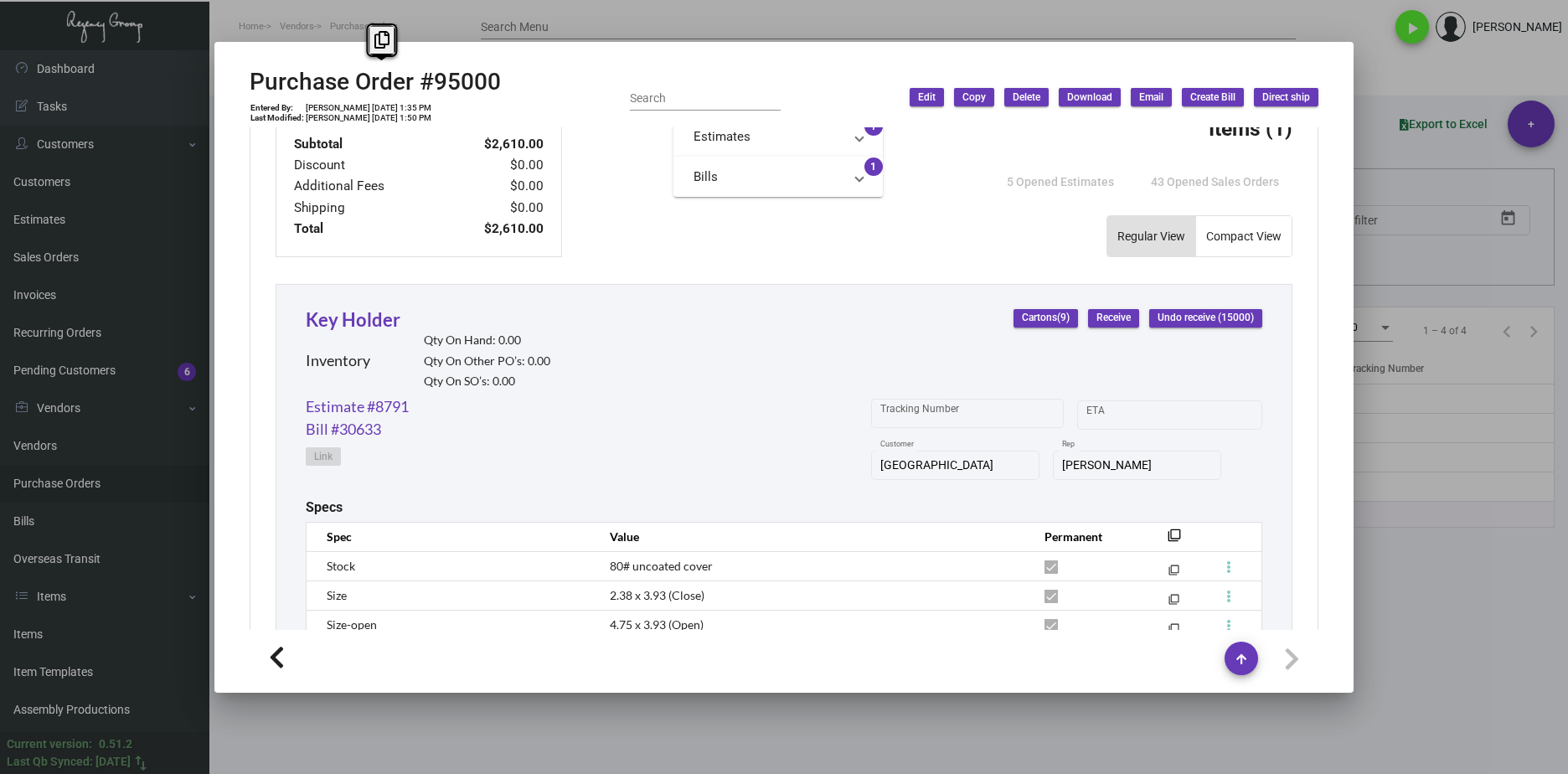
drag, startPoint x: 550, startPoint y: 82, endPoint x: 244, endPoint y: 77, distance: 306.0
click at [244, 77] on mat-dialog-container "Purchase Order #95000 Entered By: Lyndon Griffith 11/29/22, 1:35 PM Last Modifi…" at bounding box center [784, 367] width 1140 height 651
copy h2 "Purchase Order #95000"
drag, startPoint x: 424, startPoint y: 319, endPoint x: 310, endPoint y: 319, distance: 114.0
click at [307, 323] on div "Key Holder Inventory Qty On Hand: 0.00 Qty On Other PO’s: 0.00 Qty On SO’s: 0.00" at bounding box center [428, 350] width 245 height 90
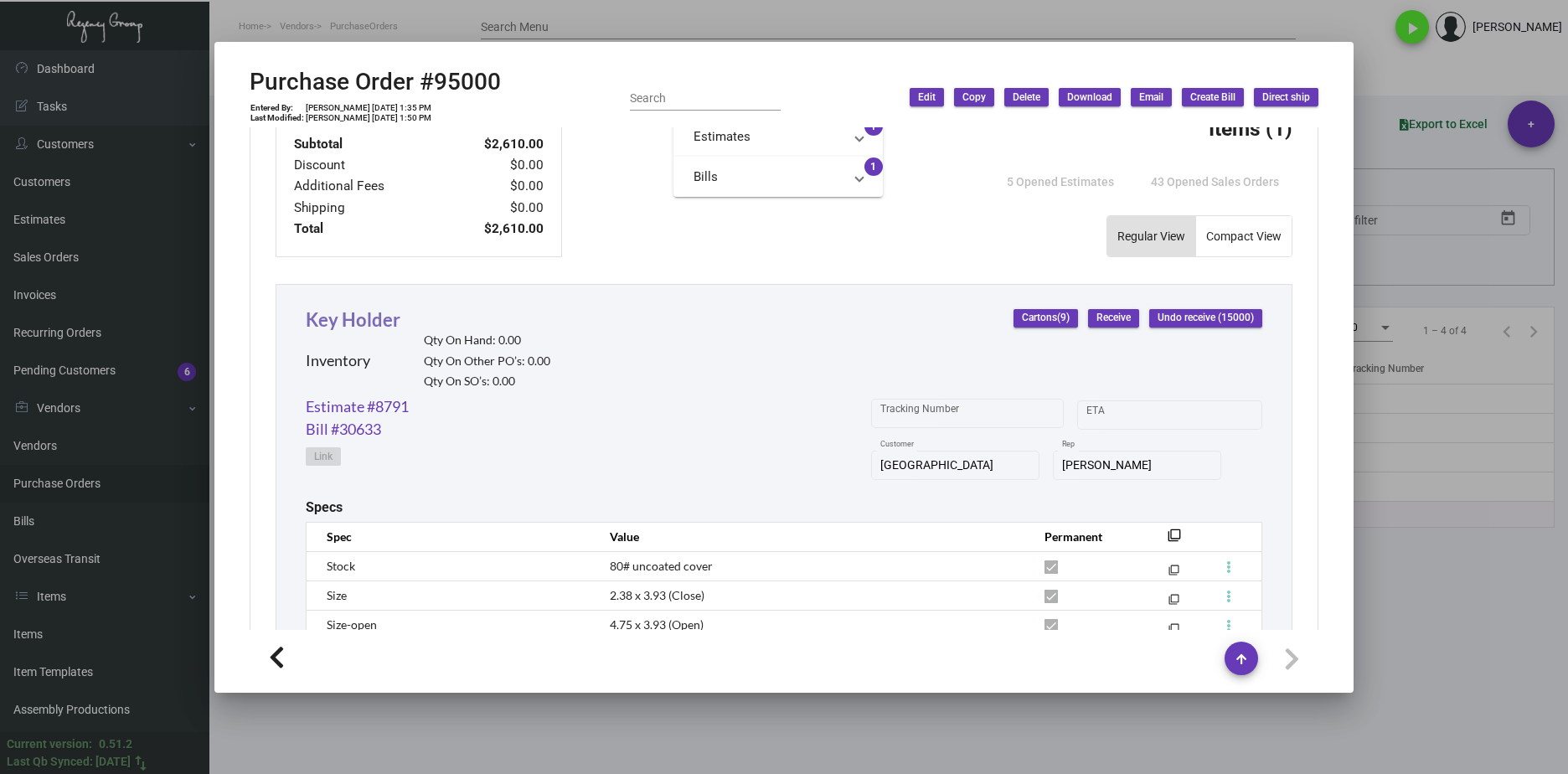
drag, startPoint x: 407, startPoint y: 315, endPoint x: 310, endPoint y: 319, distance: 97.1
click at [310, 319] on div "Key Holder Inventory Qty On Hand: 0.00 Qty On Other PO’s: 0.00 Qty On SO’s: 0.00" at bounding box center [428, 350] width 245 height 90
drag, startPoint x: 302, startPoint y: 322, endPoint x: 374, endPoint y: 323, distance: 72.0
click at [365, 323] on div "Key Holder Inventory Qty On Hand: 0.00 Qty On Other PO’s: 0.00 Qty On SO’s: 0.0…" at bounding box center [784, 564] width 1017 height 561
drag, startPoint x: 398, startPoint y: 109, endPoint x: 365, endPoint y: 108, distance: 33.0
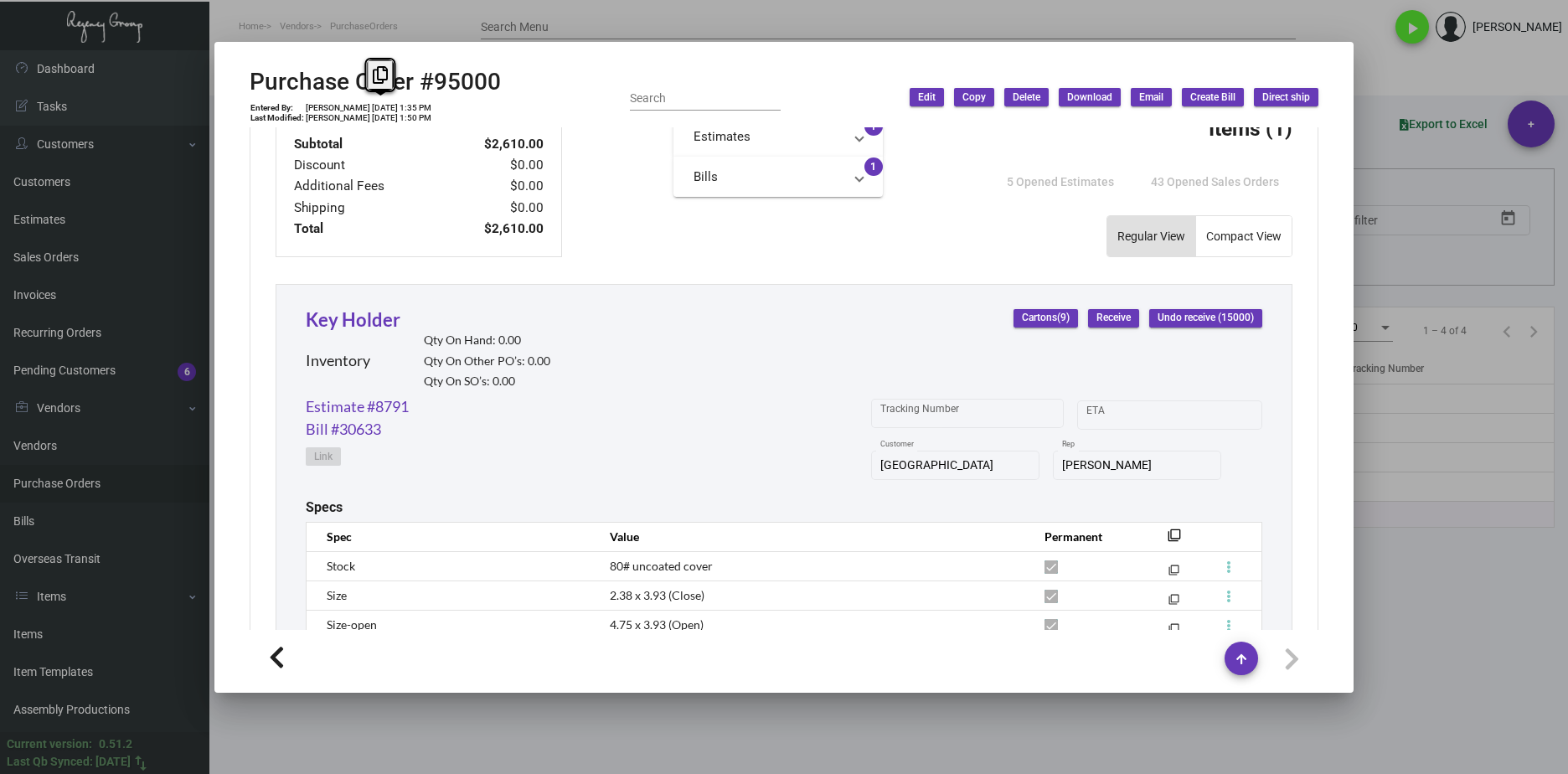
click at [365, 108] on td "Lyndon Griffith 11/29/22, 1:35 PM" at bounding box center [369, 107] width 128 height 10
copy td "11/29/22"
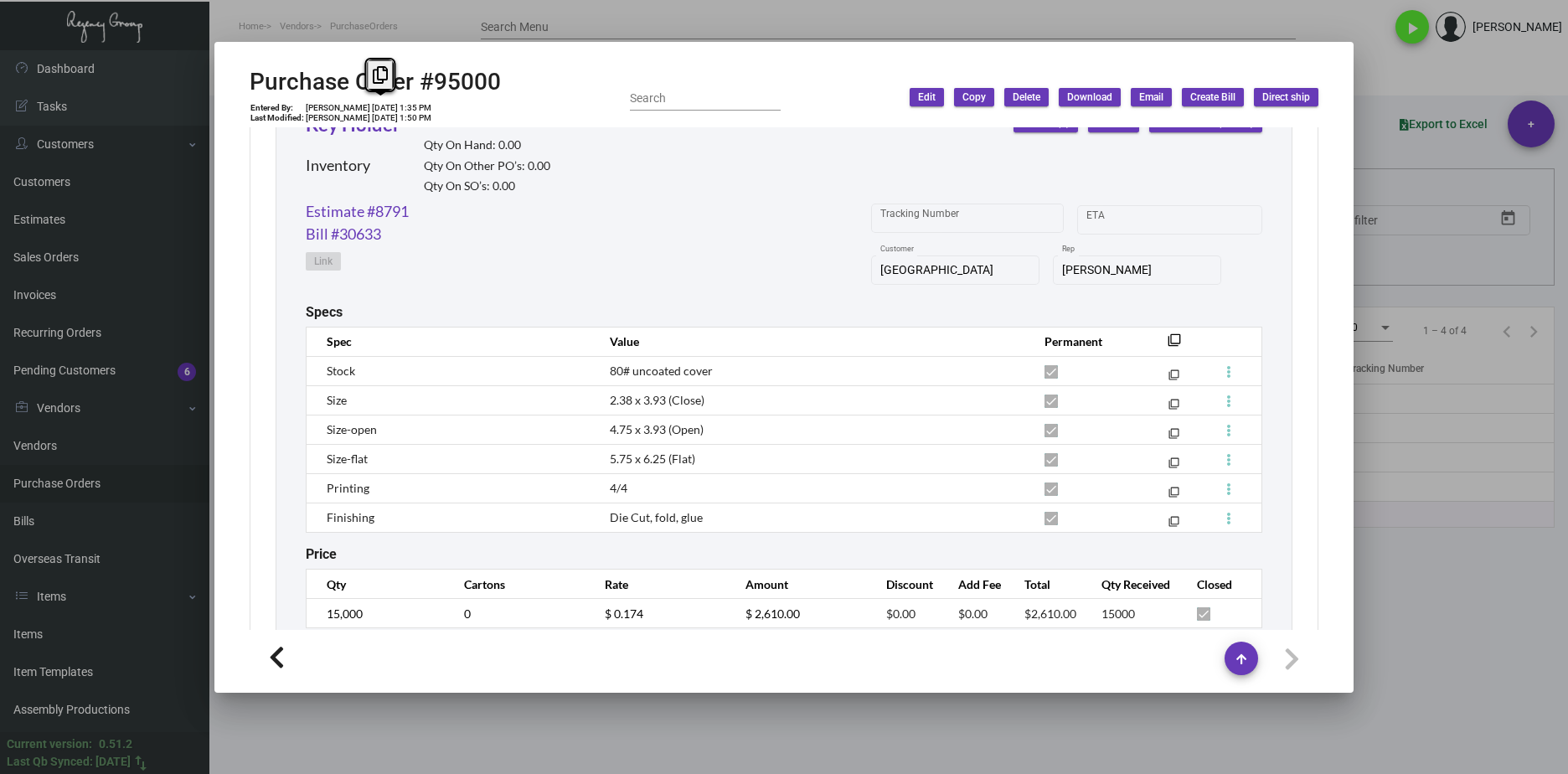
scroll to position [876, 0]
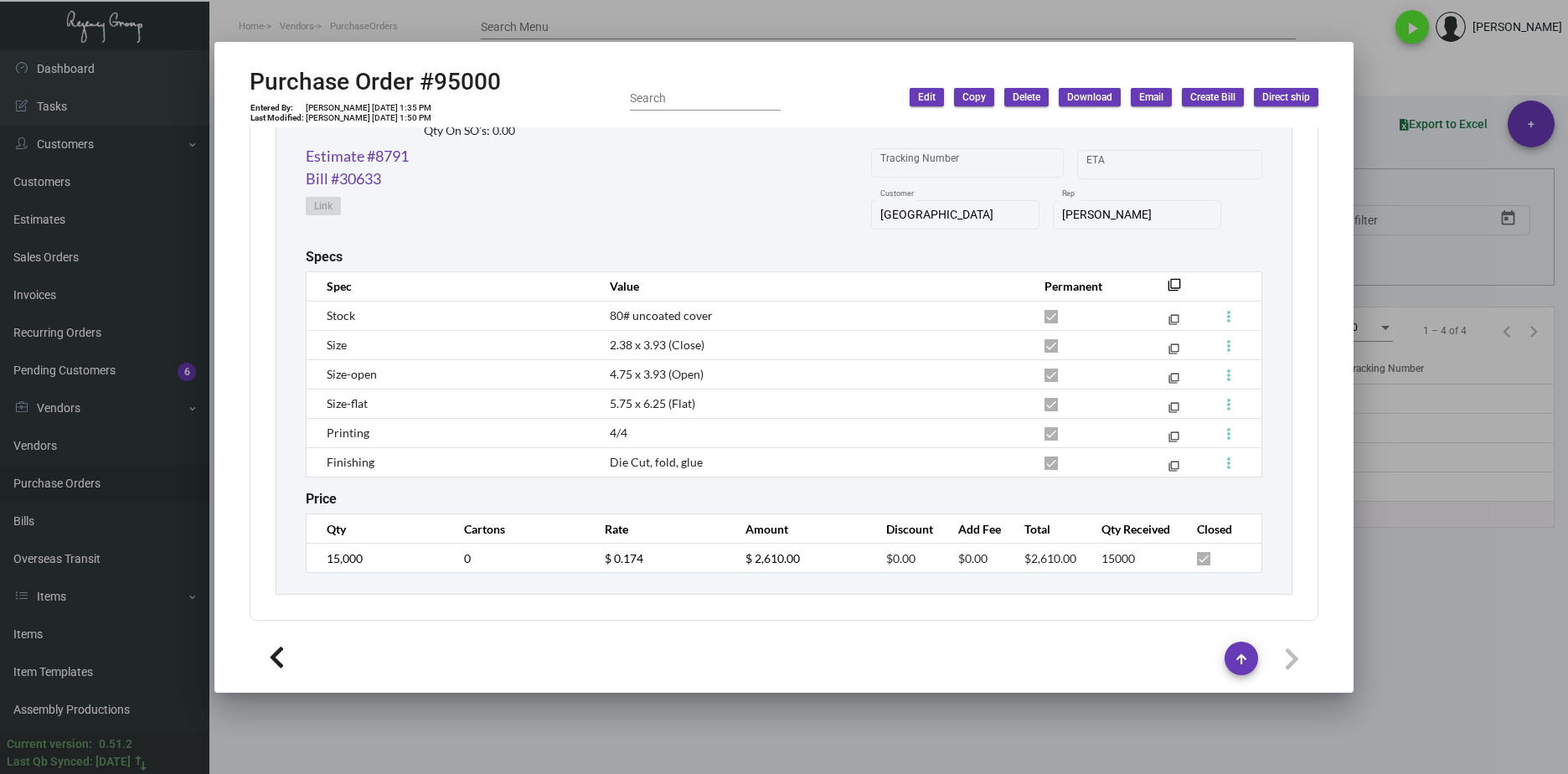
click at [291, 562] on div "Key Holder Inventory Qty On Hand: 0.00 Qty On Other PO’s: 0.00 Qty On SO’s: 0.0…" at bounding box center [784, 314] width 1017 height 561
click at [591, 560] on td "$ 0.174" at bounding box center [658, 558] width 141 height 29
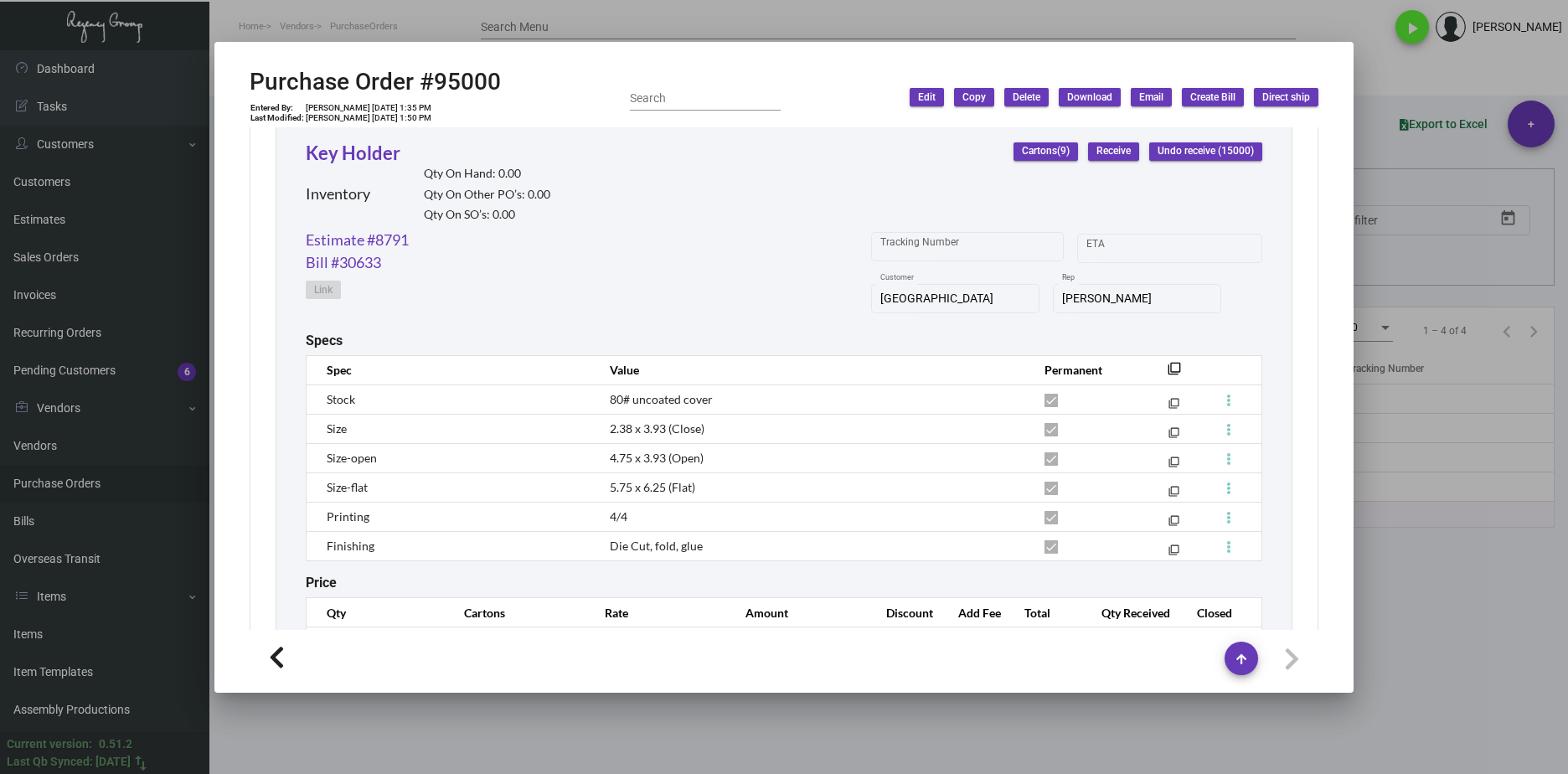
click at [391, 227] on div "Inventory Qty On Hand: 0.00 Qty On Other PO’s: 0.00 Qty On SO’s: 0.00" at bounding box center [428, 198] width 245 height 62
click at [392, 235] on link "Estimate #8791" at bounding box center [357, 240] width 103 height 23
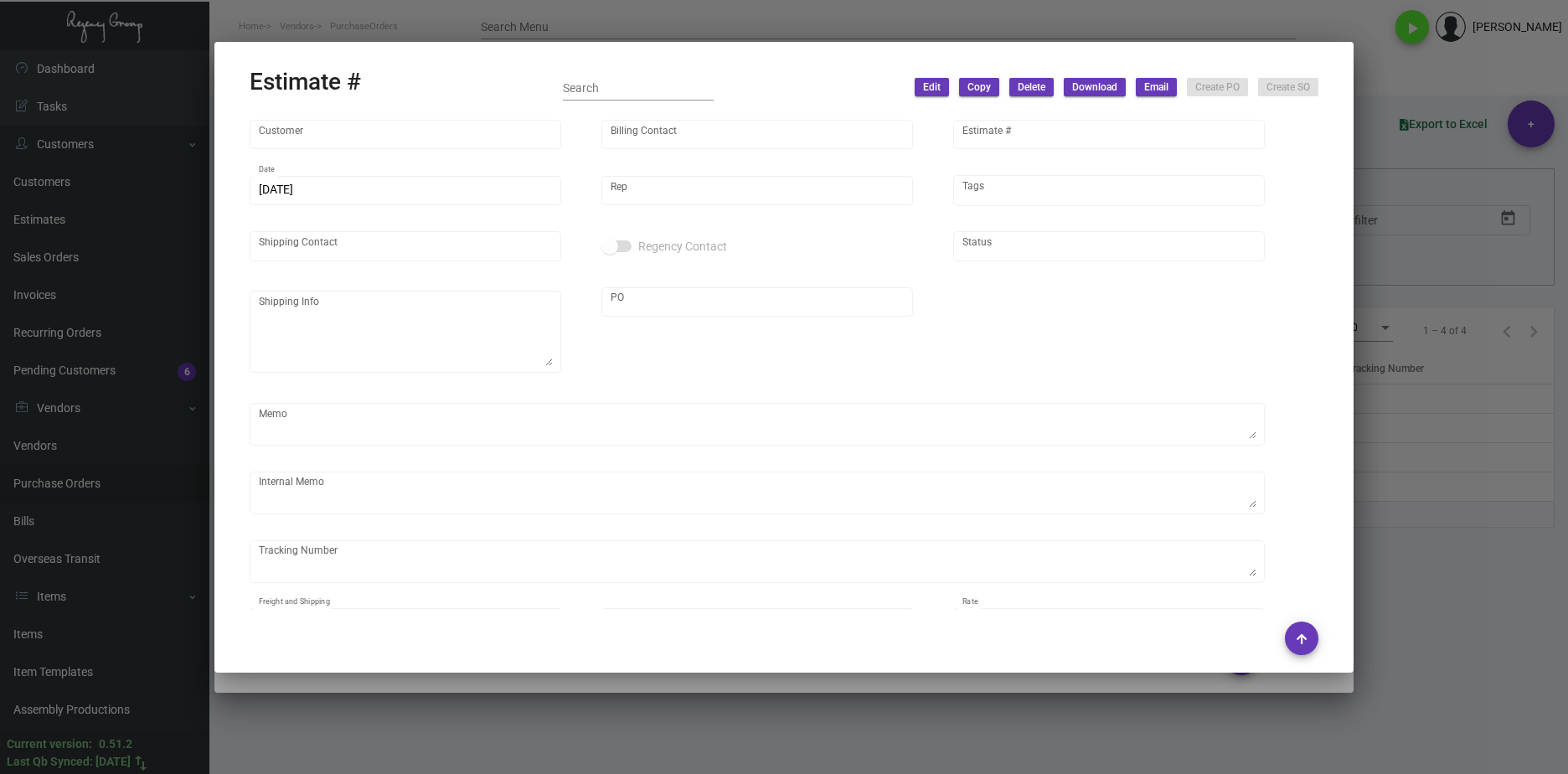
type input "Sanctuary Beach Resort"
type input "Michele Lozoya"
type input "8791"
type input "11/29/2022"
type input "[PERSON_NAME]"
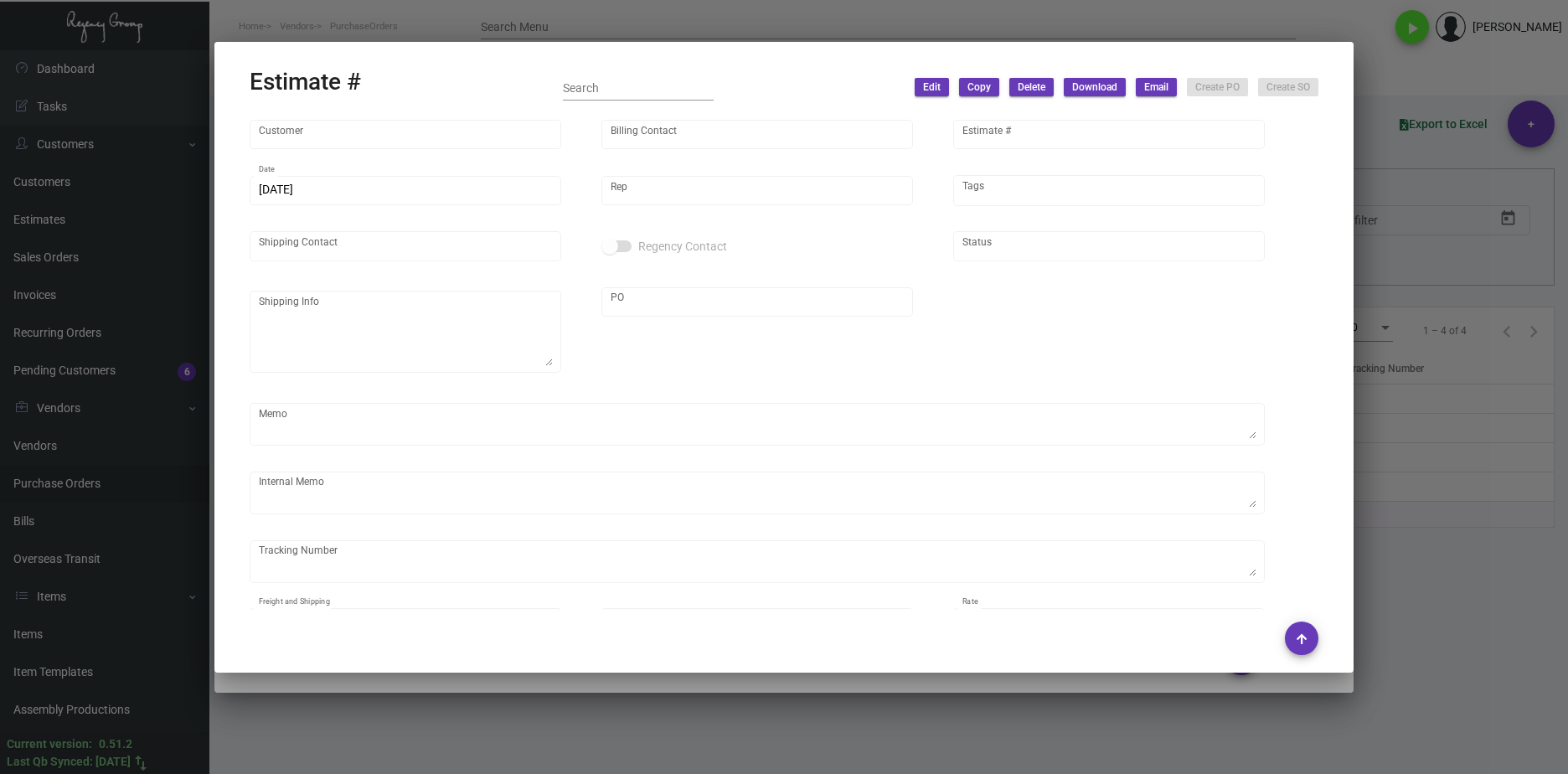
type input "Sylvain Briens"
type input "United States Dollar $"
type input "$ 0.00"
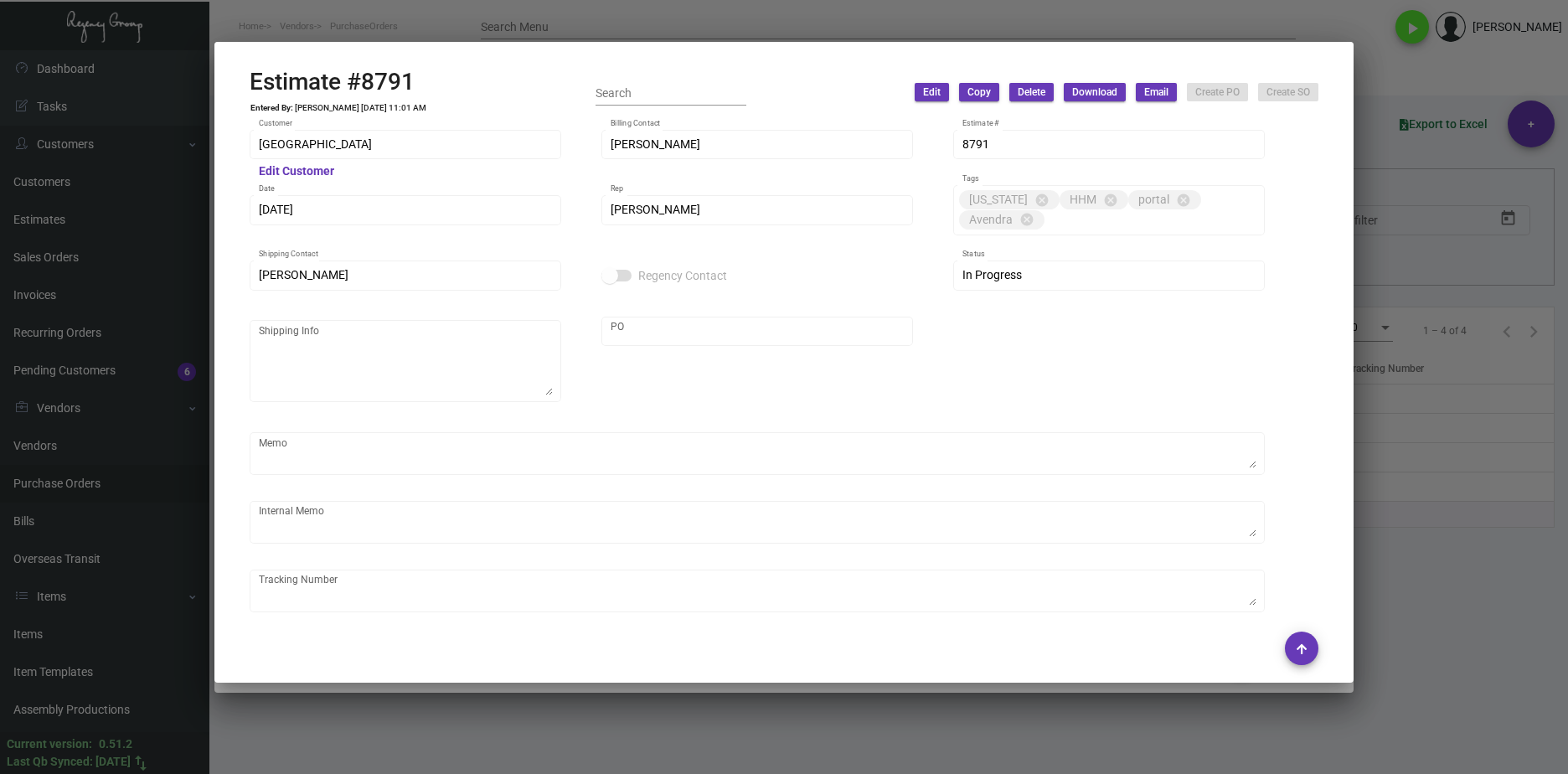
click at [433, 77] on div "Estimate #8791 Entered By: Shelly Odor 11/29/22, 11:01 AM Search Edit Copy Dele…" at bounding box center [784, 93] width 1069 height 50
drag, startPoint x: 420, startPoint y: 70, endPoint x: 237, endPoint y: 64, distance: 183.1
click at [237, 64] on mat-dialog-container "Estimate #8791 Entered By: Shelly Odor 11/29/22, 11:01 AM Search Edit Copy Dele…" at bounding box center [784, 362] width 1140 height 641
copy h2 "Estimate #8791"
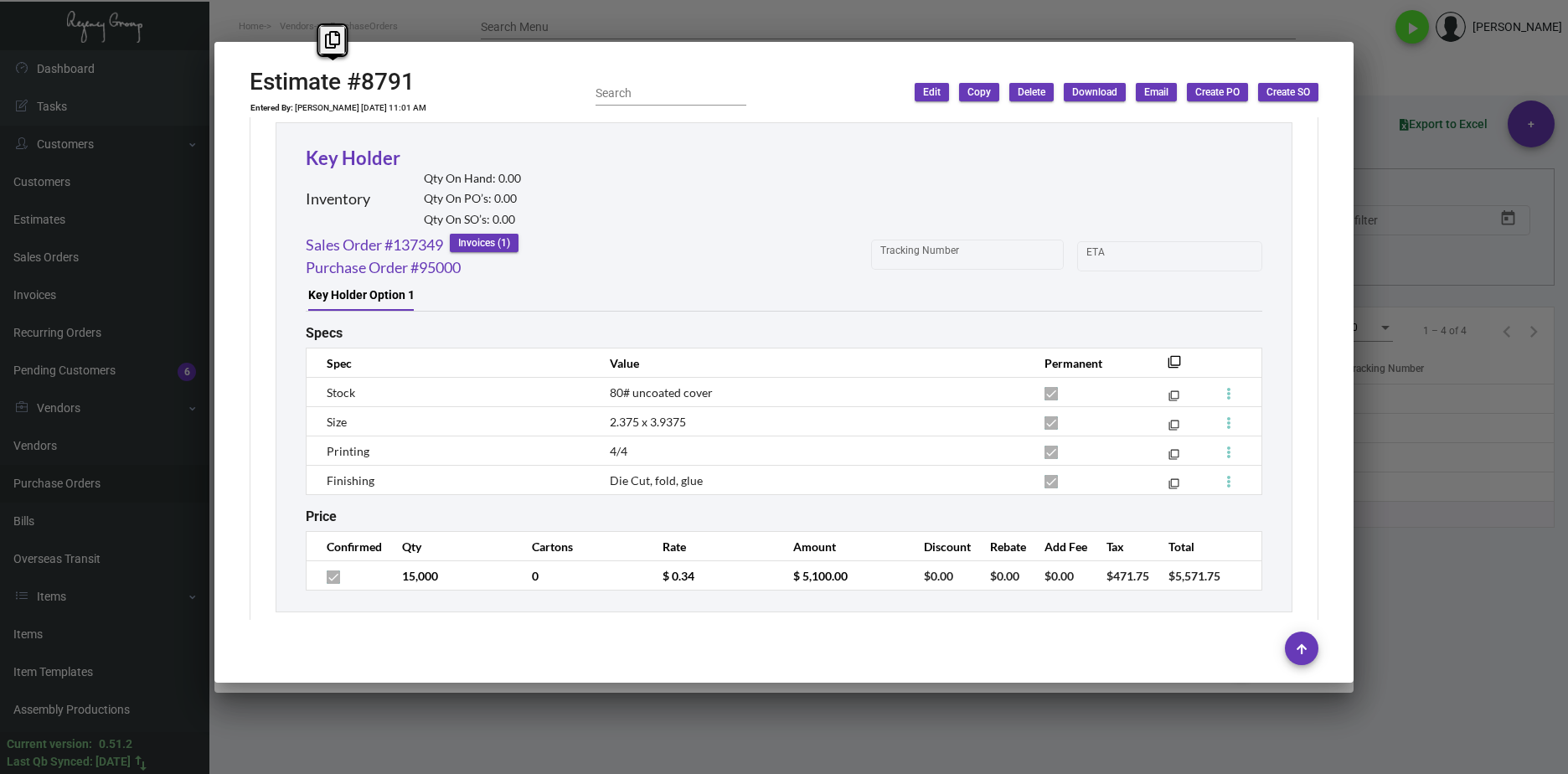
scroll to position [1521, 0]
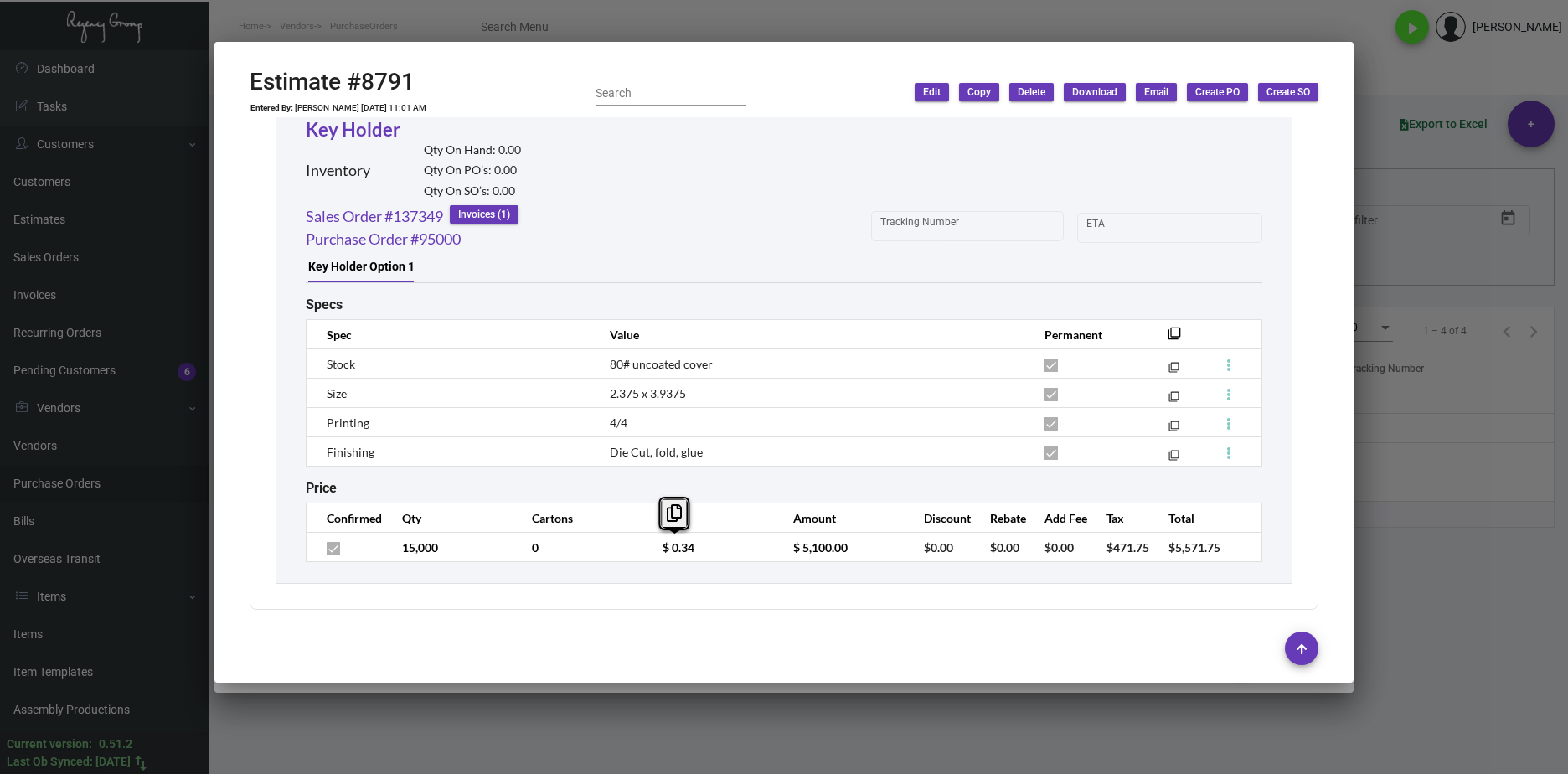
click at [608, 557] on tr "15,000 0 $ 0.34 $ 5,100.00 $0.00 $0.00 $0.00 $471.75 $5,571.75" at bounding box center [785, 547] width 956 height 29
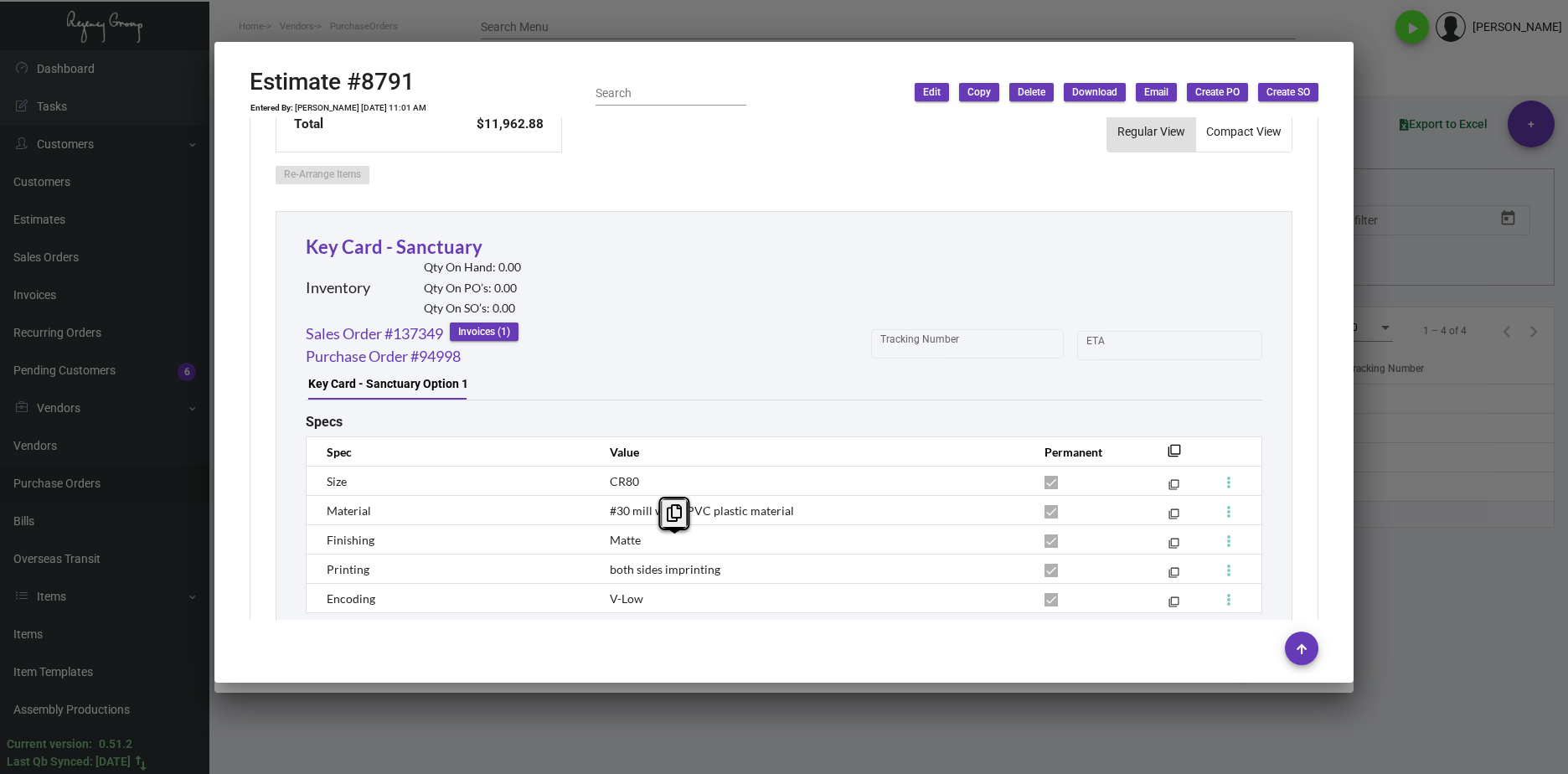
scroll to position [851, 0]
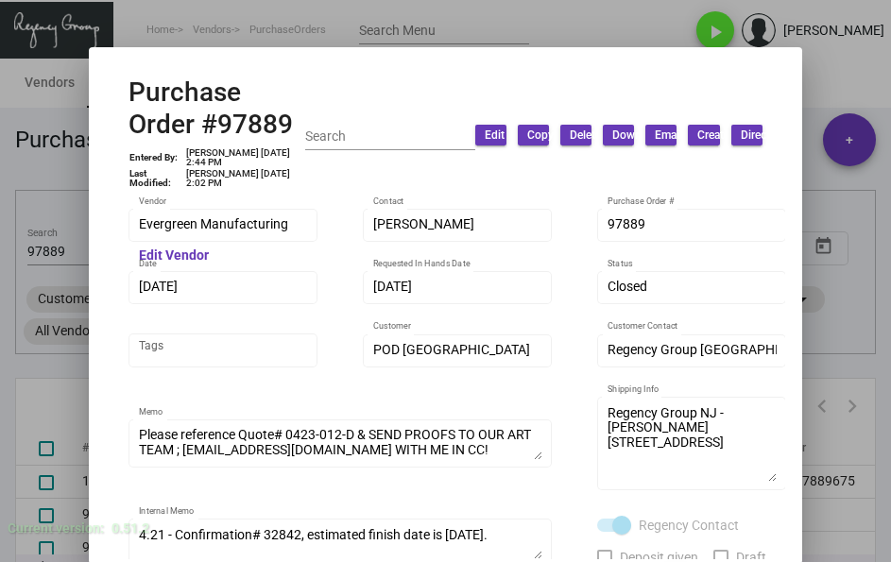
scroll to position [94, 0]
